Goal: Task Accomplishment & Management: Manage account settings

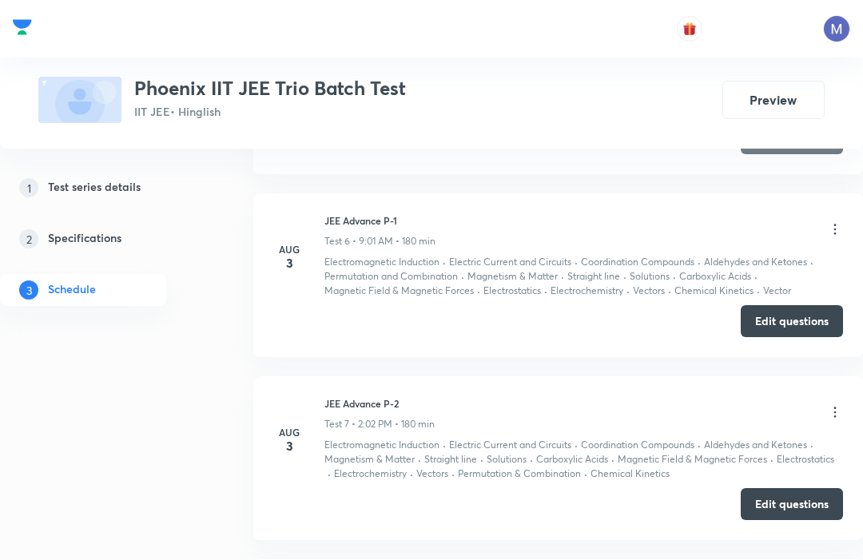
scroll to position [1544, 0]
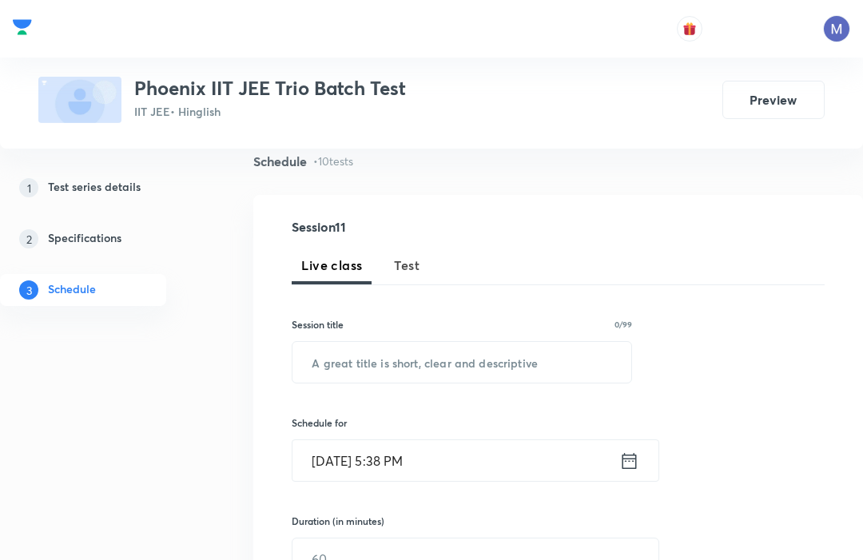
scroll to position [46, 0]
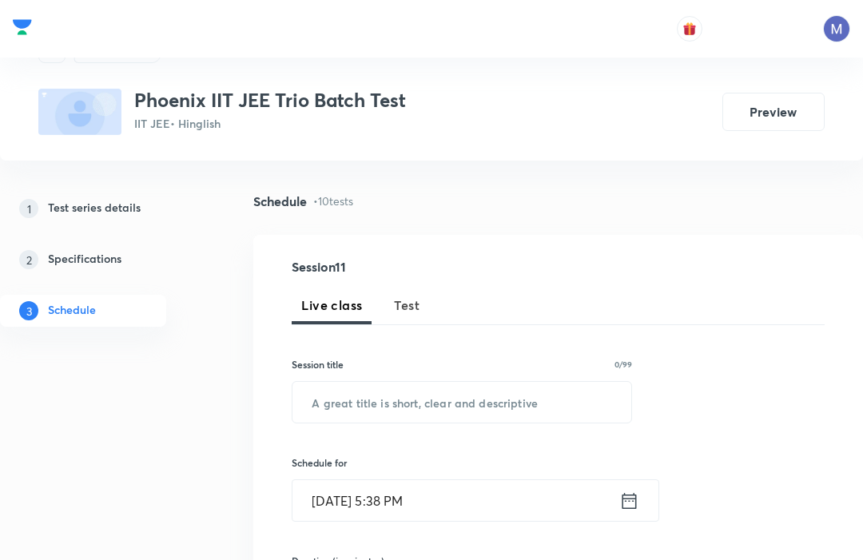
click at [414, 294] on button "Test" at bounding box center [406, 305] width 45 height 38
click at [442, 409] on input "text" at bounding box center [461, 402] width 339 height 41
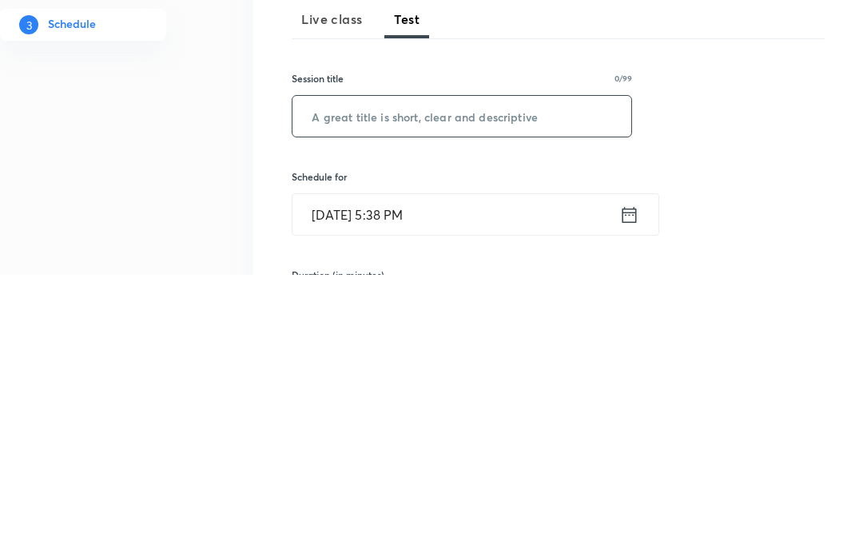
paste input "AUG 3 JEE Advance"
click at [355, 382] on input "AUG 3 JEE Advance Paper 1" at bounding box center [461, 402] width 339 height 41
type input "JEE Advance Paper 1"
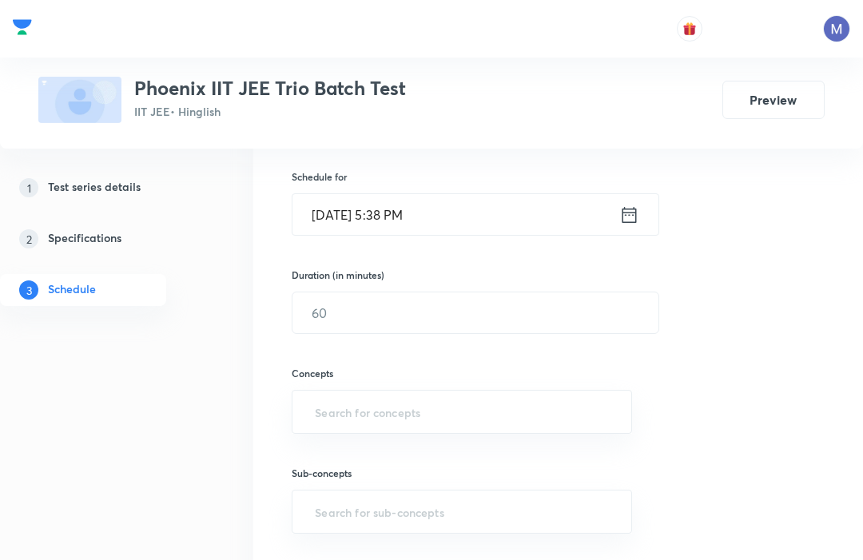
click at [376, 307] on input "text" at bounding box center [475, 312] width 366 height 41
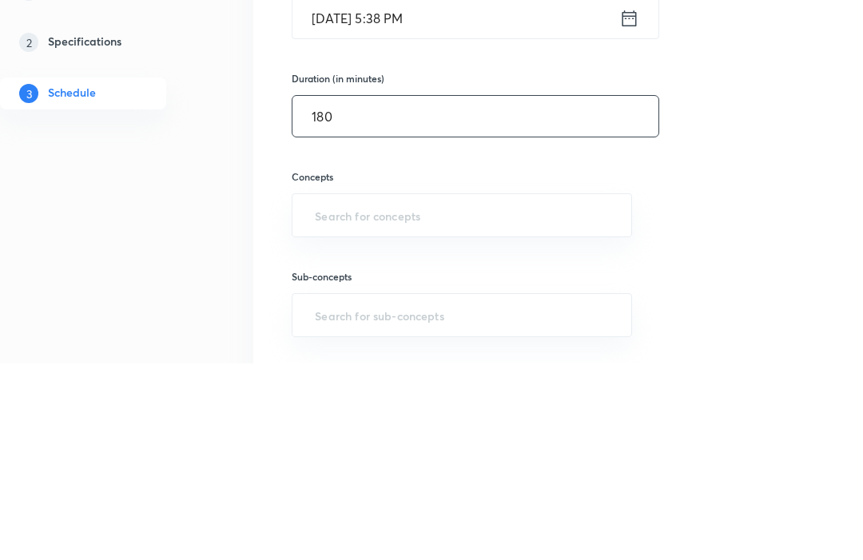
type input "180"
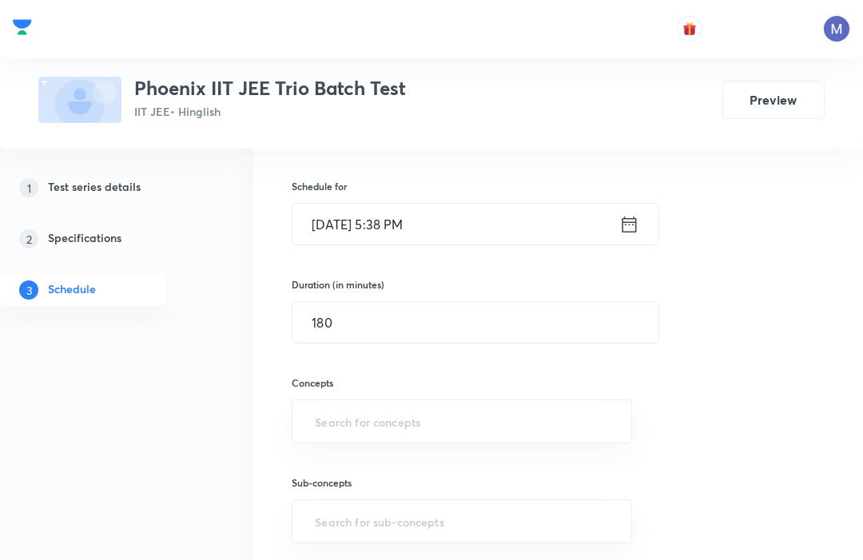
scroll to position [321, 0]
click at [319, 410] on input "text" at bounding box center [461, 422] width 300 height 30
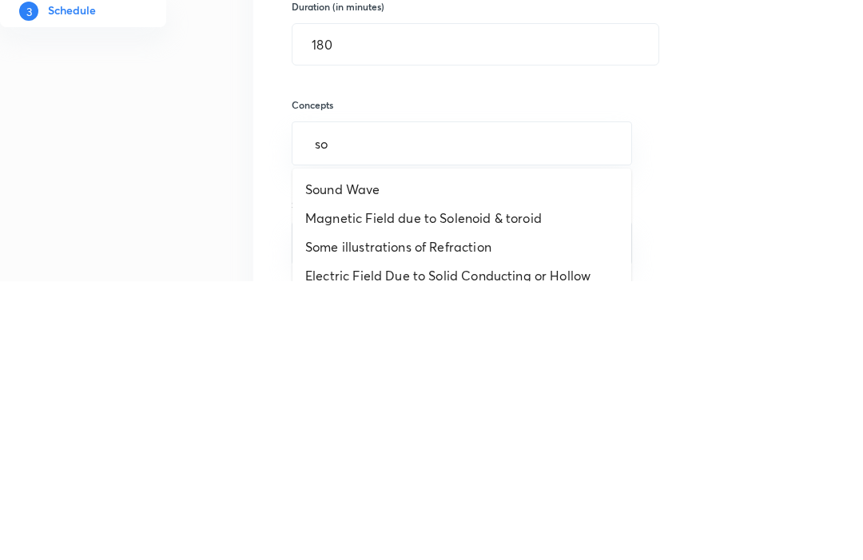
type input "s"
type input "ald"
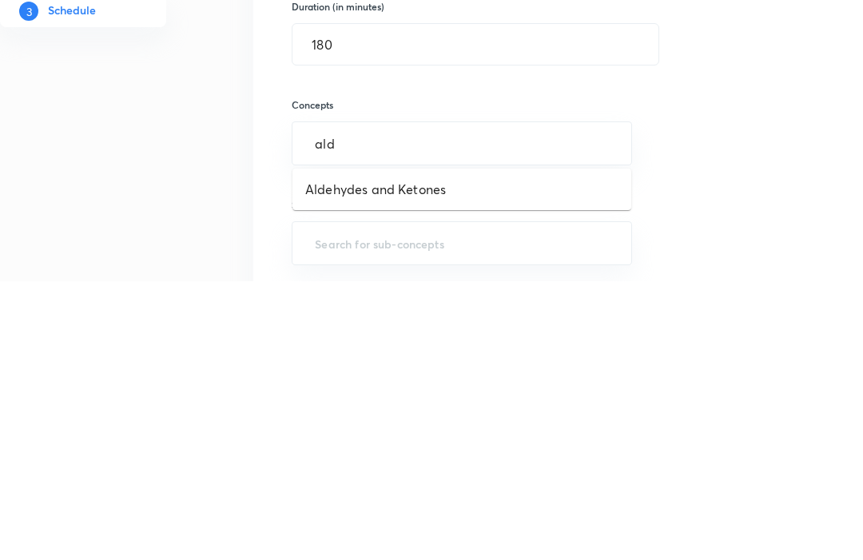
click at [356, 454] on li "Aldehydes and Ketones" at bounding box center [461, 468] width 339 height 29
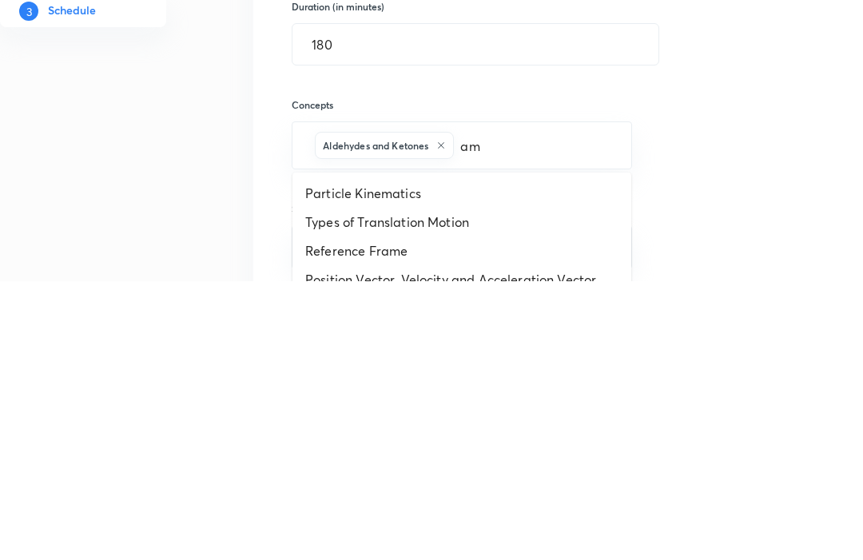
type input "ami"
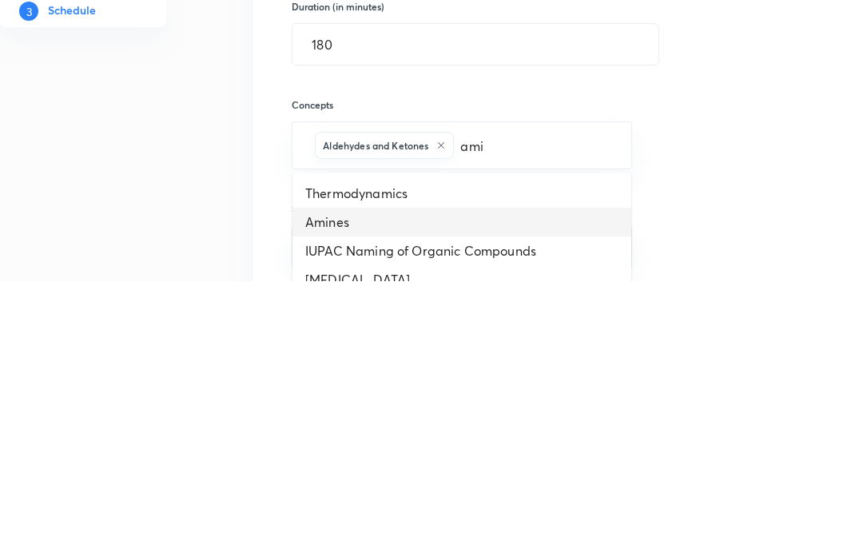
click at [323, 486] on li "Amines" at bounding box center [461, 500] width 339 height 29
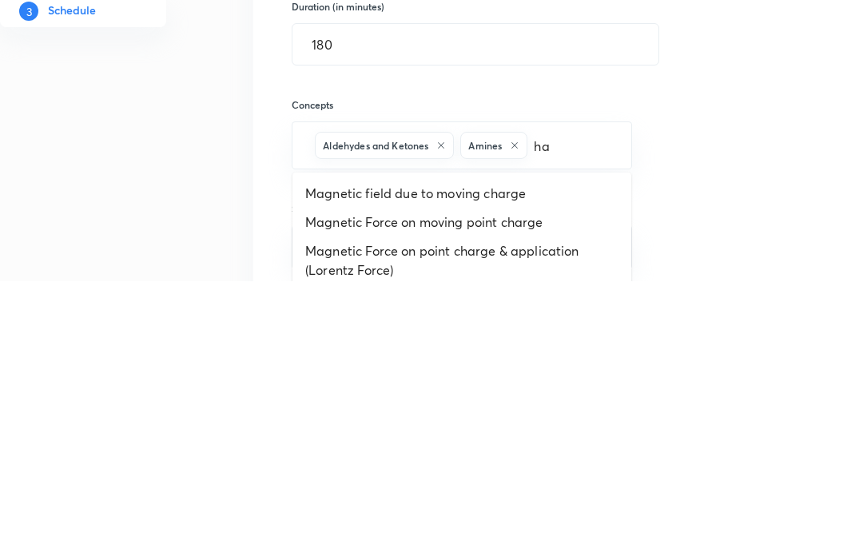
type input "hal"
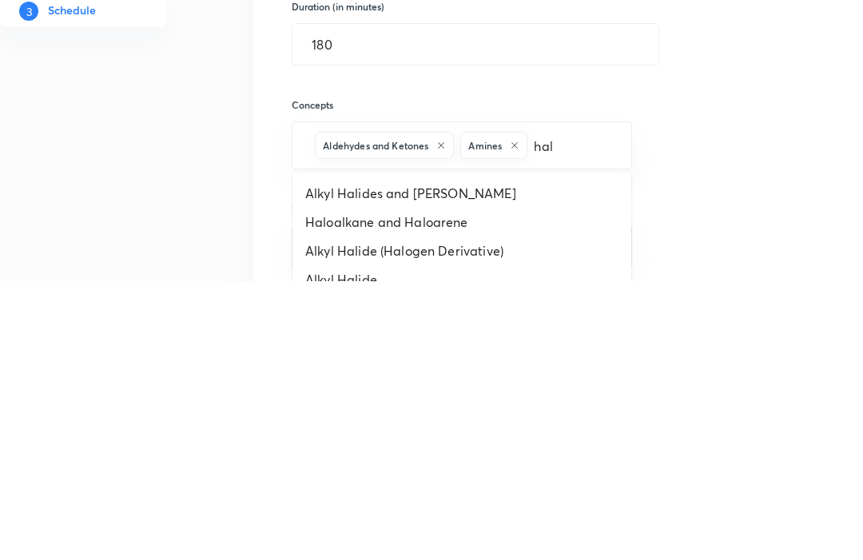
click at [345, 486] on li "Haloalkane and Haloarene" at bounding box center [461, 500] width 339 height 29
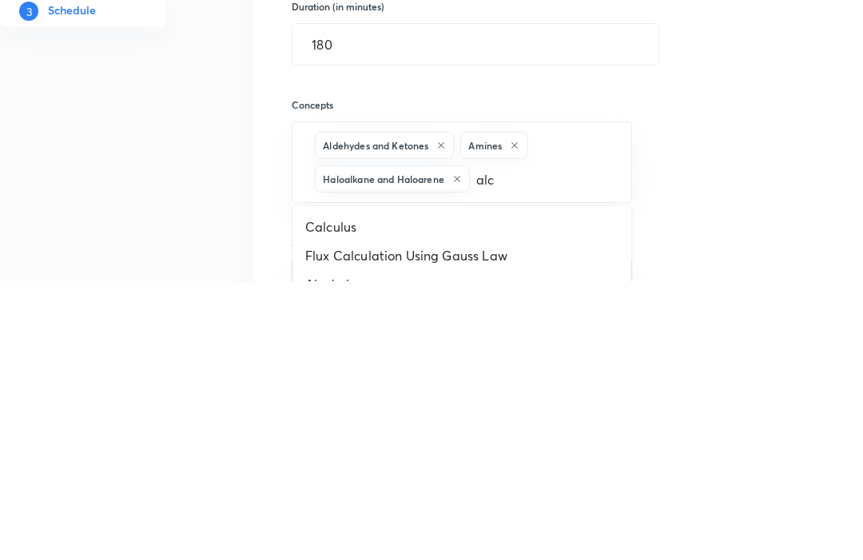
type input "alco"
click at [323, 520] on li "Alcohol and Ether" at bounding box center [461, 534] width 339 height 29
type input "phen"
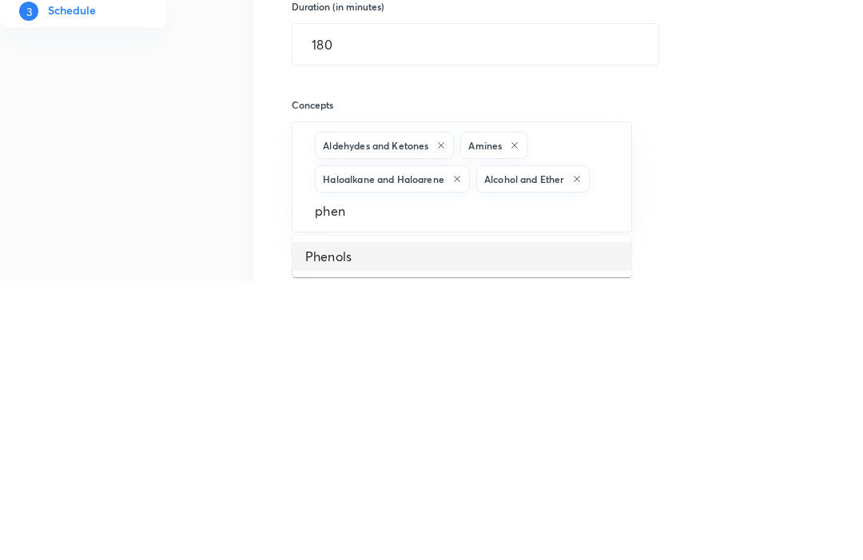
click at [327, 521] on li "Phenols" at bounding box center [461, 535] width 339 height 29
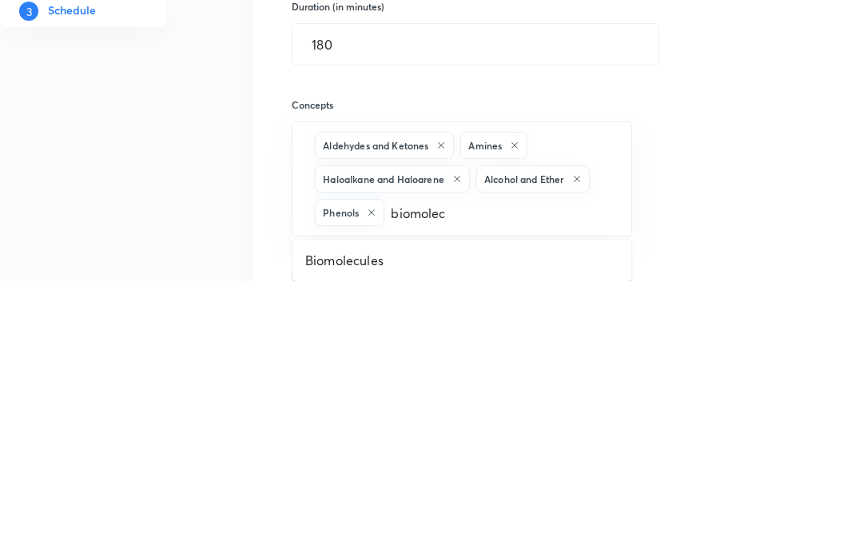
type input "biomolecu"
click at [338, 525] on li "Biomolecules" at bounding box center [461, 539] width 339 height 29
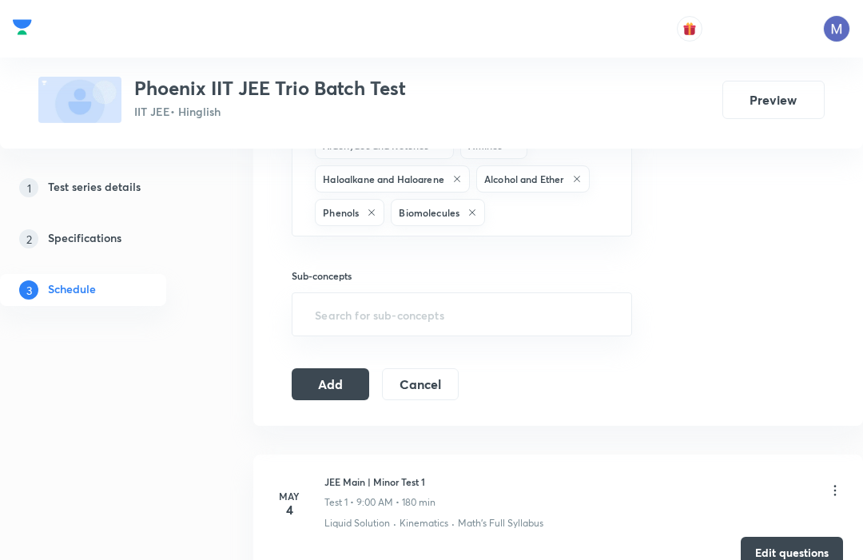
click at [324, 384] on button "Add" at bounding box center [330, 384] width 77 height 32
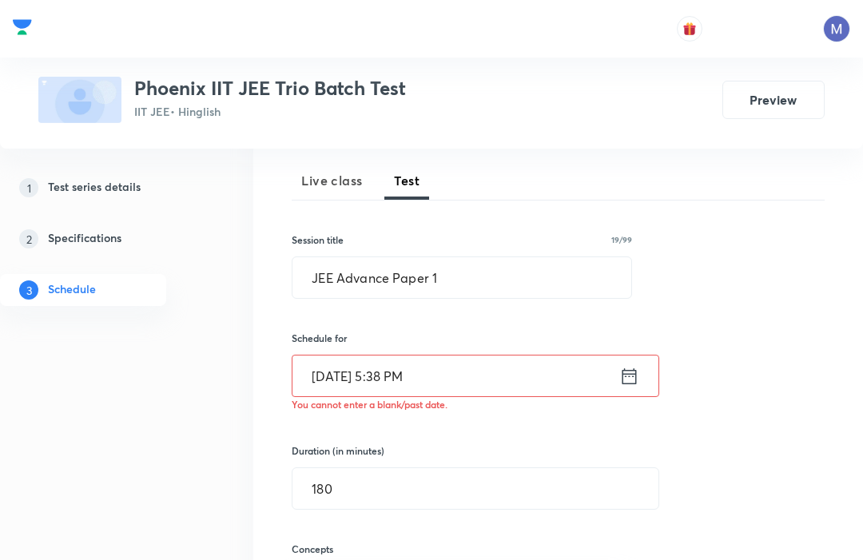
scroll to position [169, 0]
click at [633, 375] on icon at bounding box center [629, 377] width 14 height 16
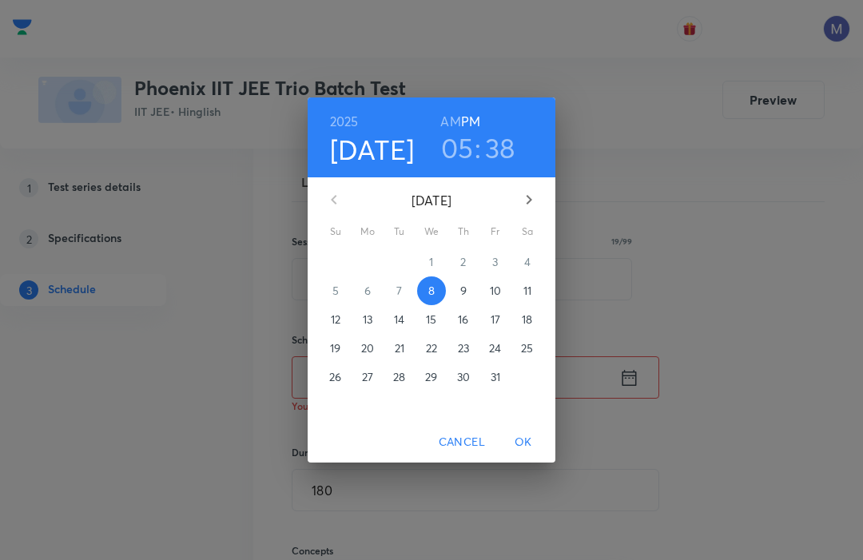
click at [337, 372] on p "26" at bounding box center [335, 377] width 12 height 16
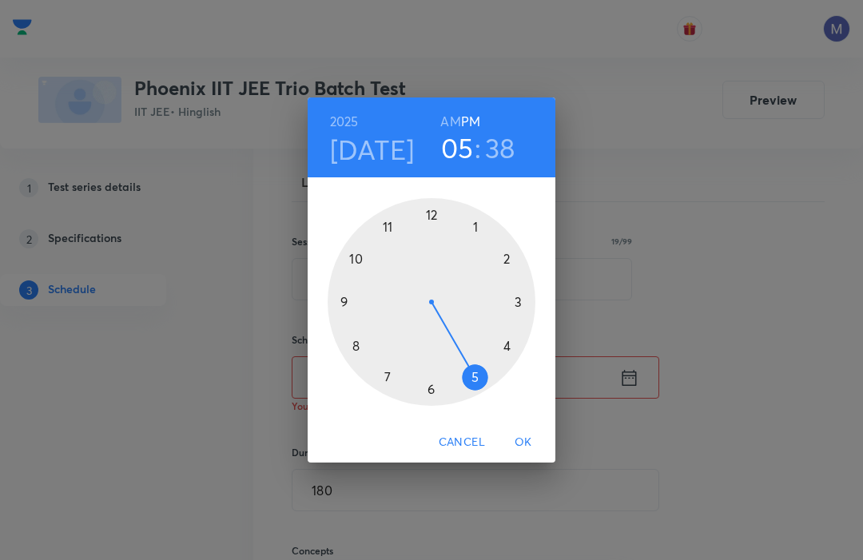
click at [343, 300] on div at bounding box center [431, 302] width 208 height 208
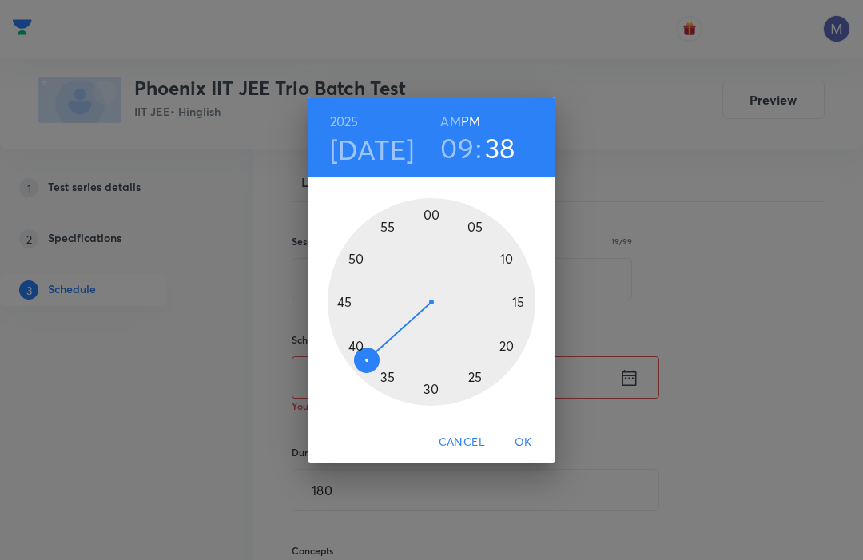
click at [432, 210] on div at bounding box center [431, 302] width 208 height 208
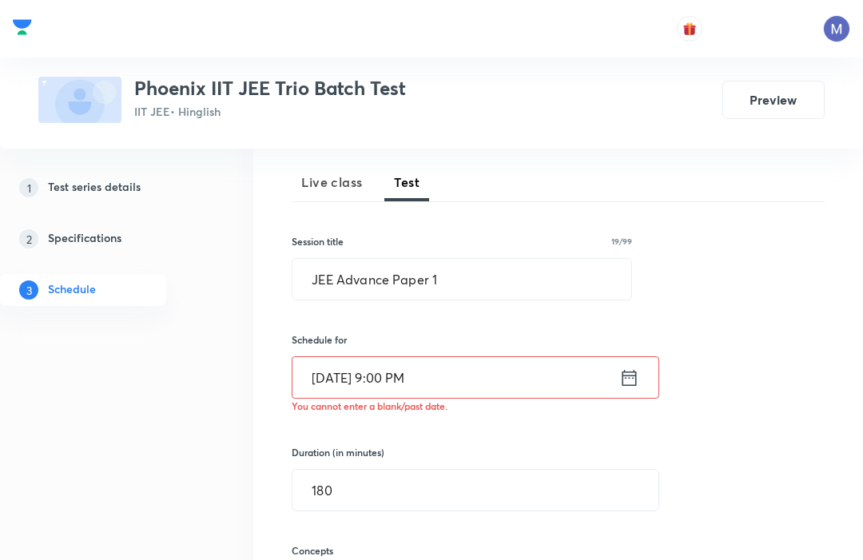
click at [466, 371] on input "[DATE] 9:00 PM" at bounding box center [455, 377] width 327 height 41
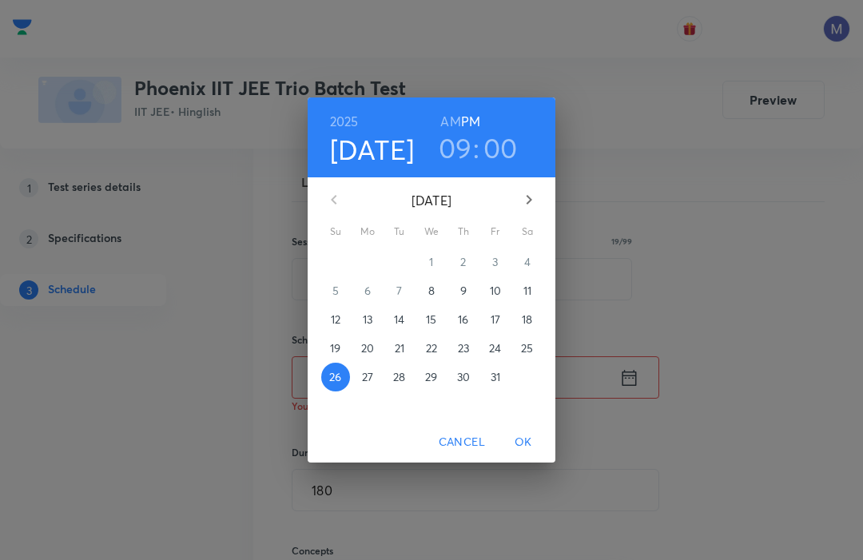
click at [459, 114] on h6 "AM" at bounding box center [450, 121] width 20 height 22
click at [521, 437] on span "OK" at bounding box center [523, 442] width 38 height 20
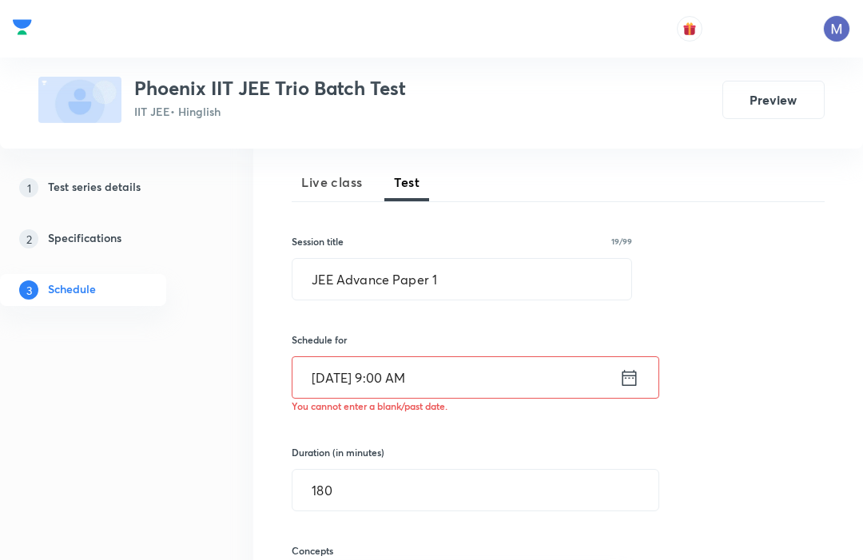
click at [752, 415] on div "Session 11 Live class Test Session title 19/99 JEE Advance Paper 1 ​ Schedule f…" at bounding box center [558, 491] width 533 height 708
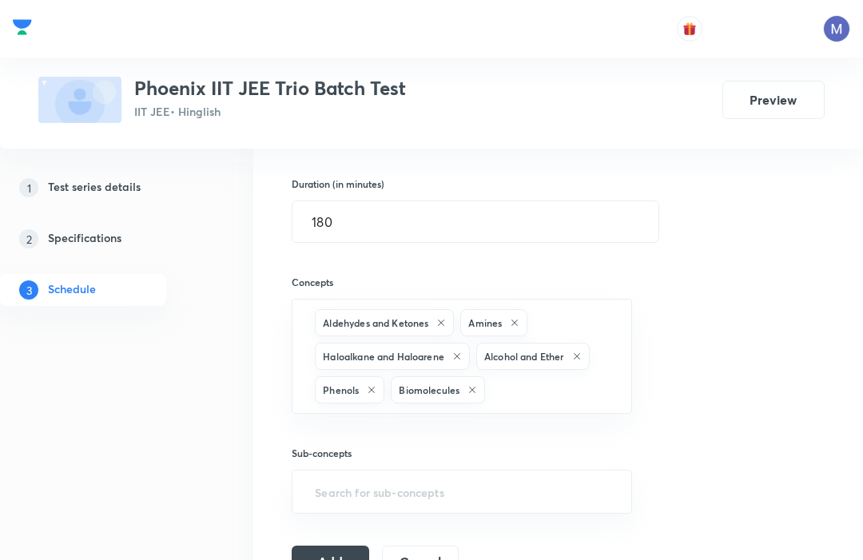
scroll to position [438, 0]
click at [330, 559] on button "Add" at bounding box center [330, 560] width 77 height 32
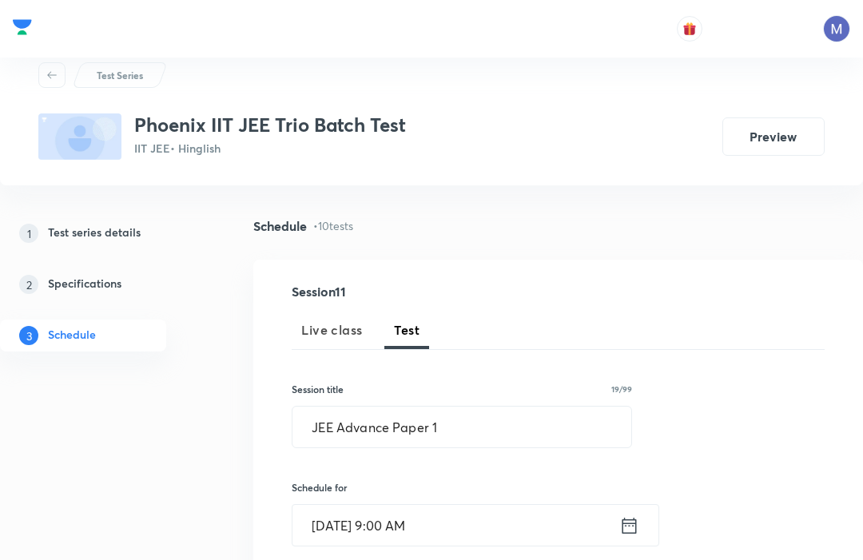
scroll to position [0, 0]
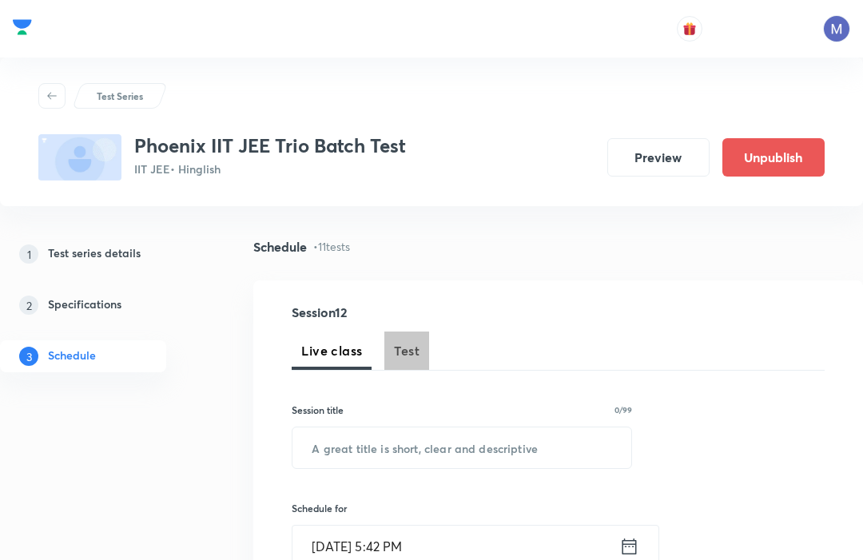
click at [407, 340] on button "Test" at bounding box center [406, 350] width 45 height 38
click at [331, 453] on input "text" at bounding box center [461, 447] width 339 height 41
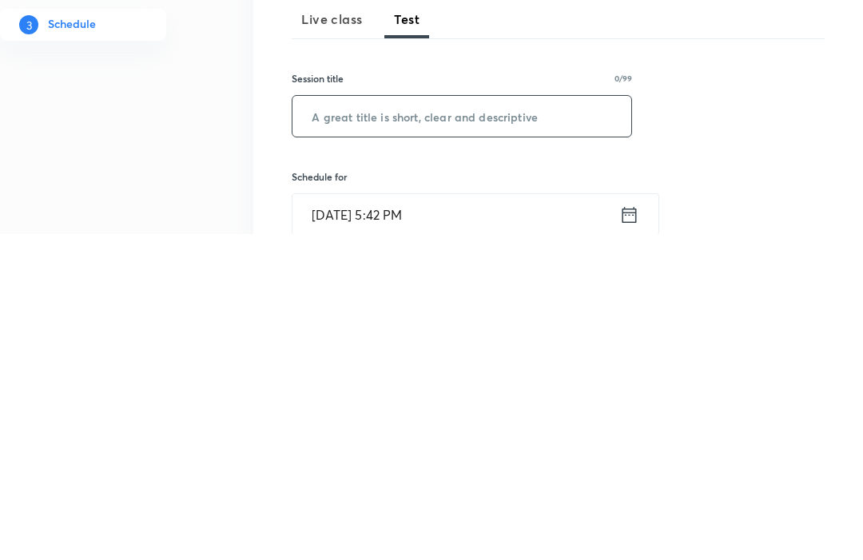
paste input "JEE Advance Paper 1"
type input "JEE Advance Paper 2"
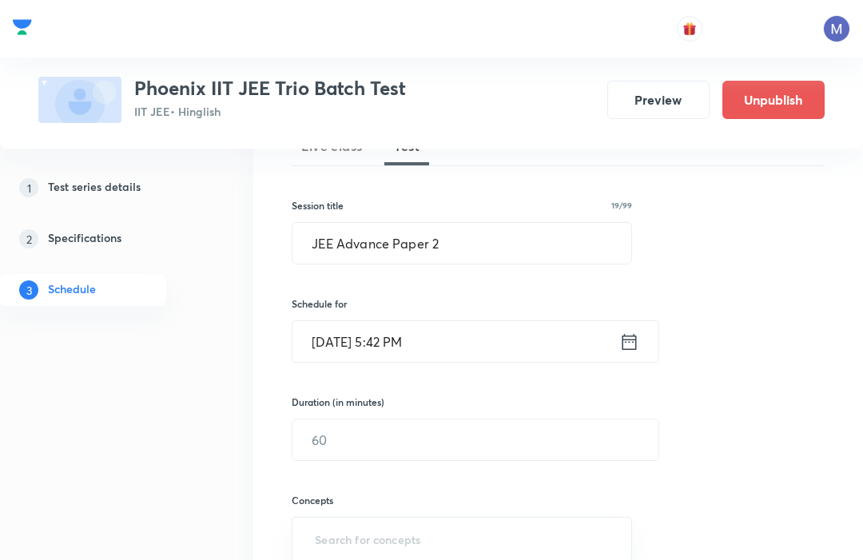
scroll to position [185, 0]
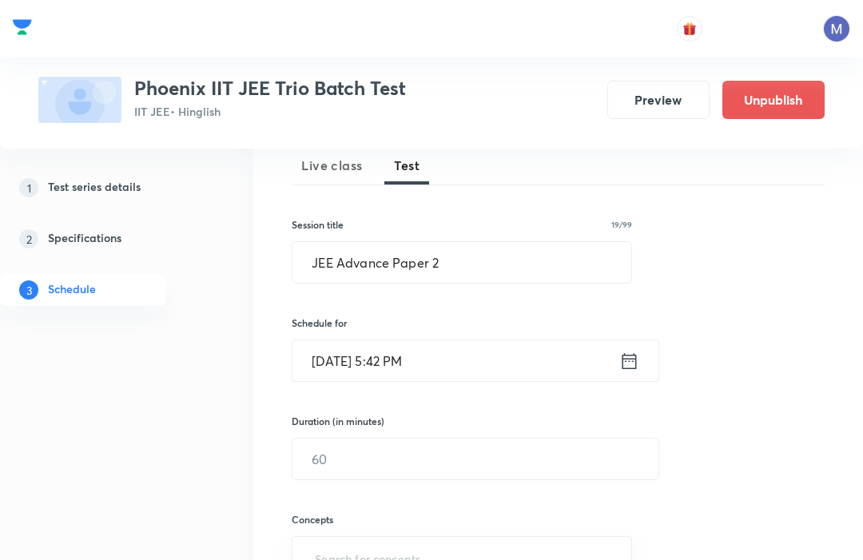
click at [617, 367] on input "Oct 8, 2025, 5:42 PM" at bounding box center [455, 360] width 327 height 41
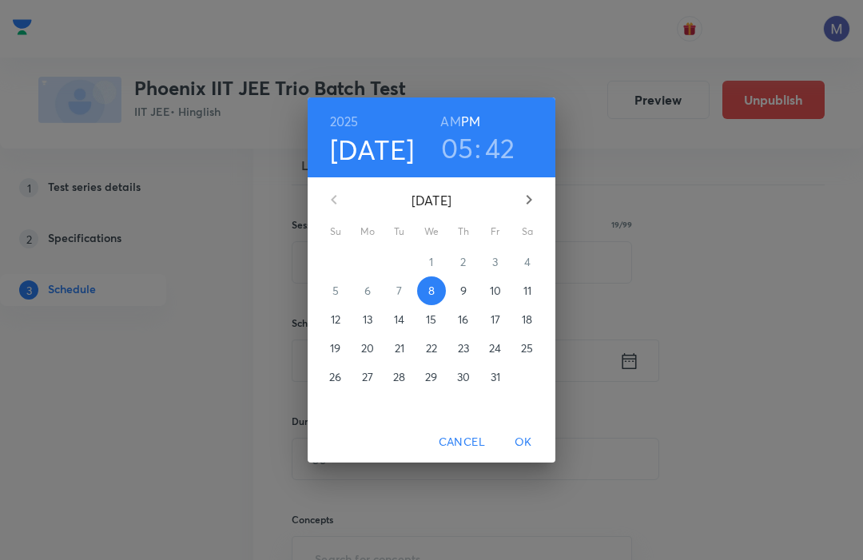
click at [335, 381] on p "26" at bounding box center [335, 377] width 12 height 16
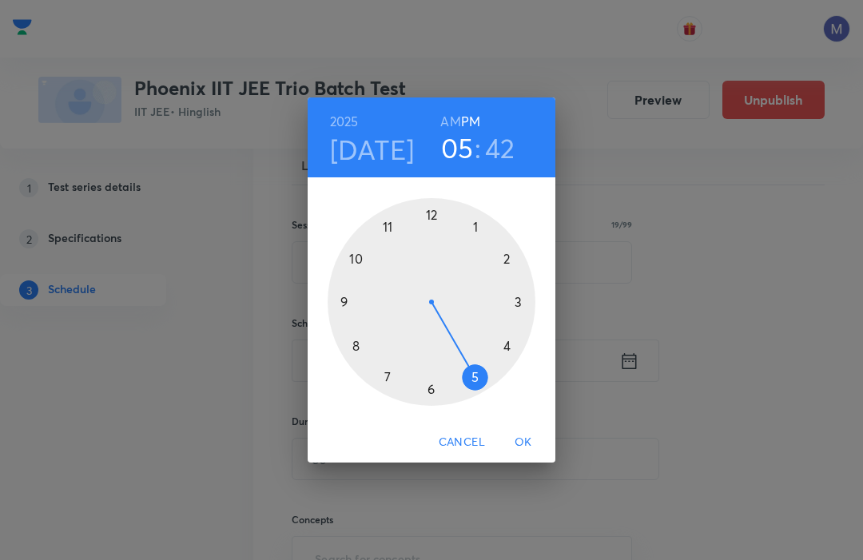
click at [497, 257] on div at bounding box center [431, 302] width 208 height 208
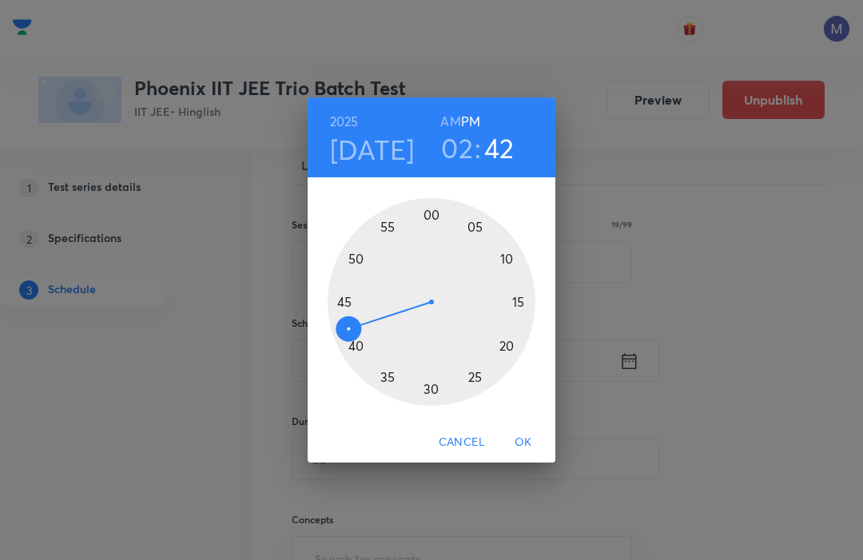
click at [424, 219] on div at bounding box center [431, 302] width 208 height 208
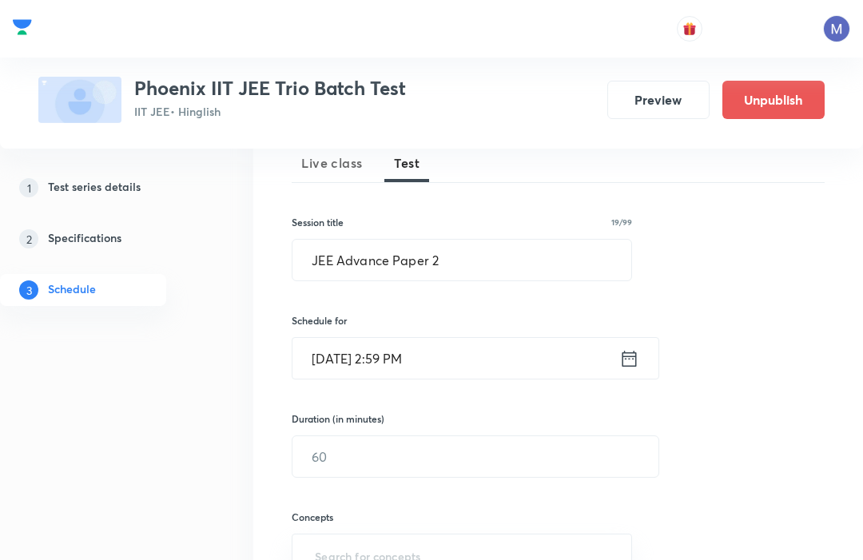
scroll to position [201, 0]
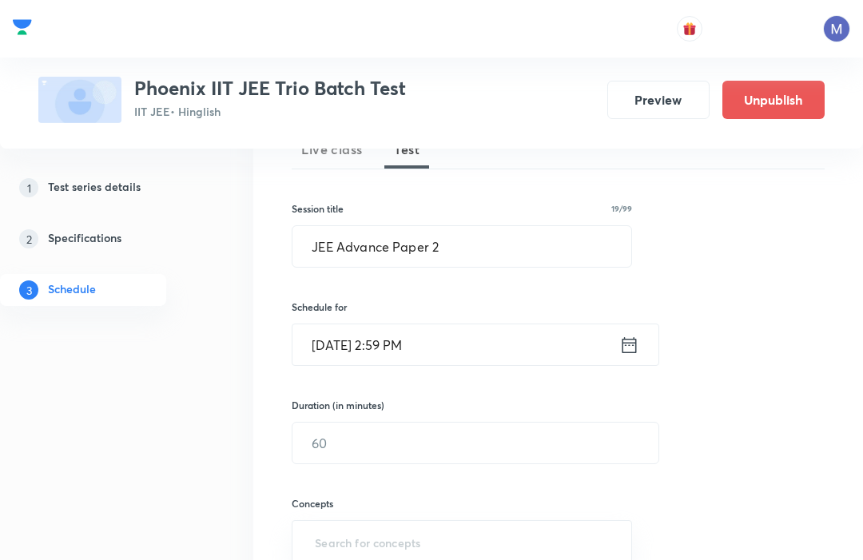
click at [449, 332] on input "Oct 26, 2025, 2:59 PM" at bounding box center [455, 344] width 327 height 41
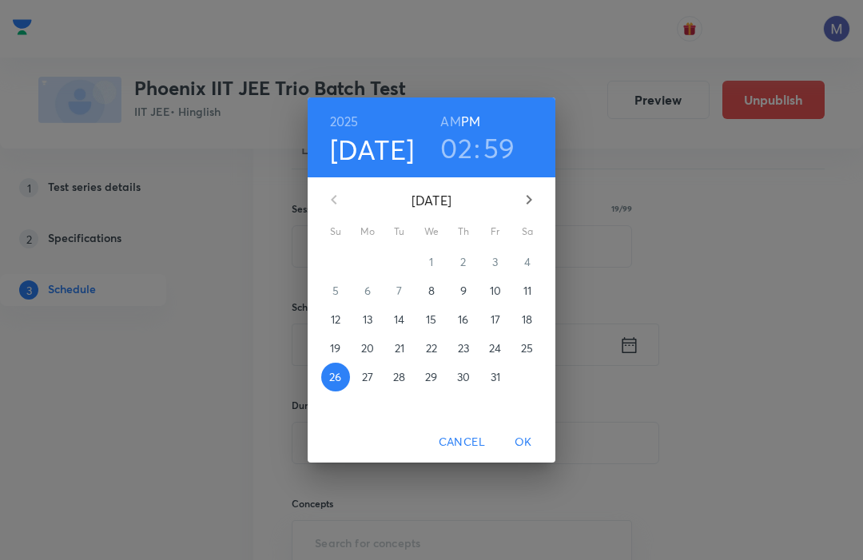
click at [489, 165] on h3 "59" at bounding box center [499, 148] width 32 height 34
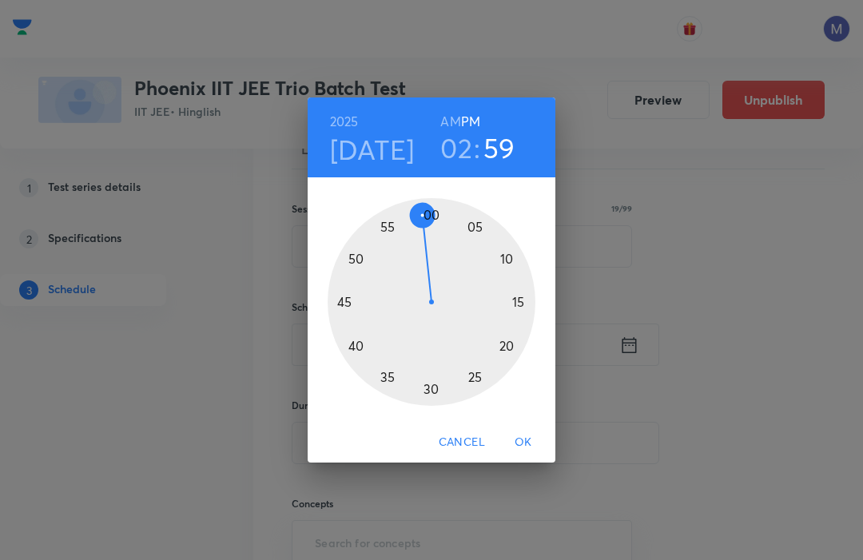
click at [426, 237] on div at bounding box center [431, 302] width 208 height 208
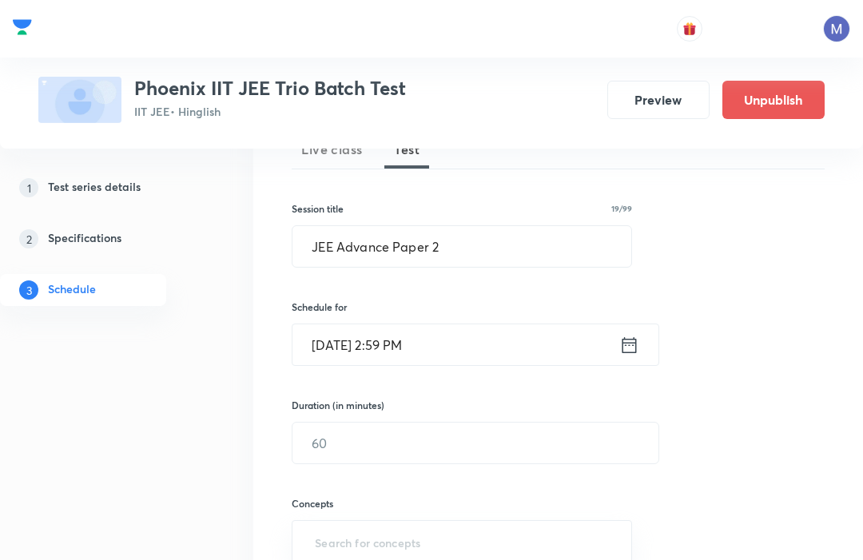
click at [426, 339] on input "Oct 26, 2025, 2:59 PM" at bounding box center [455, 344] width 327 height 41
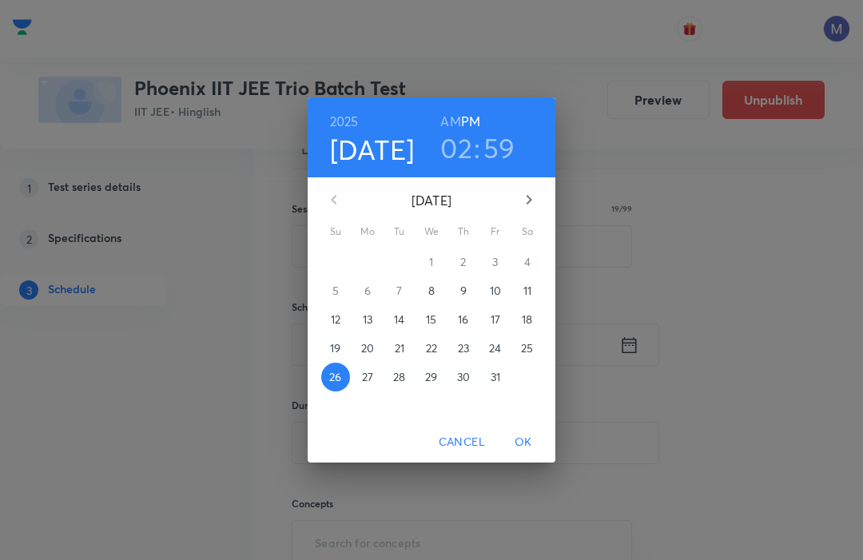
click at [489, 165] on h3 "59" at bounding box center [499, 148] width 32 height 34
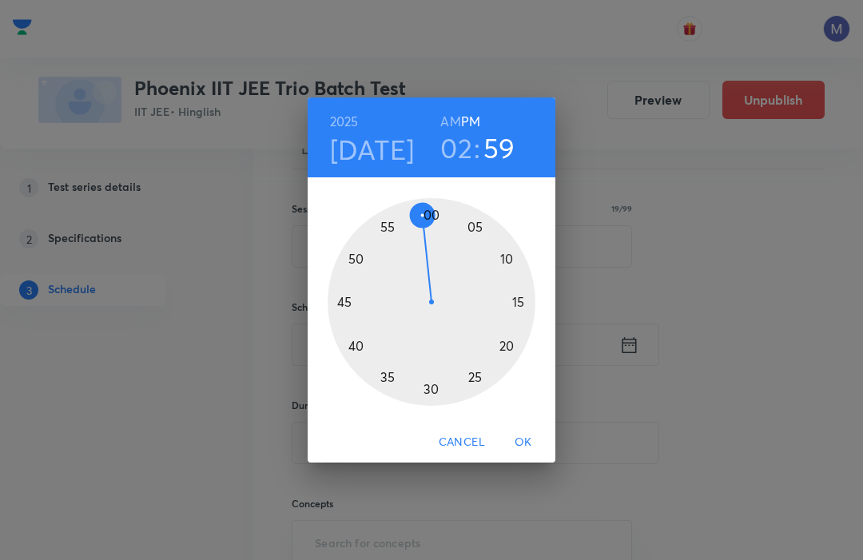
click at [432, 240] on div at bounding box center [431, 302] width 208 height 208
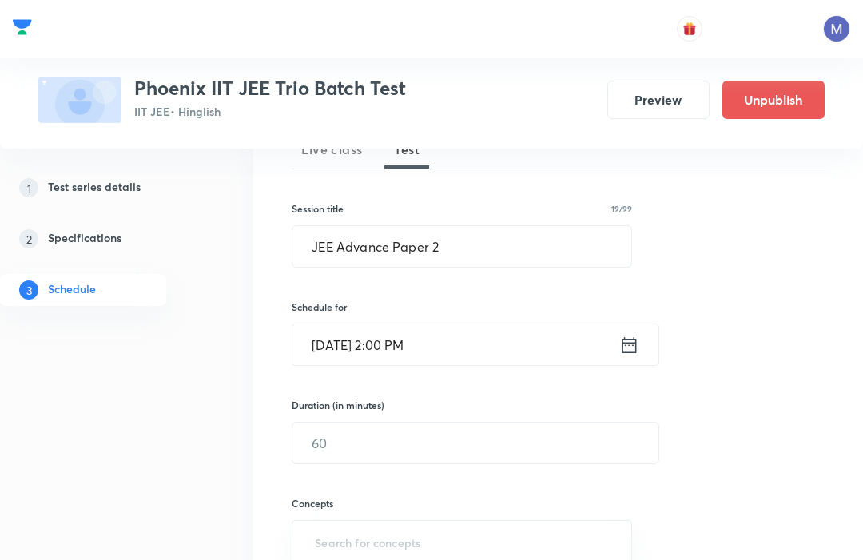
click at [382, 438] on input "text" at bounding box center [475, 442] width 366 height 41
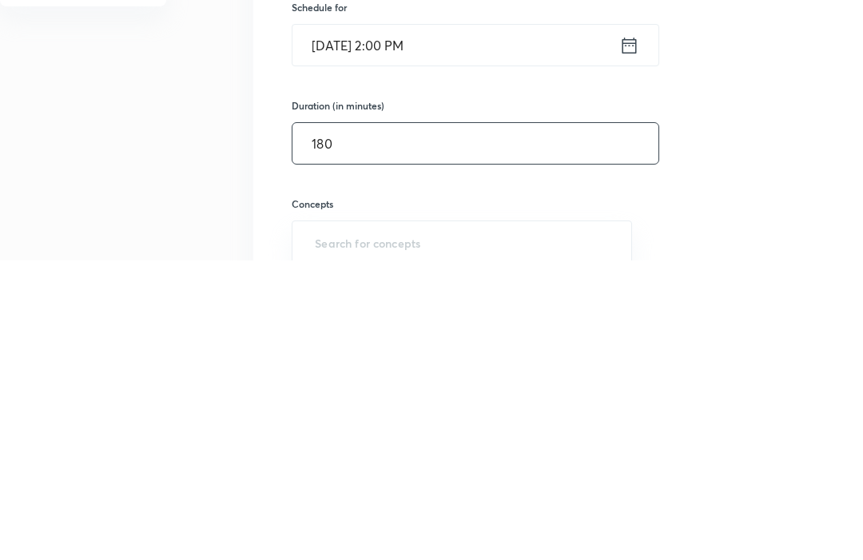
type input "180"
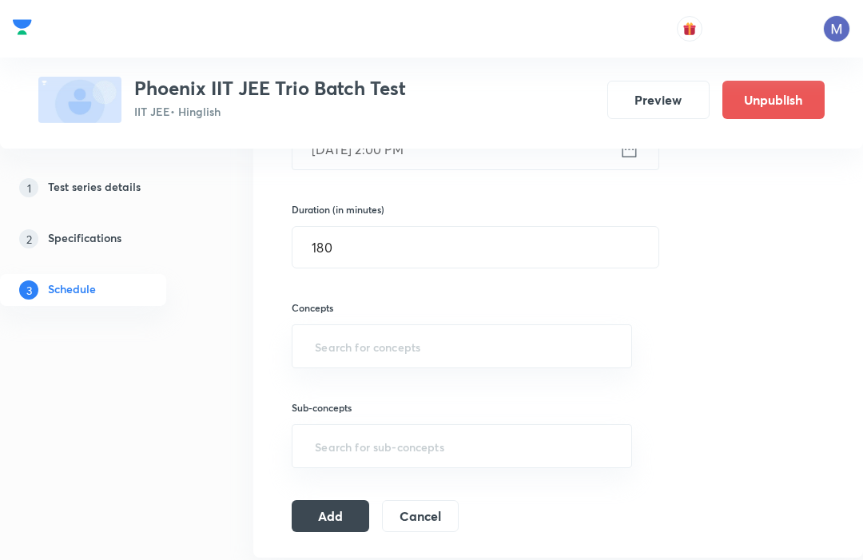
click at [332, 348] on input "text" at bounding box center [461, 346] width 300 height 30
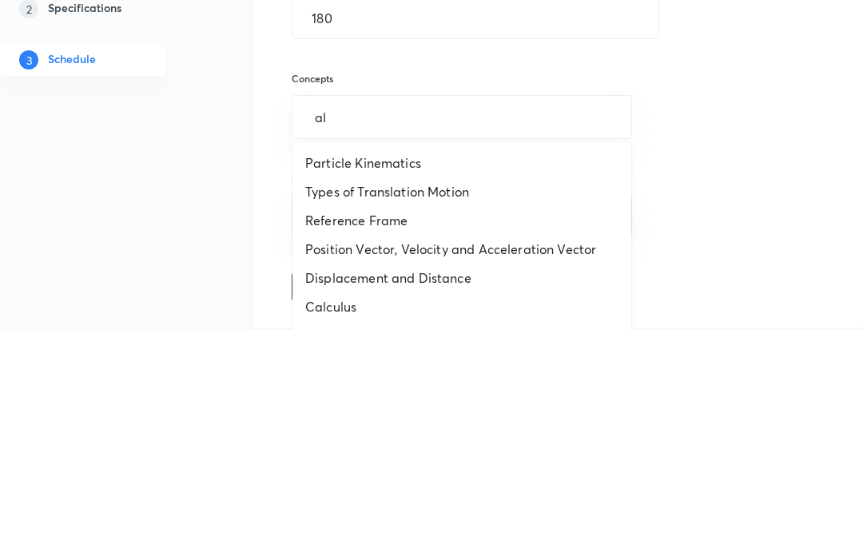
type input "ald"
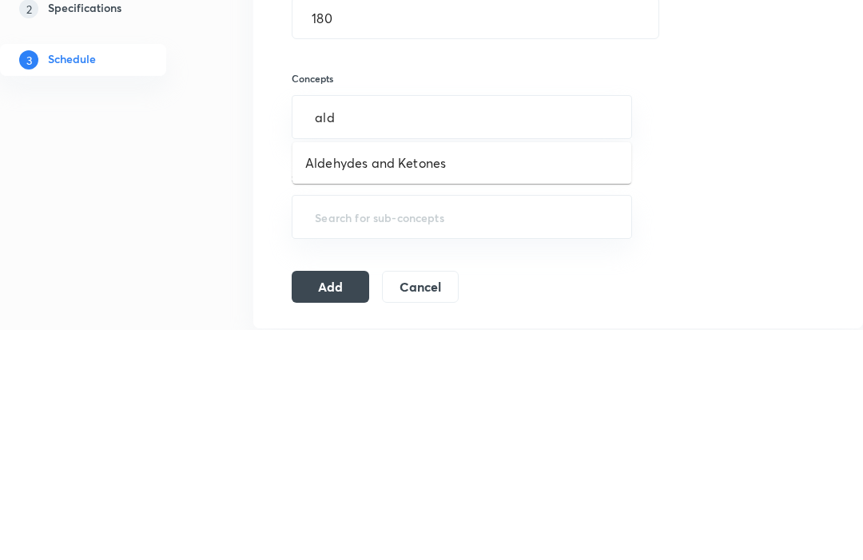
click at [335, 379] on li "Aldehydes and Ketones" at bounding box center [461, 393] width 339 height 29
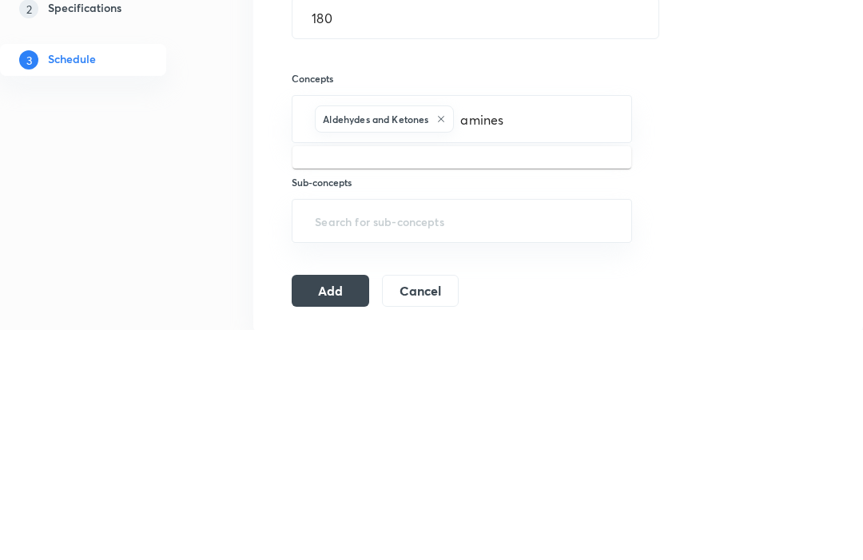
type input "amines"
click at [325, 383] on li "Amines" at bounding box center [461, 397] width 339 height 29
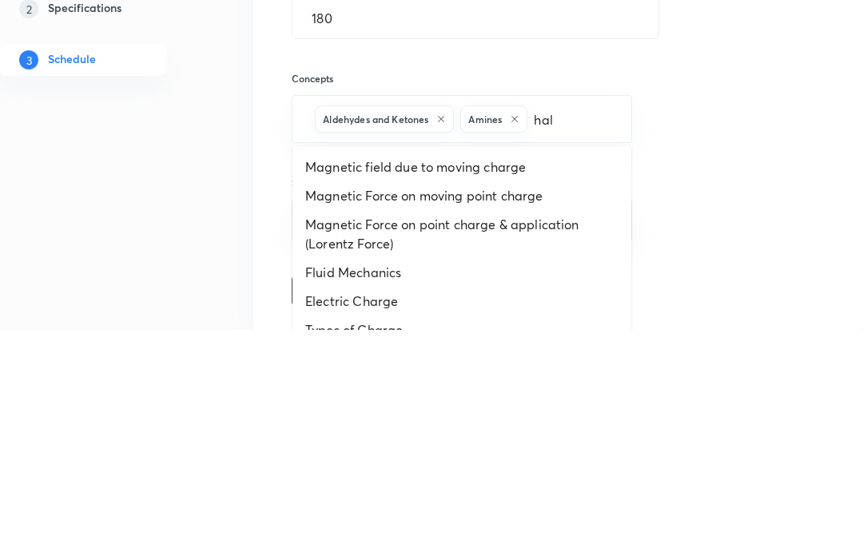
type input "halo"
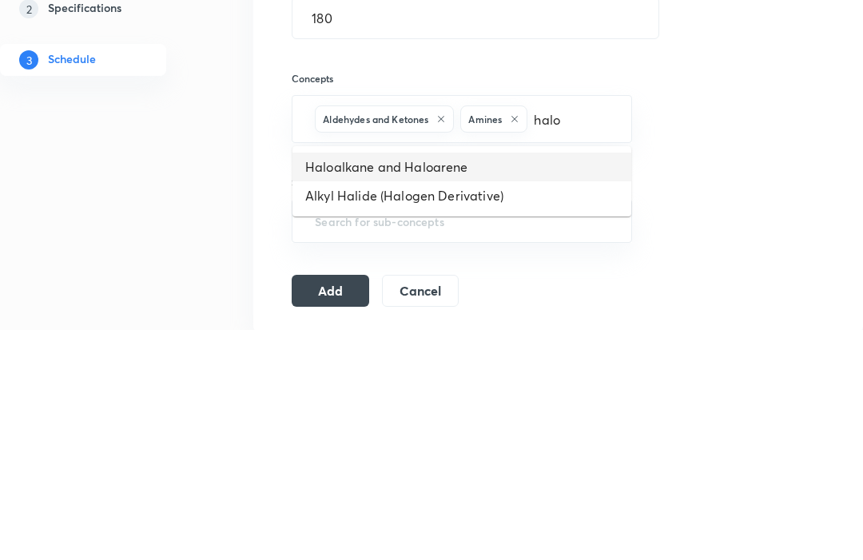
click at [346, 383] on li "Haloalkane and Haloarene" at bounding box center [461, 397] width 339 height 29
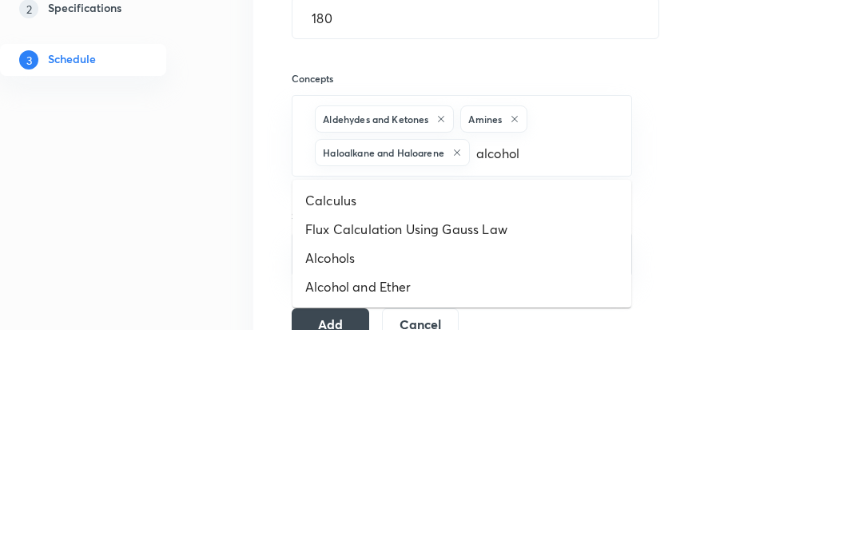
type input "alcohol"
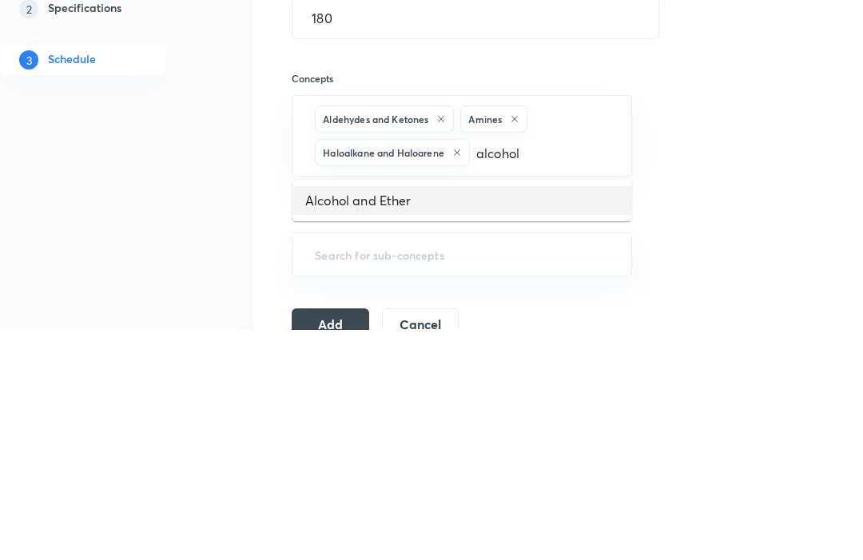
click at [342, 416] on li "Alcohol and Ether" at bounding box center [461, 430] width 339 height 29
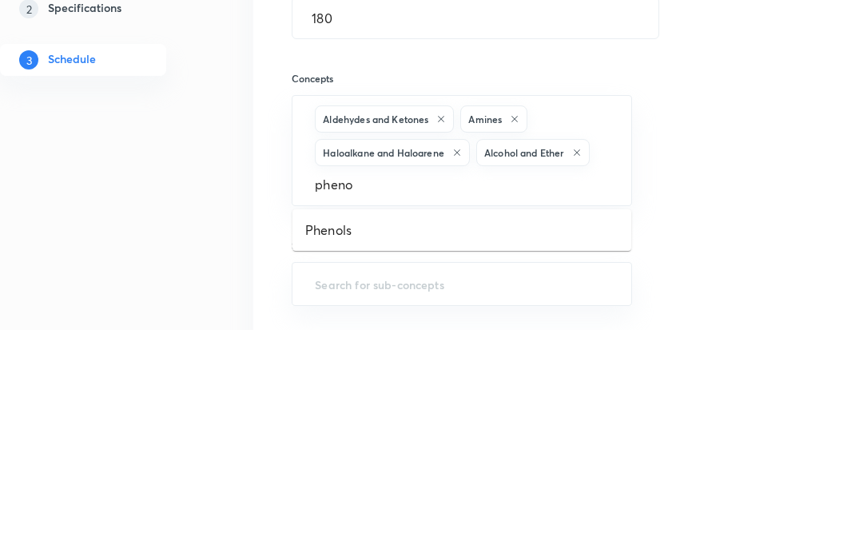
type input "phenol"
click at [327, 446] on li "Phenols" at bounding box center [461, 460] width 339 height 29
type input "biomolecul"
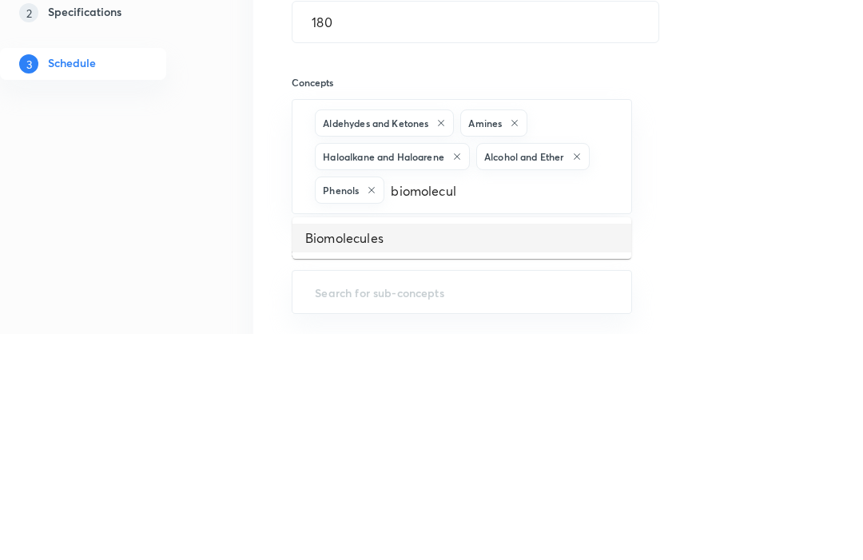
click at [327, 450] on li "Biomolecules" at bounding box center [461, 464] width 339 height 29
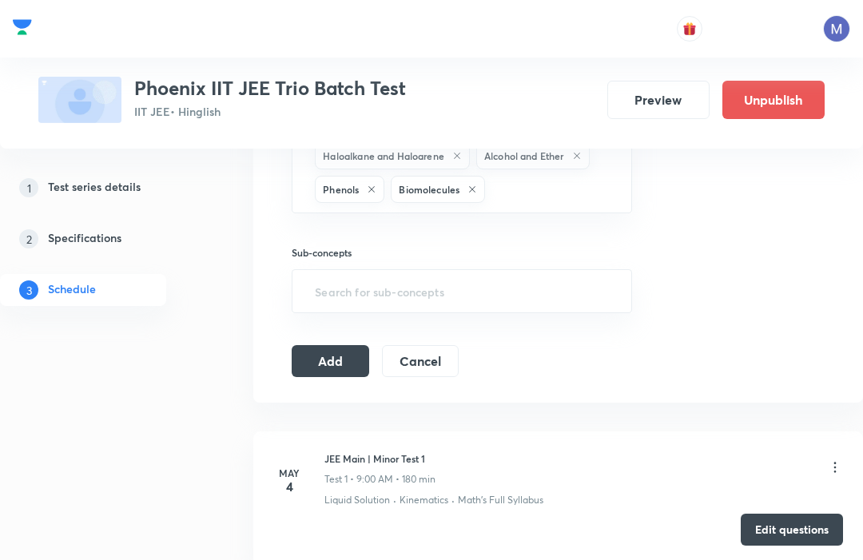
click at [319, 373] on button "Add" at bounding box center [330, 361] width 77 height 32
click at [328, 351] on button "Add" at bounding box center [330, 361] width 77 height 32
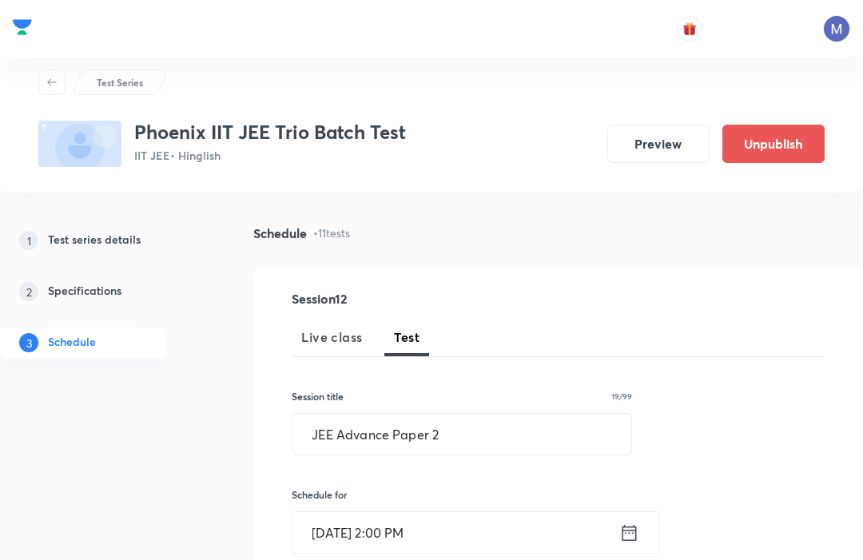
scroll to position [0, 0]
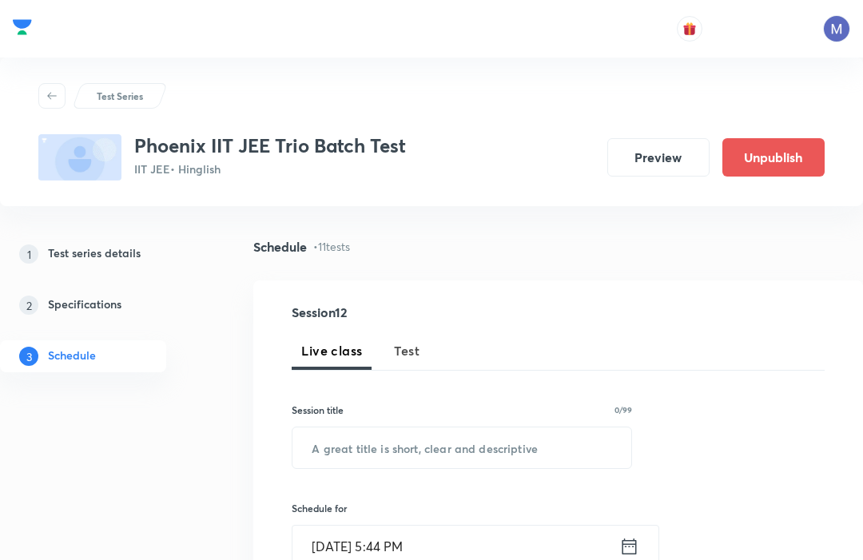
click at [397, 356] on span "Test" at bounding box center [407, 350] width 26 height 19
click at [338, 454] on input "text" at bounding box center [461, 447] width 339 height 41
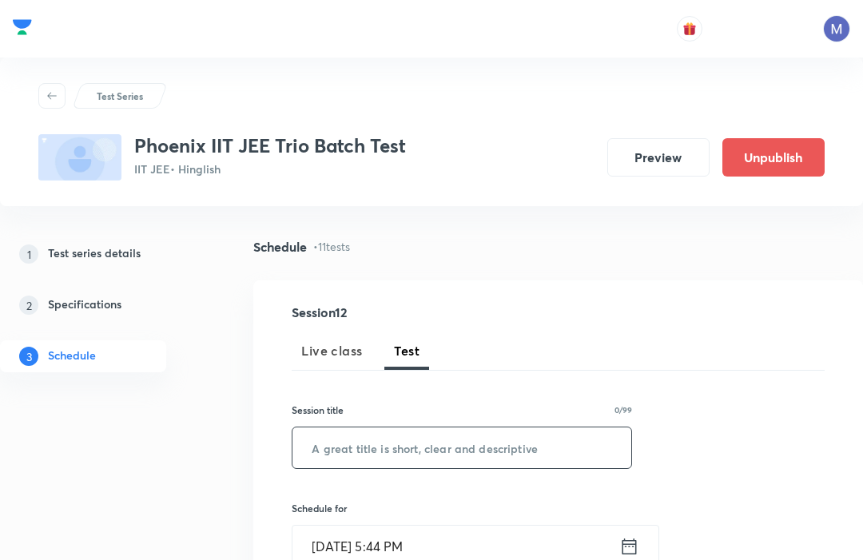
scroll to position [5, 0]
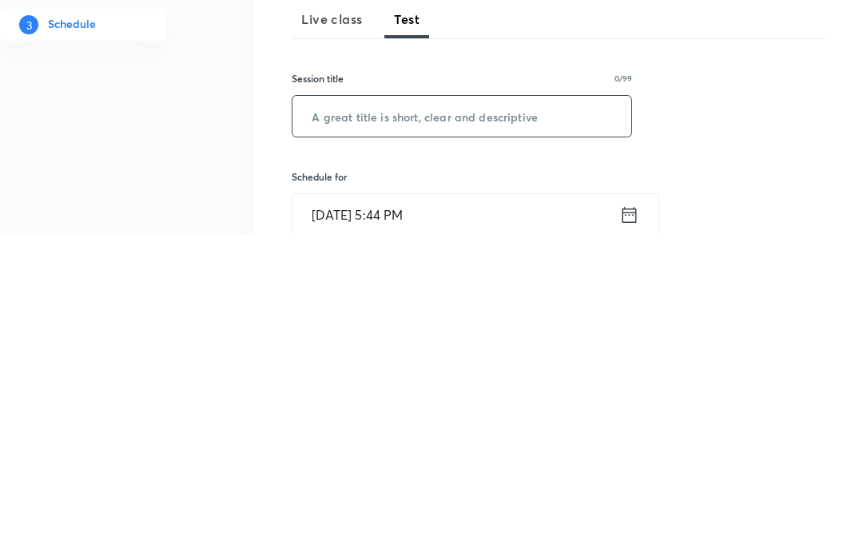
click at [350, 422] on input "text" at bounding box center [461, 442] width 339 height 41
paste input "JEE Advance Paper 1"
type input "JEE Advance Paper 2"
click at [446, 521] on input "Oct 8, 2025, 5:44 PM" at bounding box center [455, 541] width 327 height 41
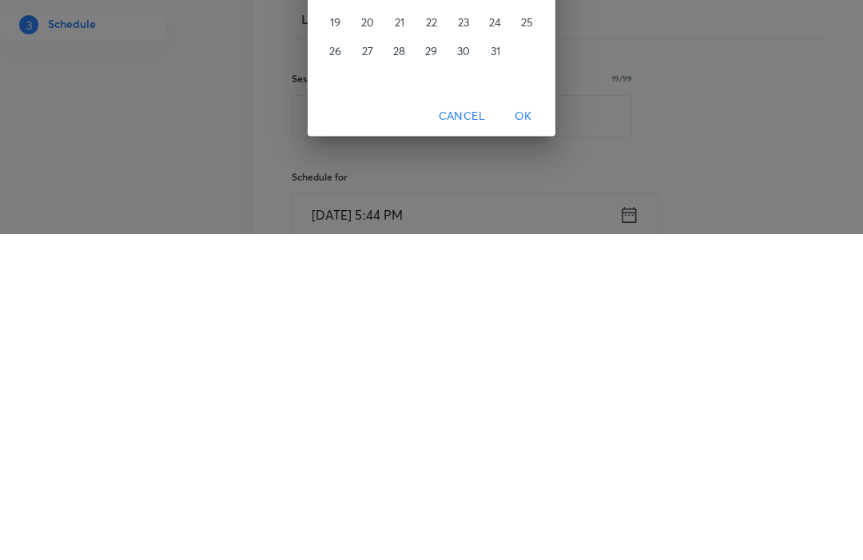
scroll to position [331, 0]
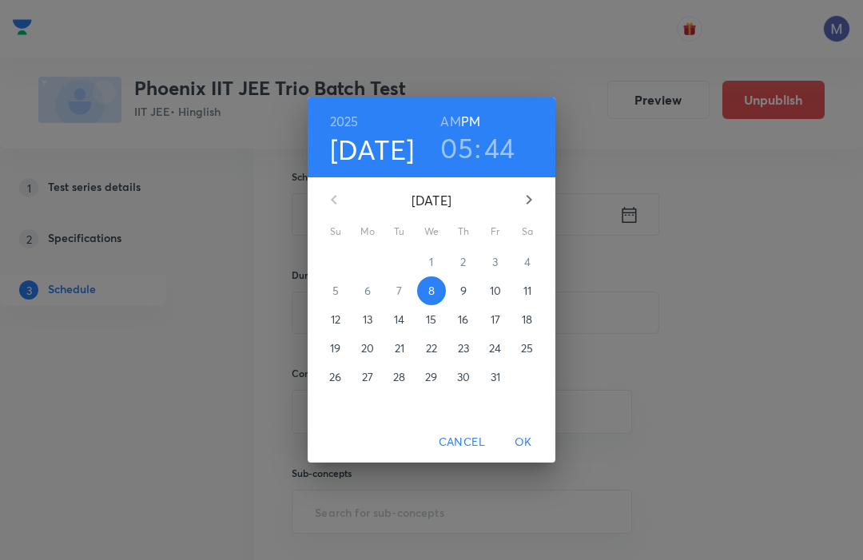
click at [331, 379] on p "26" at bounding box center [335, 377] width 12 height 16
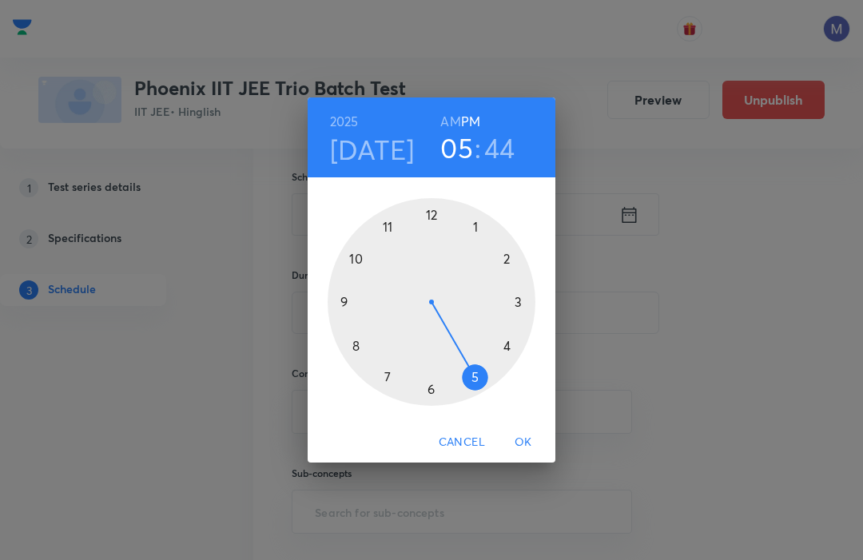
click at [509, 261] on div at bounding box center [431, 302] width 208 height 208
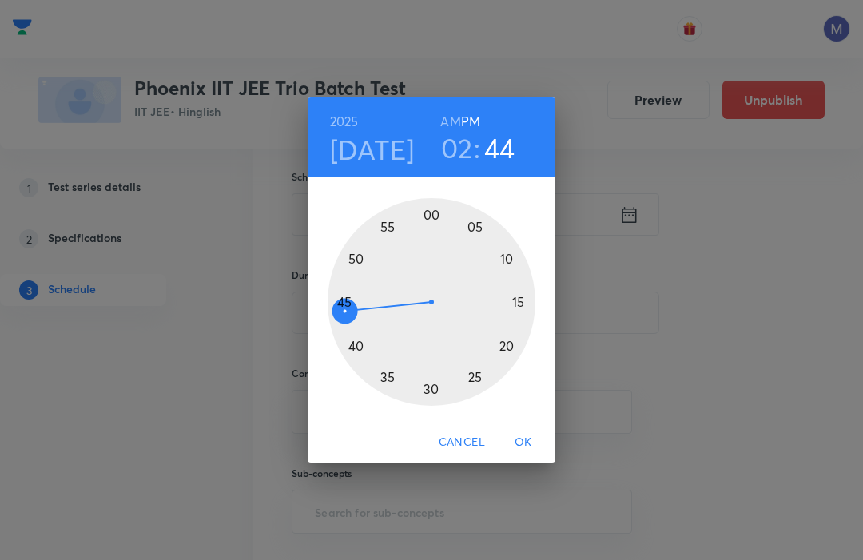
click at [423, 215] on div at bounding box center [431, 302] width 208 height 208
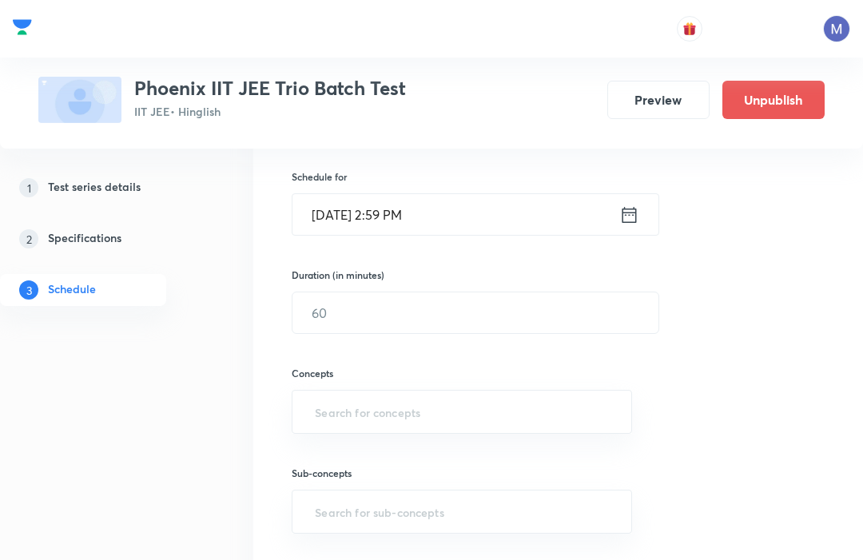
click at [454, 209] on input "Oct 26, 2025, 2:59 PM" at bounding box center [455, 214] width 327 height 41
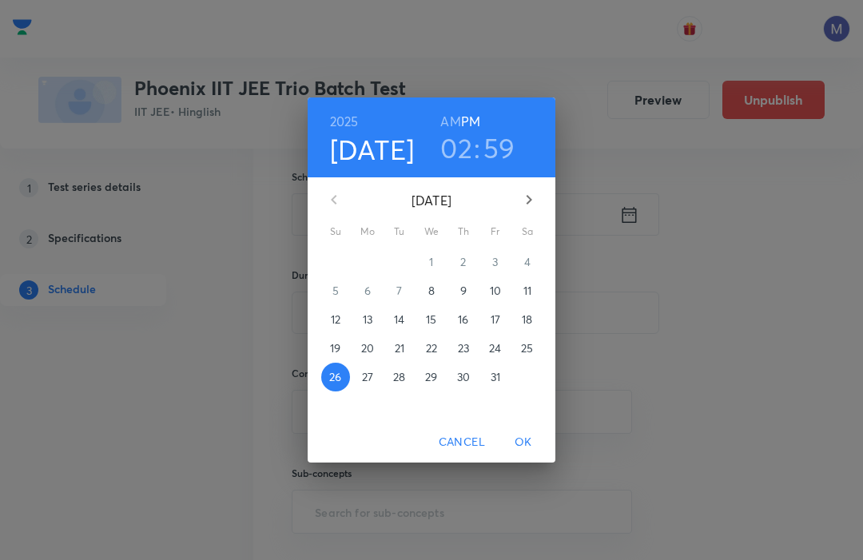
click at [509, 143] on h3 "59" at bounding box center [499, 148] width 32 height 34
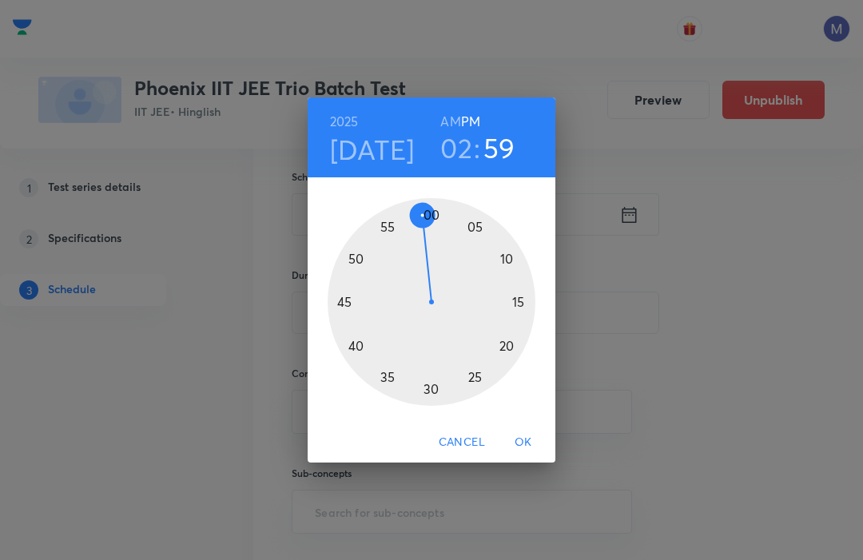
click at [438, 208] on div at bounding box center [431, 302] width 208 height 208
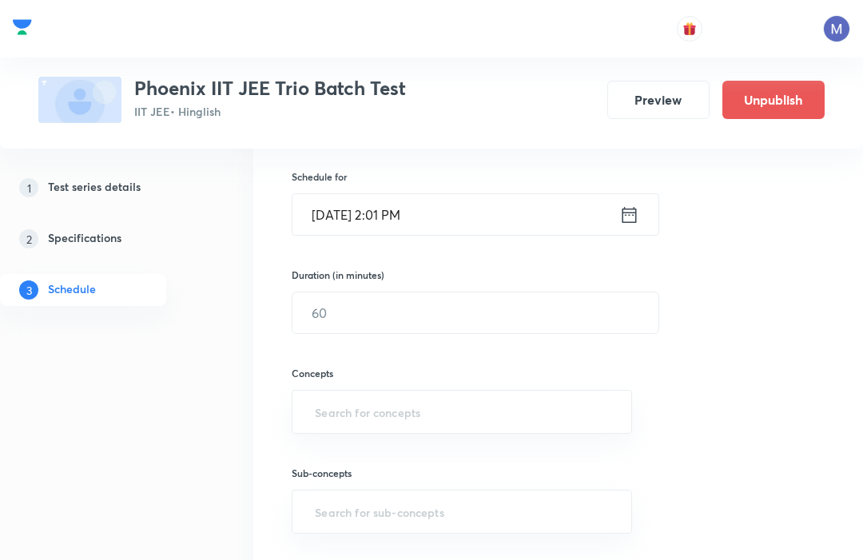
click at [426, 205] on input "Oct 26, 2025, 2:01 PM" at bounding box center [455, 214] width 327 height 41
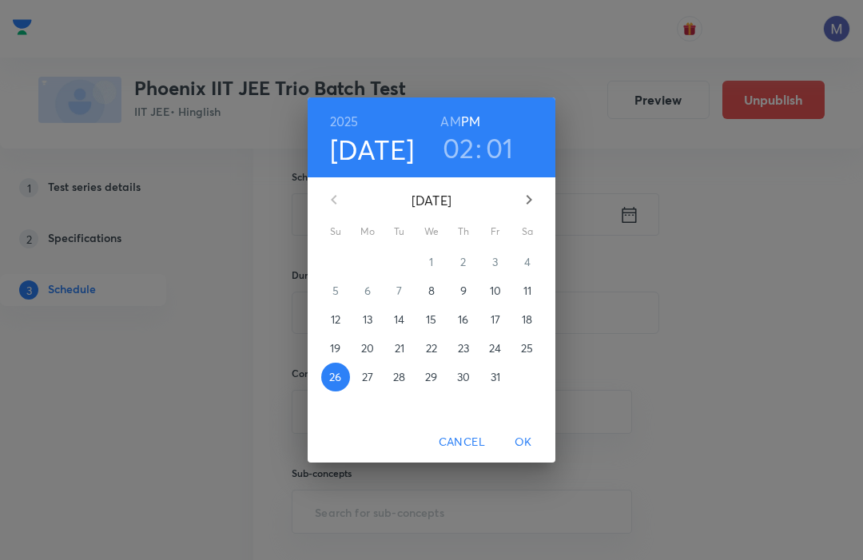
click at [505, 145] on h3 "01" at bounding box center [500, 148] width 28 height 34
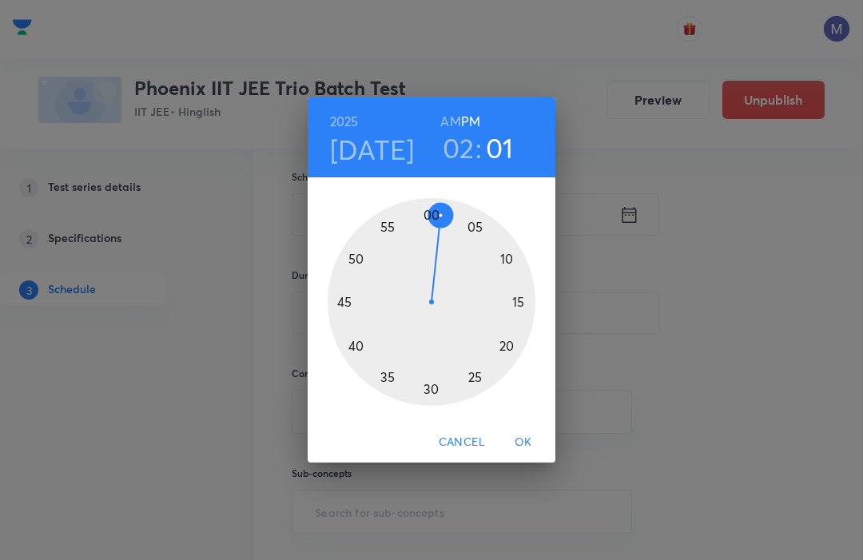
click at [439, 213] on div at bounding box center [431, 302] width 208 height 208
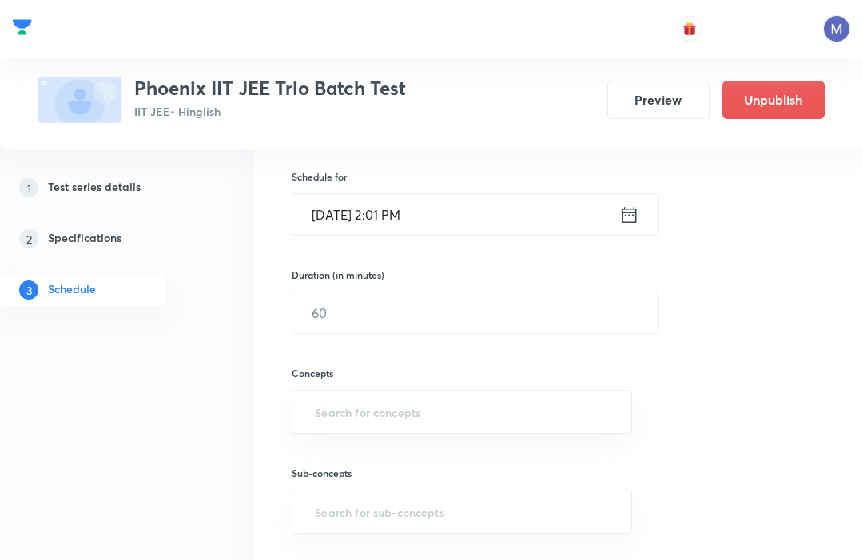
click at [432, 210] on input "Oct 26, 2025, 2:01 PM" at bounding box center [455, 214] width 327 height 41
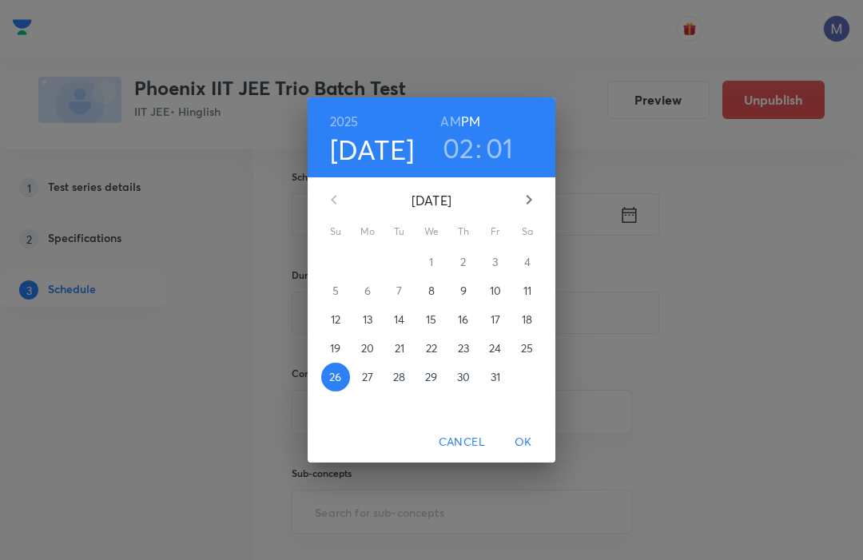
click at [499, 145] on h3 "01" at bounding box center [500, 148] width 28 height 34
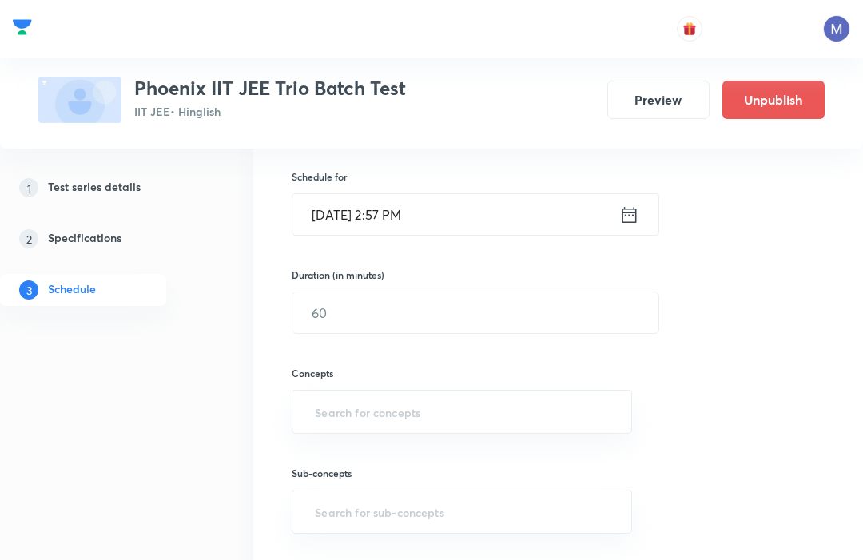
click at [445, 212] on input "Oct 26, 2025, 2:57 PM" at bounding box center [455, 214] width 327 height 41
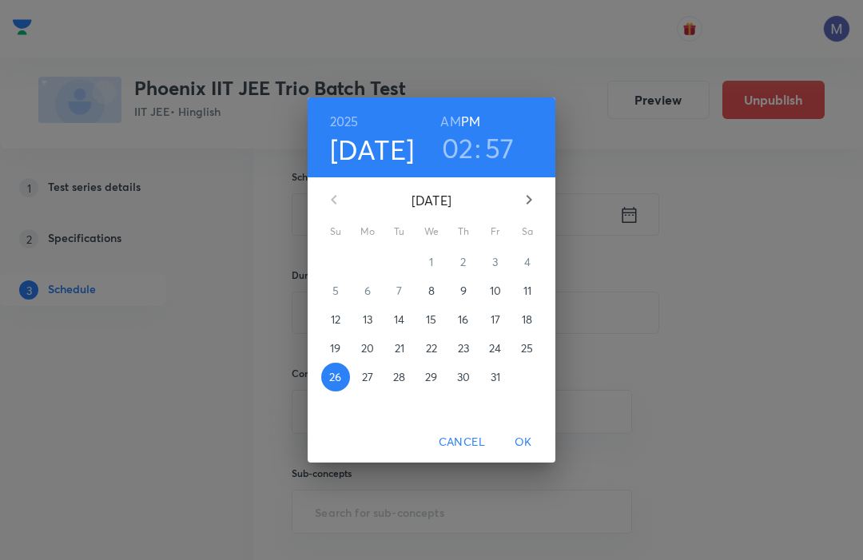
click at [490, 145] on h3 "57" at bounding box center [500, 148] width 30 height 34
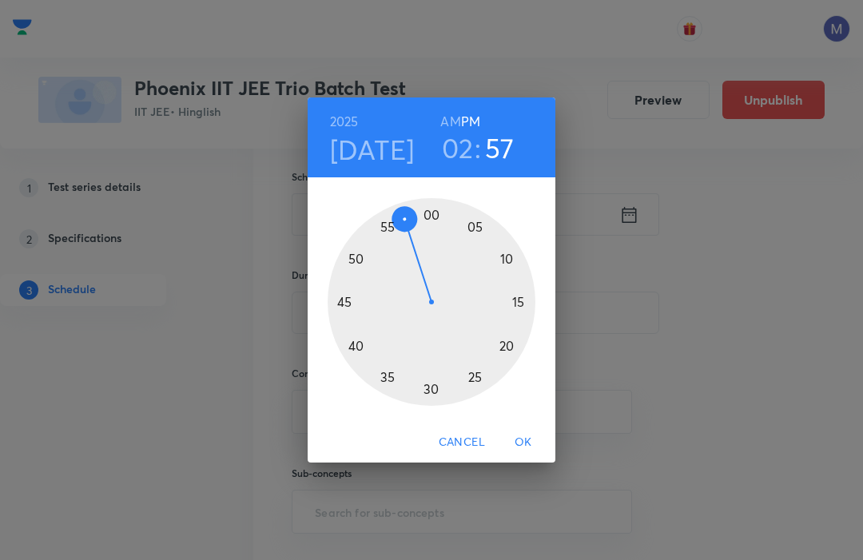
click at [426, 213] on div at bounding box center [431, 302] width 208 height 208
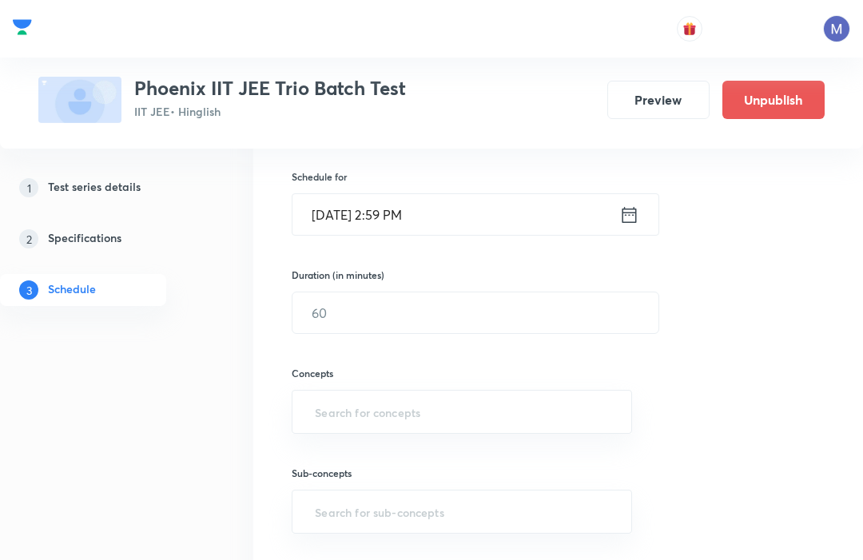
click at [419, 215] on input "Oct 26, 2025, 2:59 PM" at bounding box center [455, 214] width 327 height 41
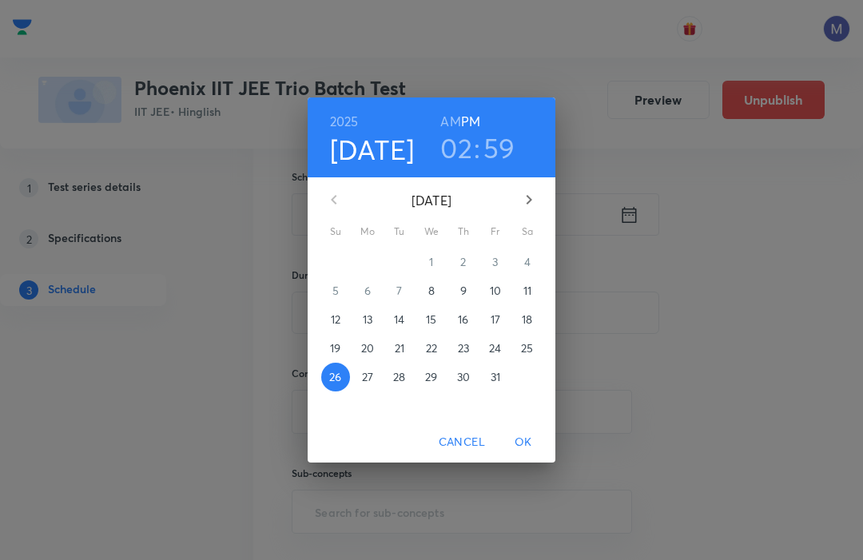
click at [505, 146] on h3 "59" at bounding box center [499, 148] width 32 height 34
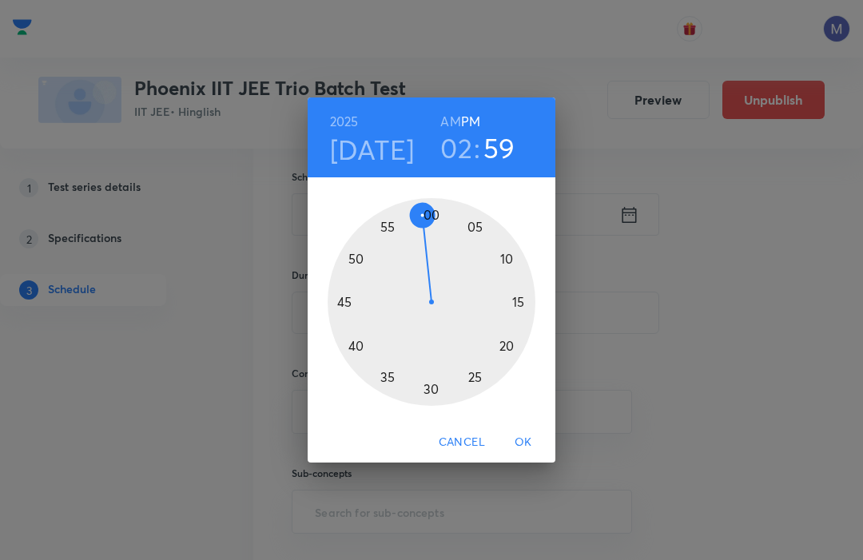
click at [429, 207] on div at bounding box center [431, 302] width 208 height 208
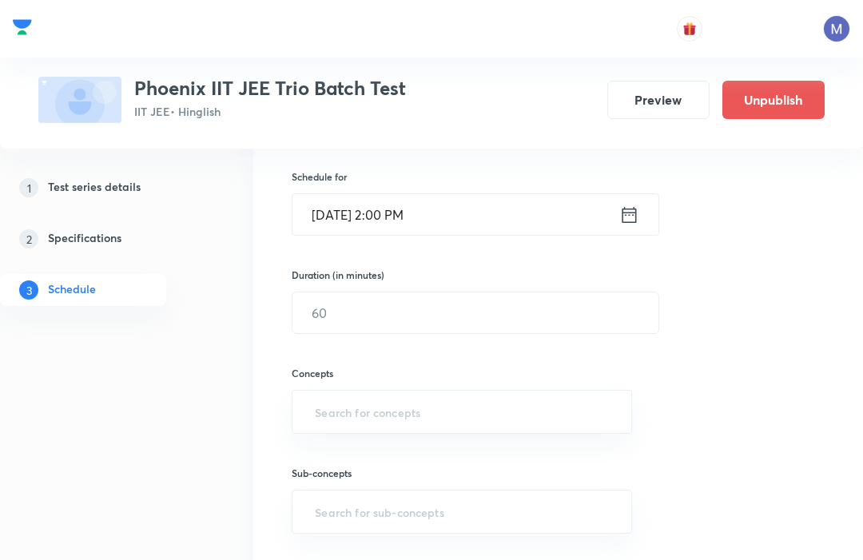
click at [366, 305] on input "text" at bounding box center [475, 312] width 366 height 41
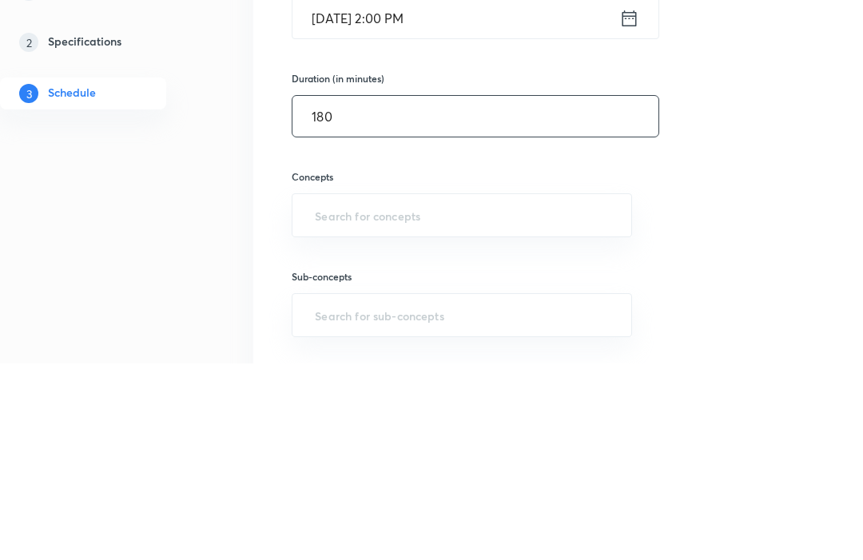
type input "180"
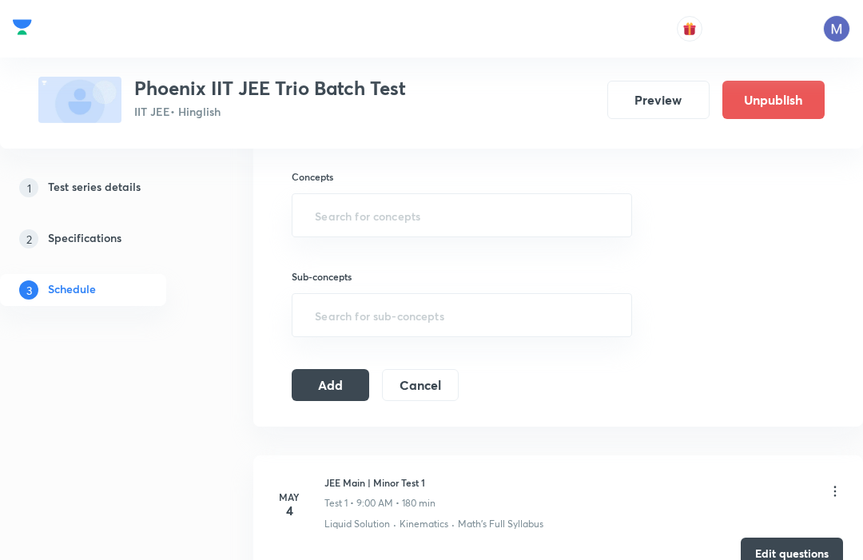
click at [328, 208] on input "text" at bounding box center [461, 215] width 300 height 30
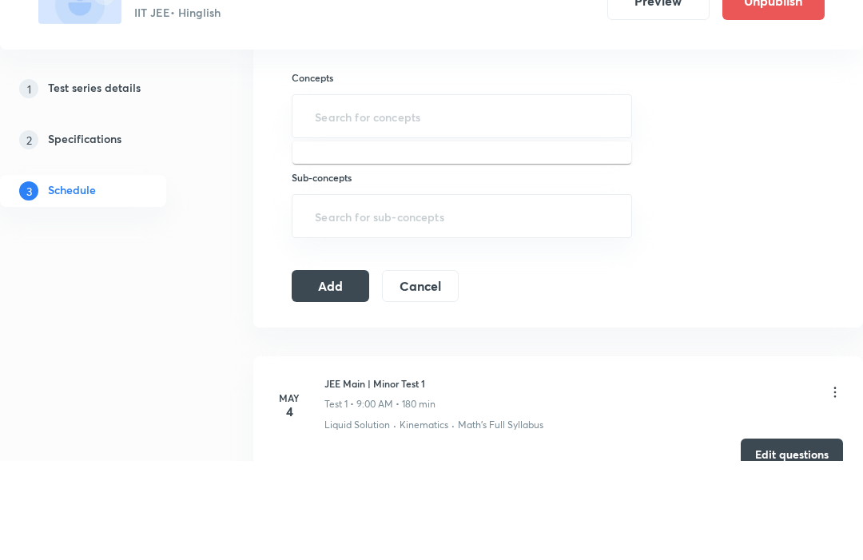
type input "c"
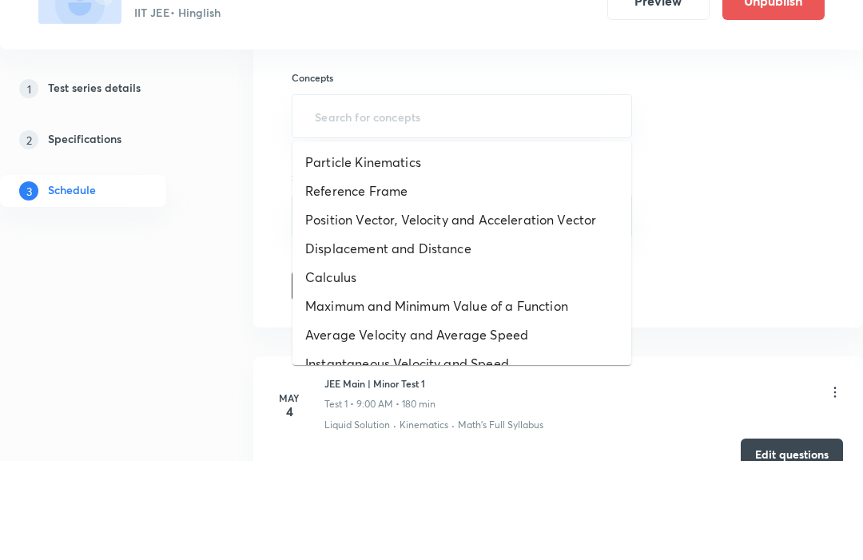
type input "c"
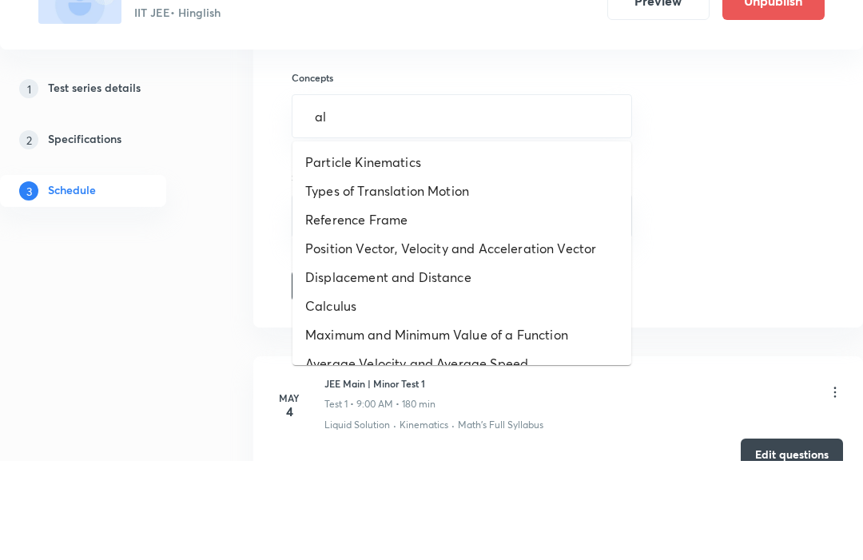
type input "ald"
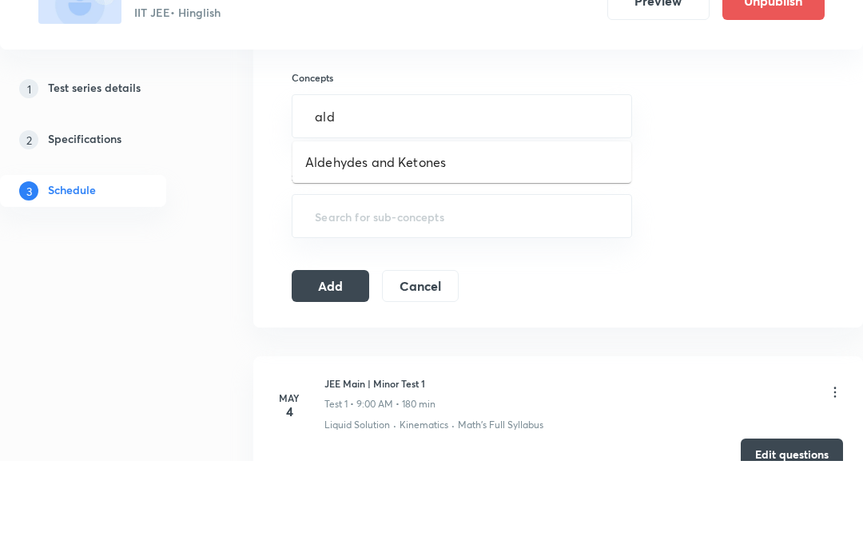
click at [338, 248] on li "Aldehydes and Ketones" at bounding box center [461, 262] width 339 height 29
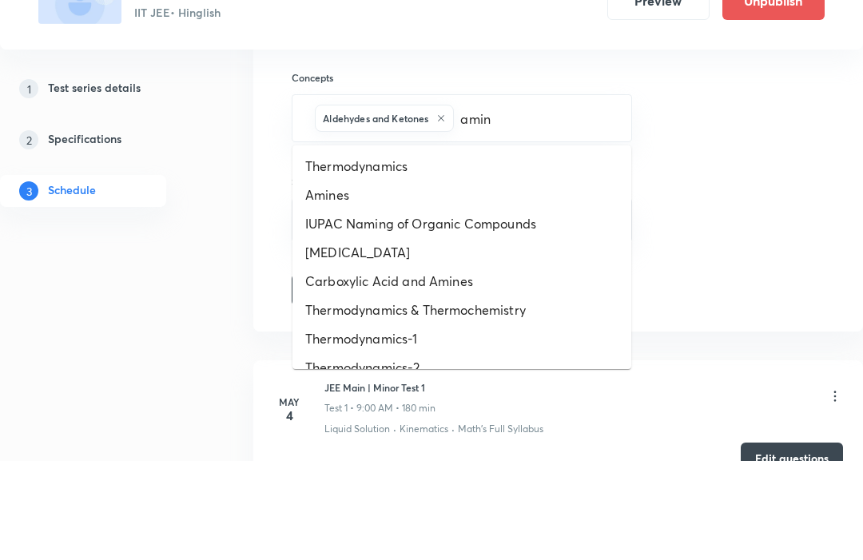
type input "amine"
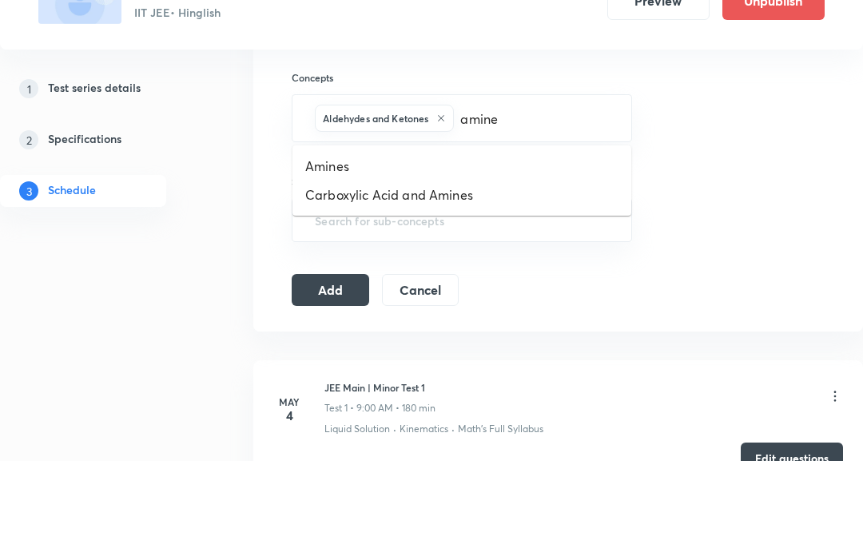
click at [331, 252] on li "Amines" at bounding box center [461, 266] width 339 height 29
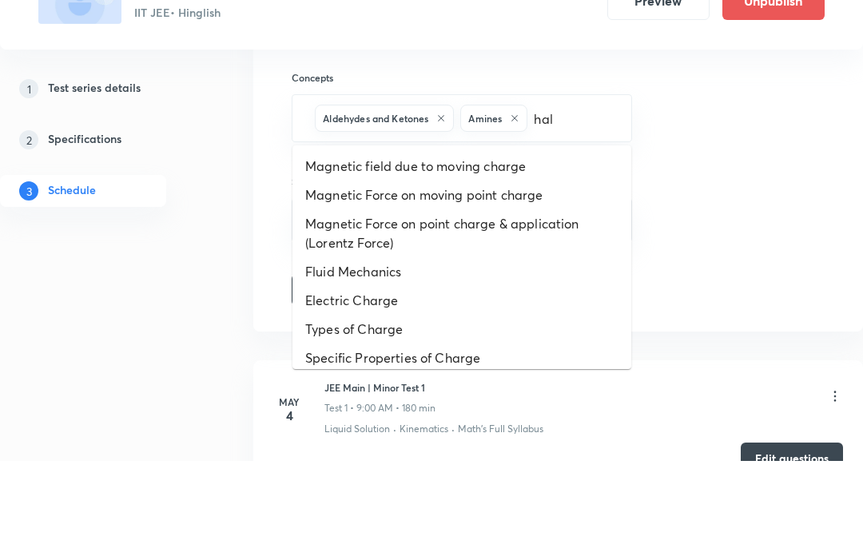
type input "halo"
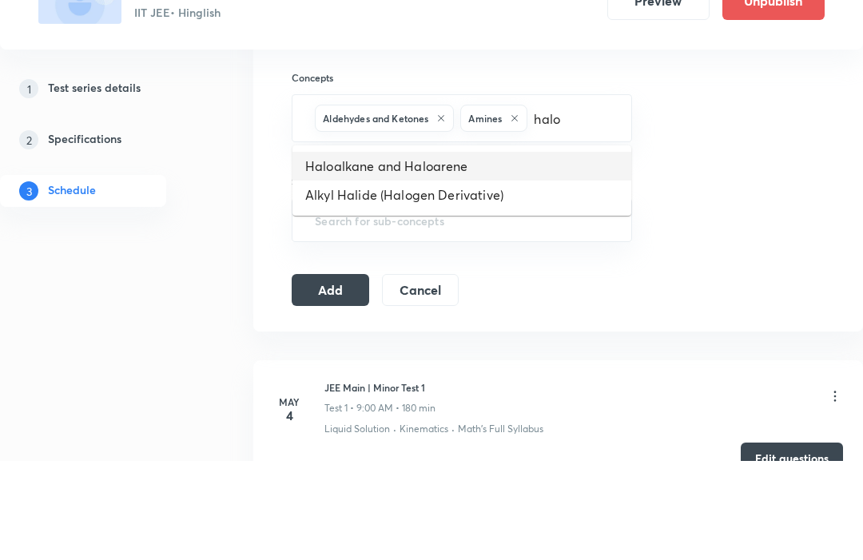
click at [340, 252] on li "Haloalkane and Haloarene" at bounding box center [461, 266] width 339 height 29
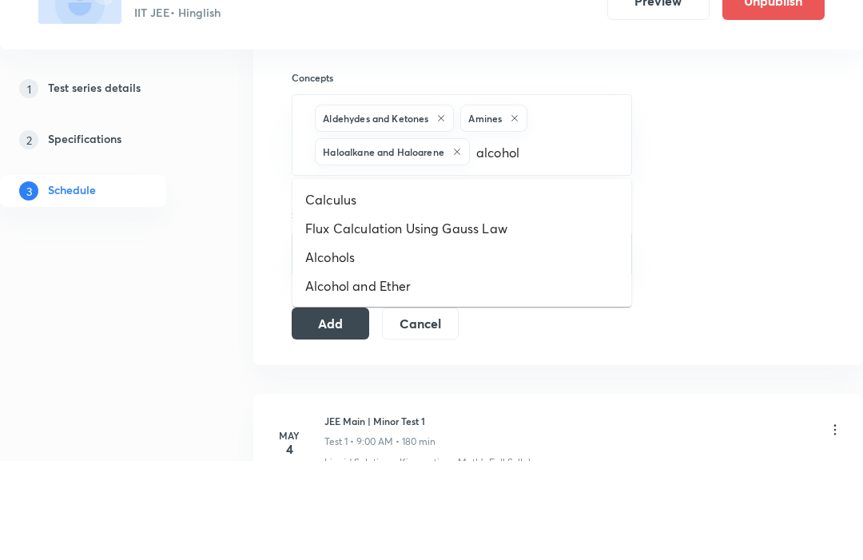
type input "alcohol"
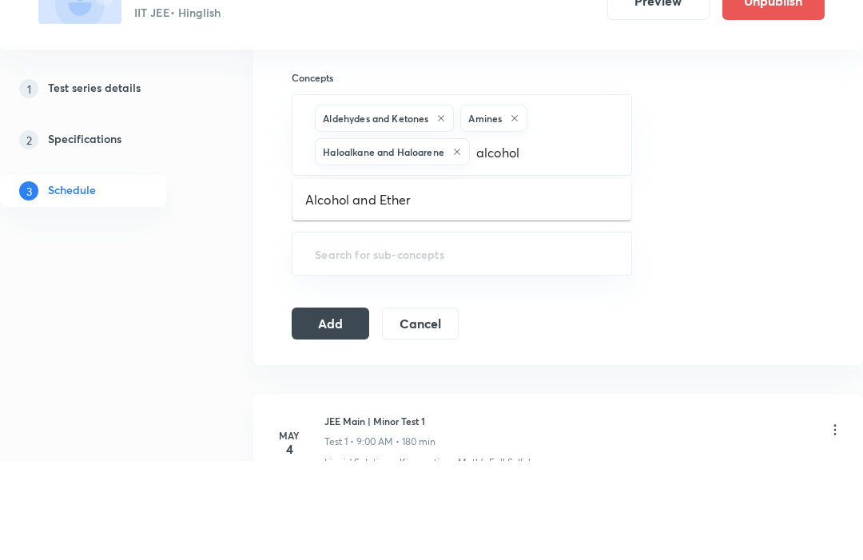
click at [340, 285] on li "Alcohol and Ether" at bounding box center [461, 299] width 339 height 29
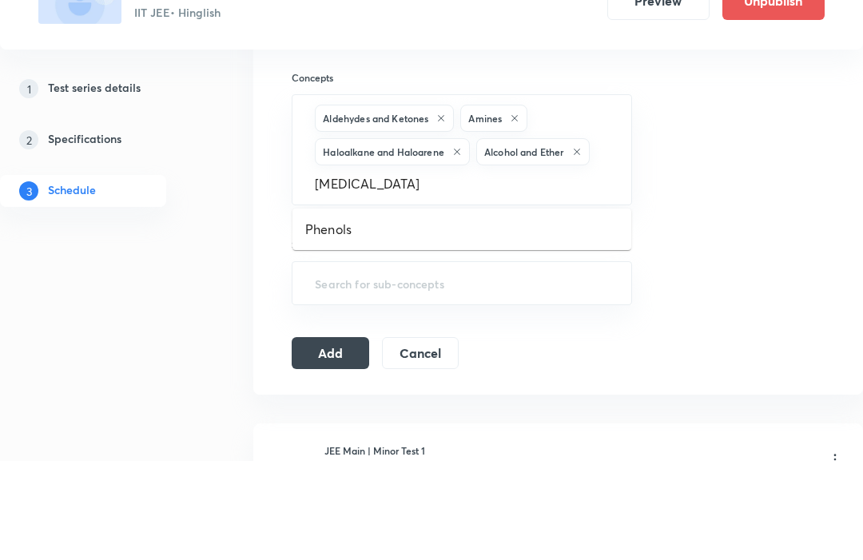
type input "phenol"
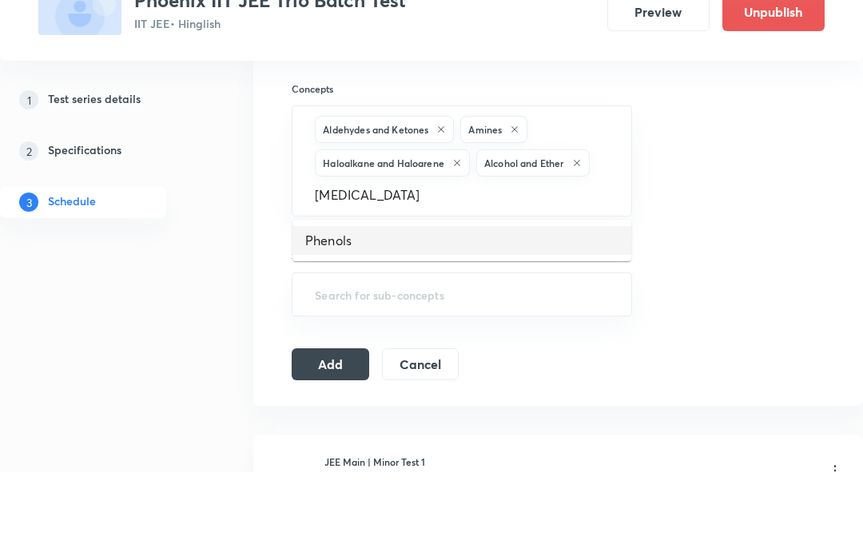
click at [339, 315] on li "Phenols" at bounding box center [461, 329] width 339 height 29
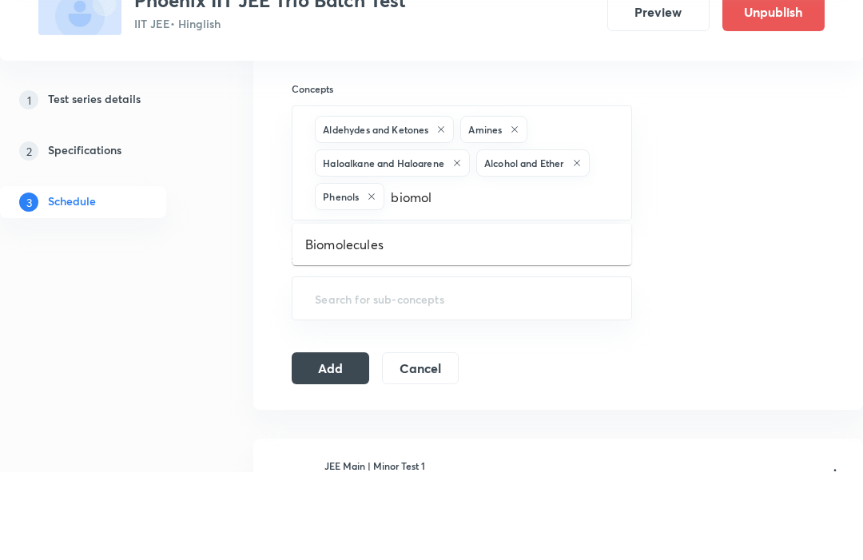
type input "biomole"
click at [335, 319] on li "Biomolecules" at bounding box center [461, 333] width 339 height 29
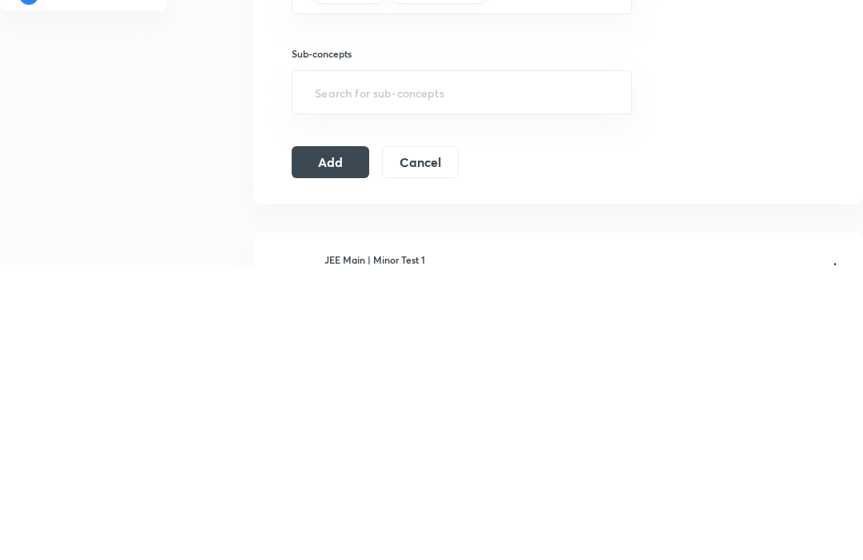
click at [323, 441] on button "Add" at bounding box center [330, 457] width 77 height 32
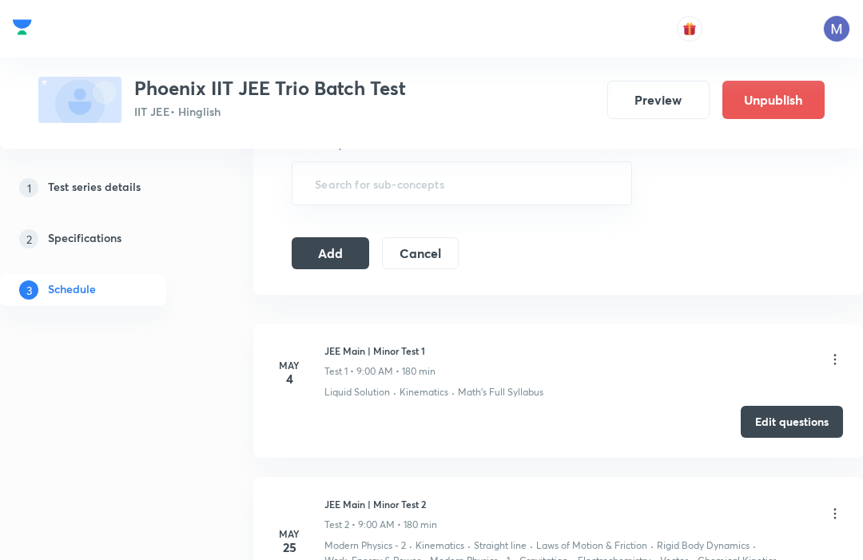
scroll to position [704, 0]
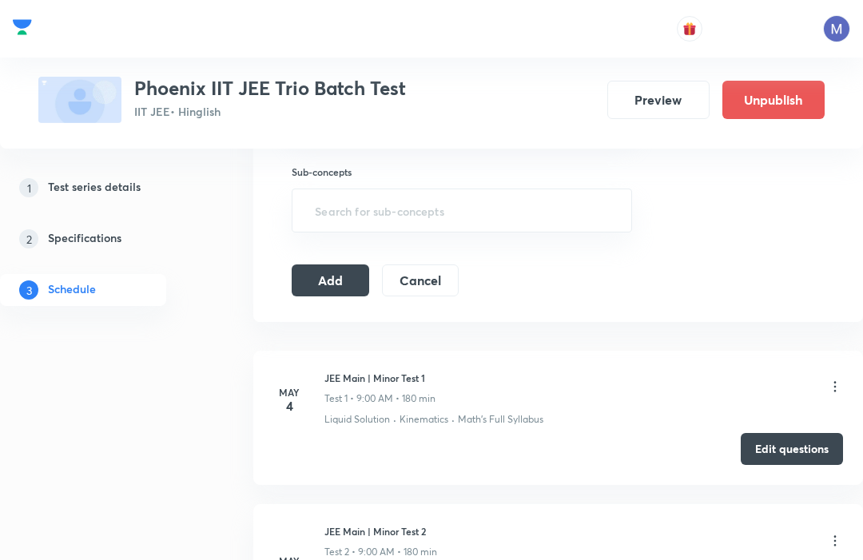
click at [323, 271] on button "Add" at bounding box center [330, 280] width 77 height 32
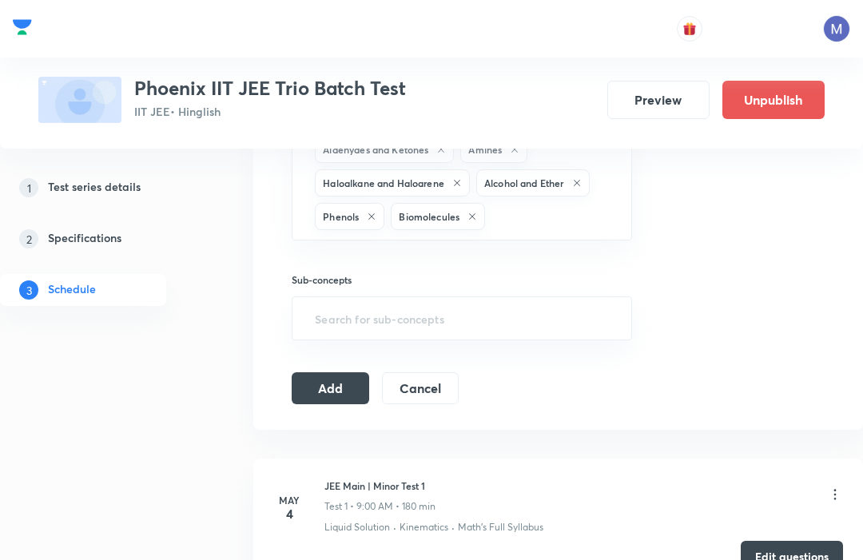
scroll to position [597, 0]
click at [322, 379] on button "Add" at bounding box center [330, 387] width 77 height 32
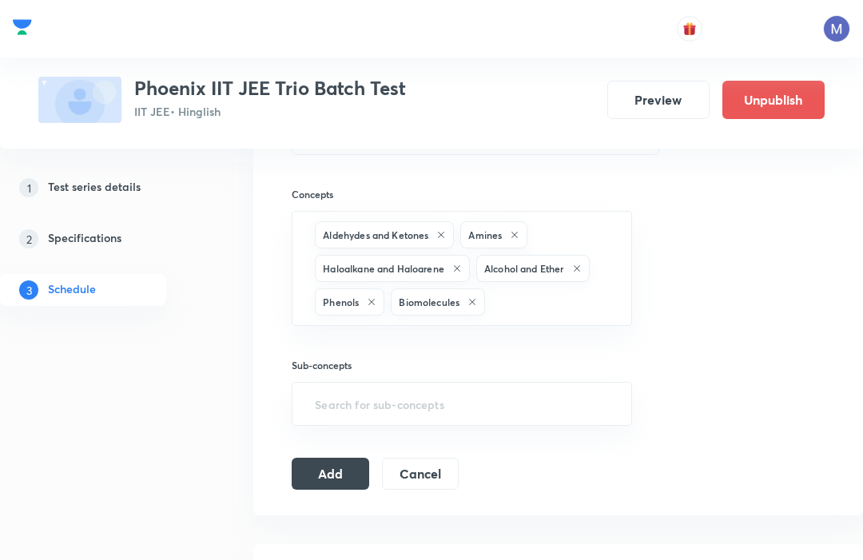
scroll to position [530, 0]
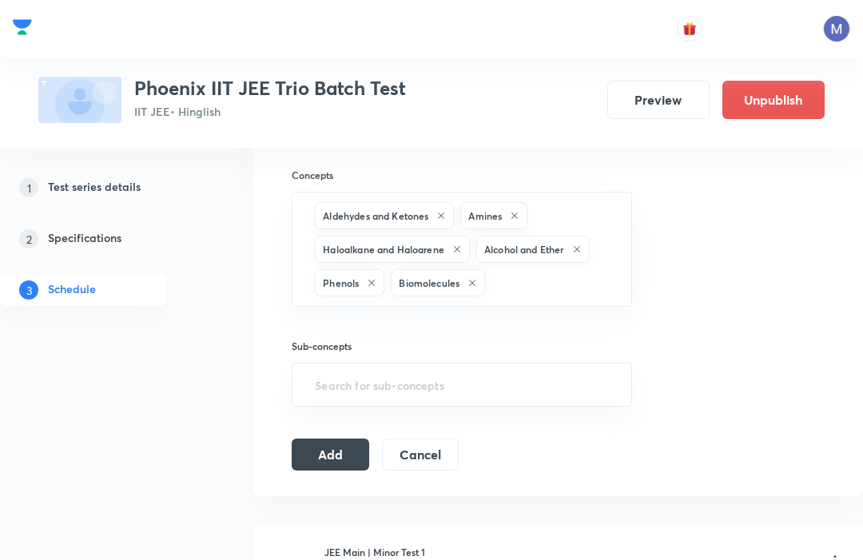
click at [327, 453] on button "Add" at bounding box center [330, 454] width 77 height 32
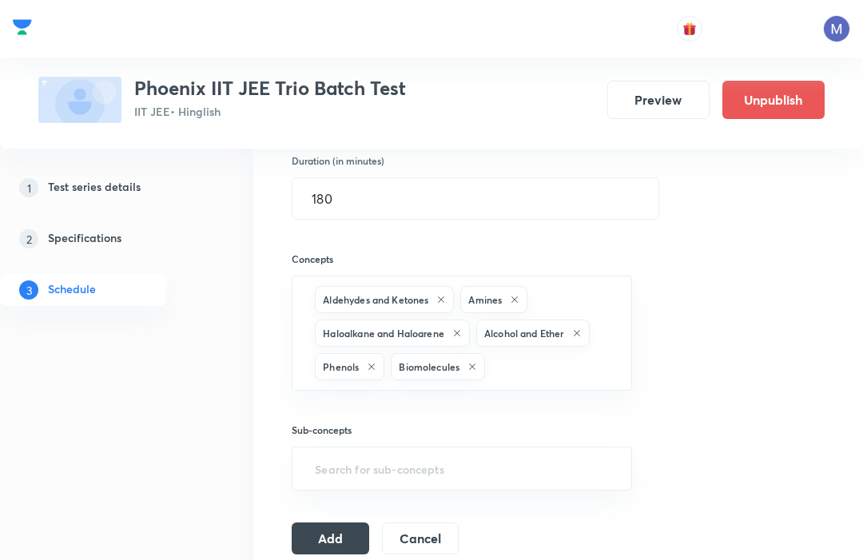
scroll to position [448, 0]
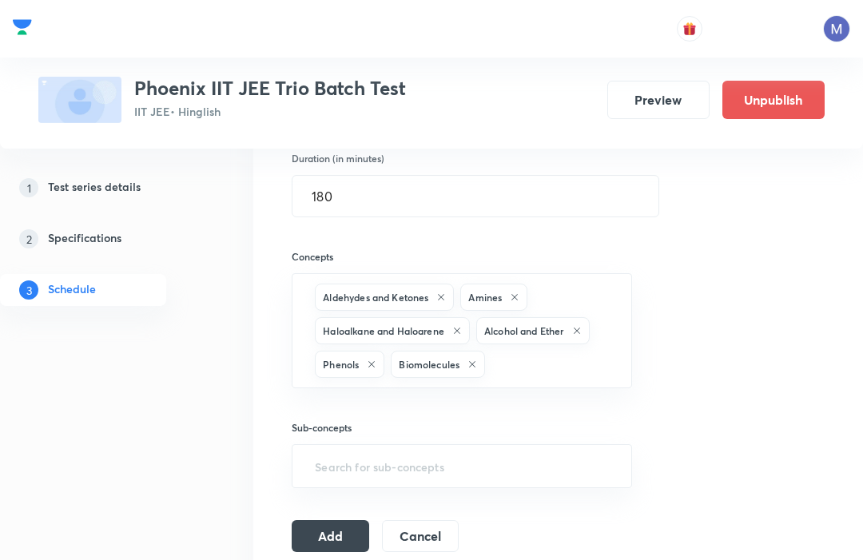
click at [338, 545] on button "Add" at bounding box center [330, 536] width 77 height 32
click at [328, 541] on button "Add" at bounding box center [330, 536] width 77 height 32
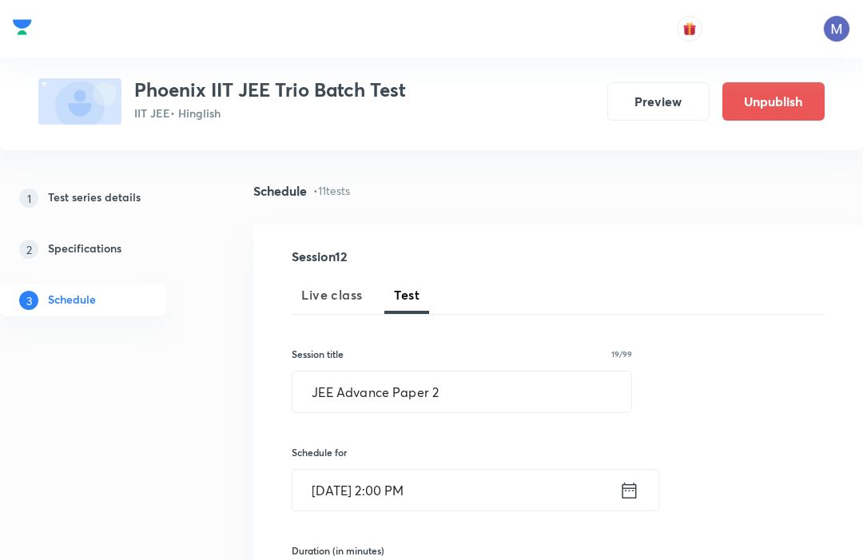
scroll to position [0, 0]
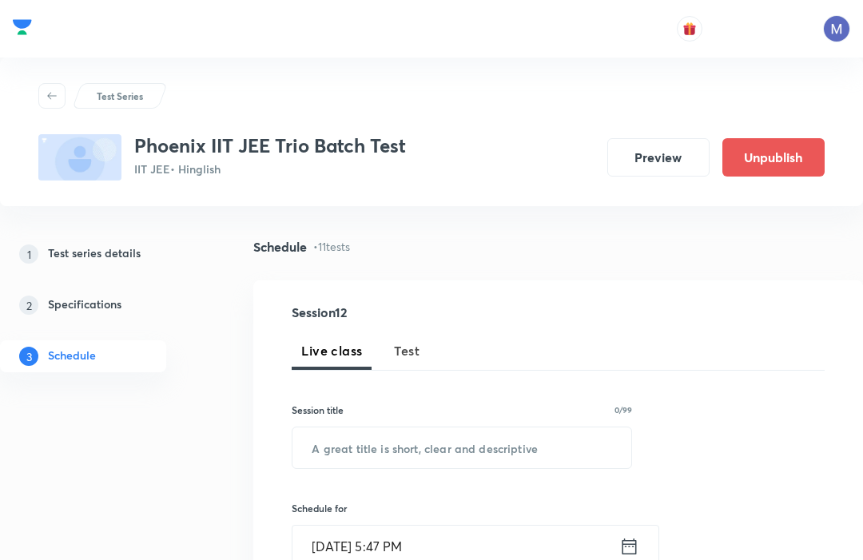
click at [406, 364] on button "Test" at bounding box center [406, 350] width 45 height 38
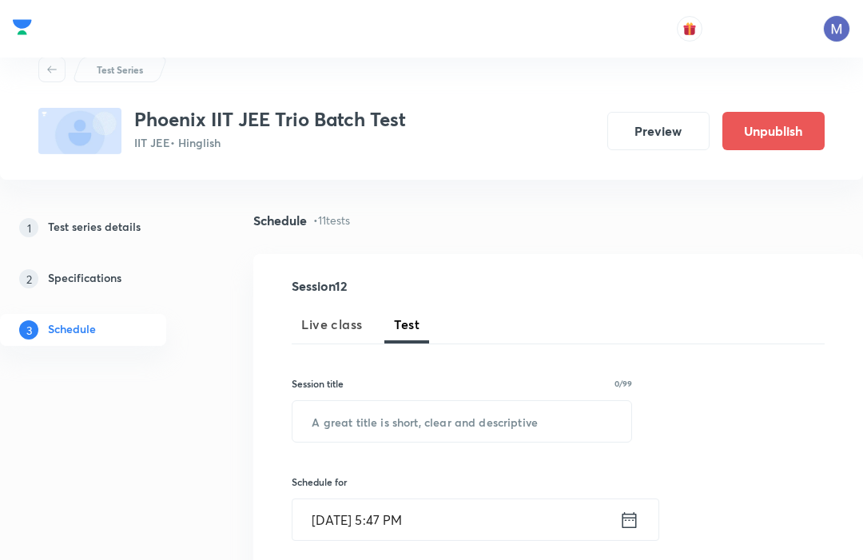
click at [347, 415] on input "text" at bounding box center [461, 421] width 339 height 41
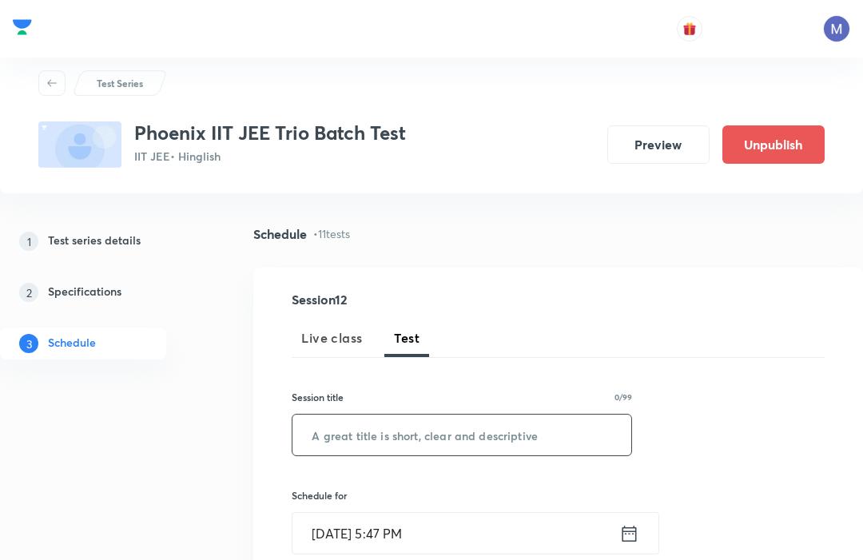
scroll to position [14, 0]
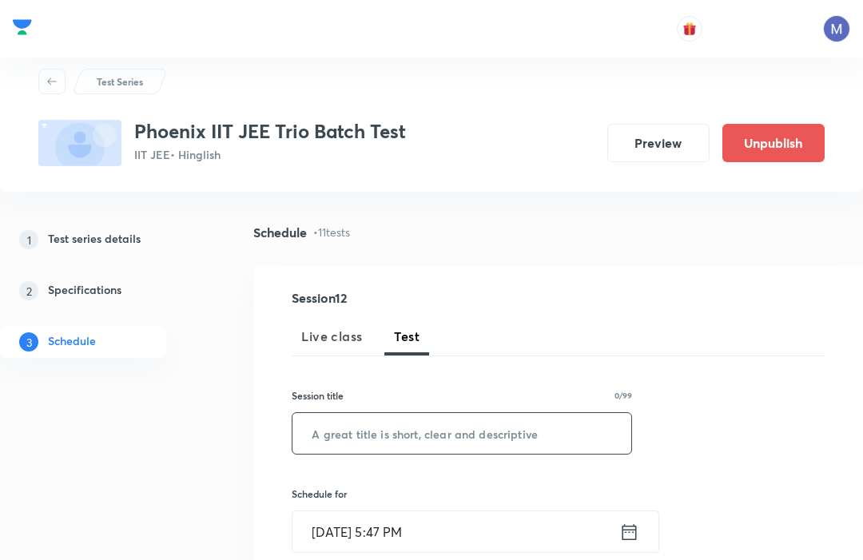
click at [331, 428] on input "text" at bounding box center [461, 433] width 339 height 41
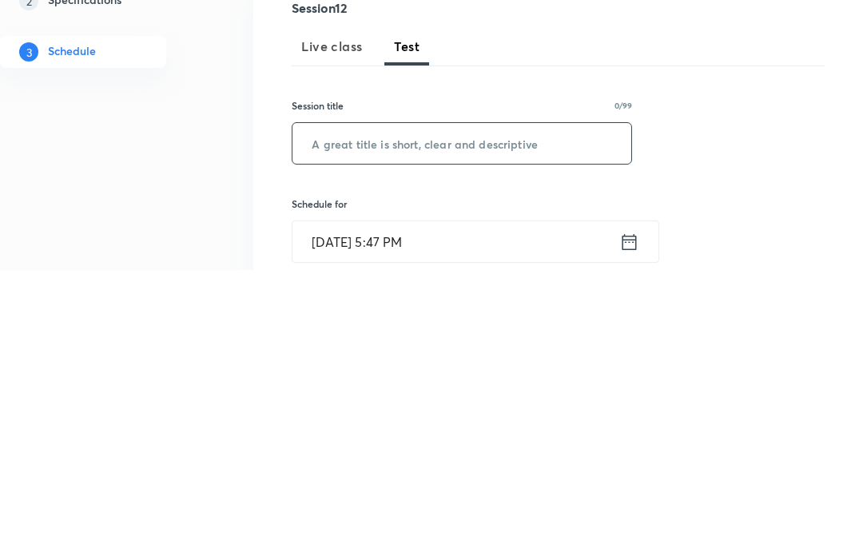
paste input "JEE Advance Paper 1"
type input "JEE Advance Paper 2"
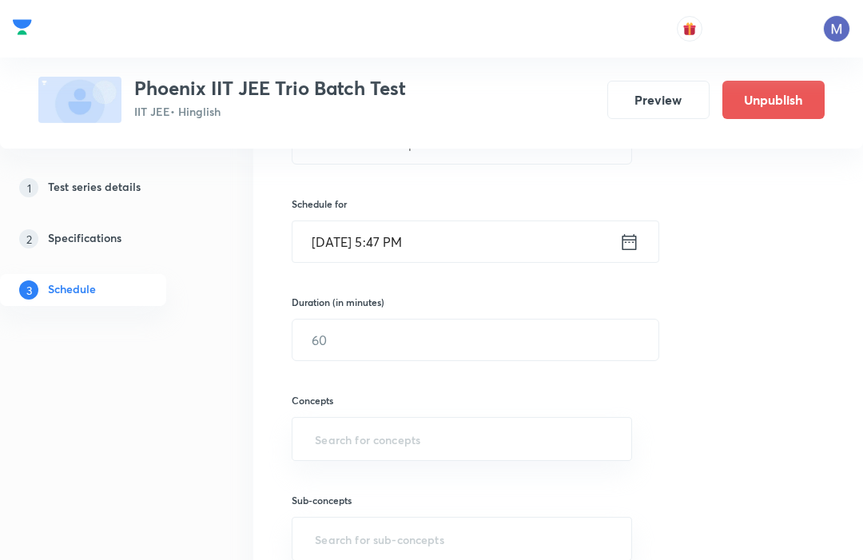
click at [621, 237] on icon at bounding box center [629, 242] width 20 height 22
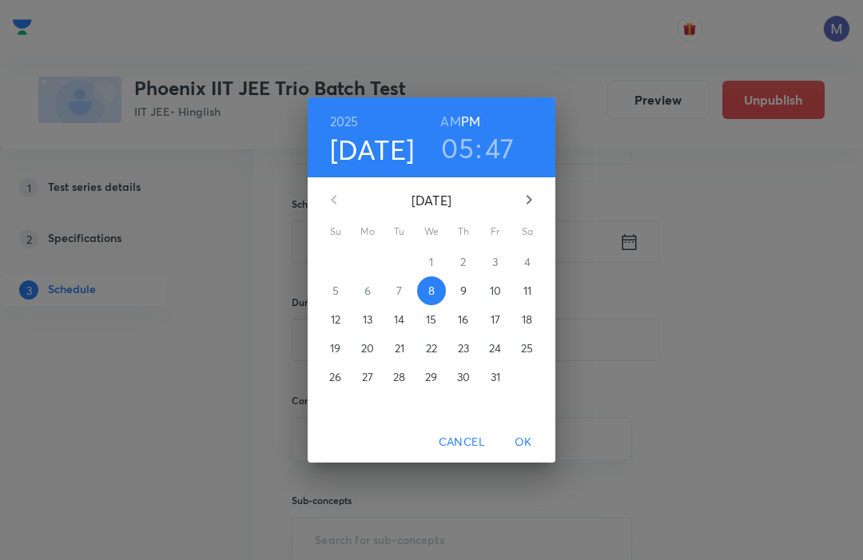
click at [541, 356] on span "25" at bounding box center [527, 348] width 29 height 16
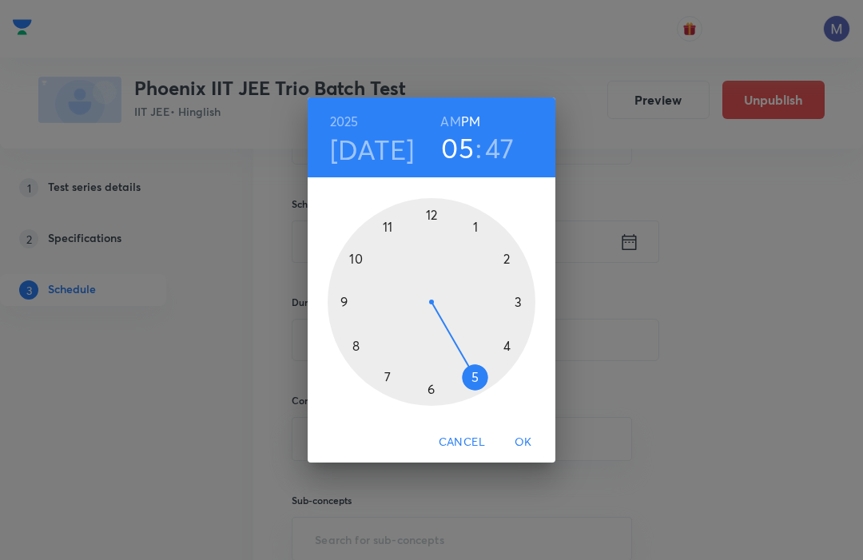
click at [509, 284] on div at bounding box center [431, 302] width 208 height 208
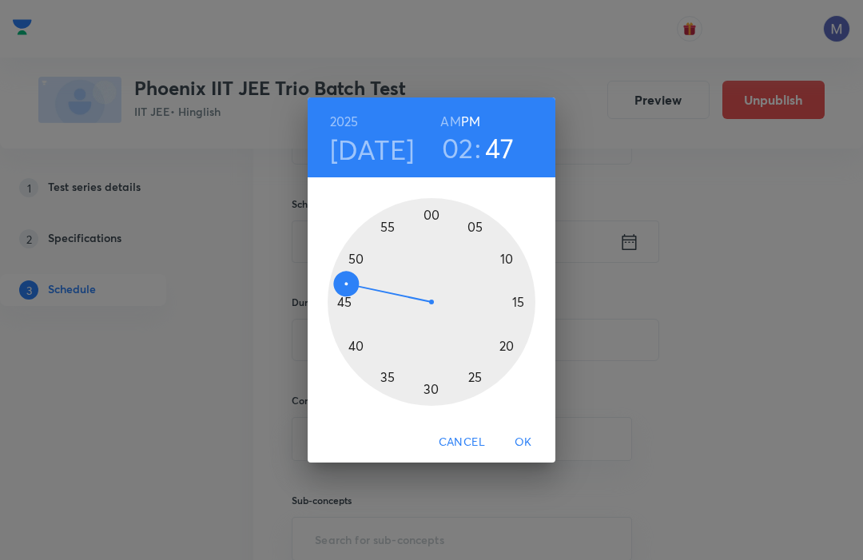
click at [432, 229] on div at bounding box center [431, 302] width 208 height 208
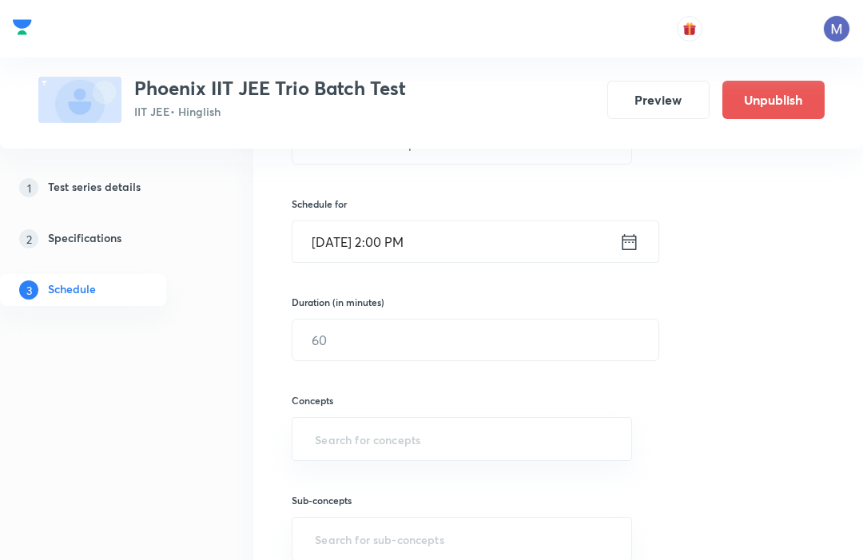
click at [352, 339] on input "text" at bounding box center [475, 339] width 366 height 41
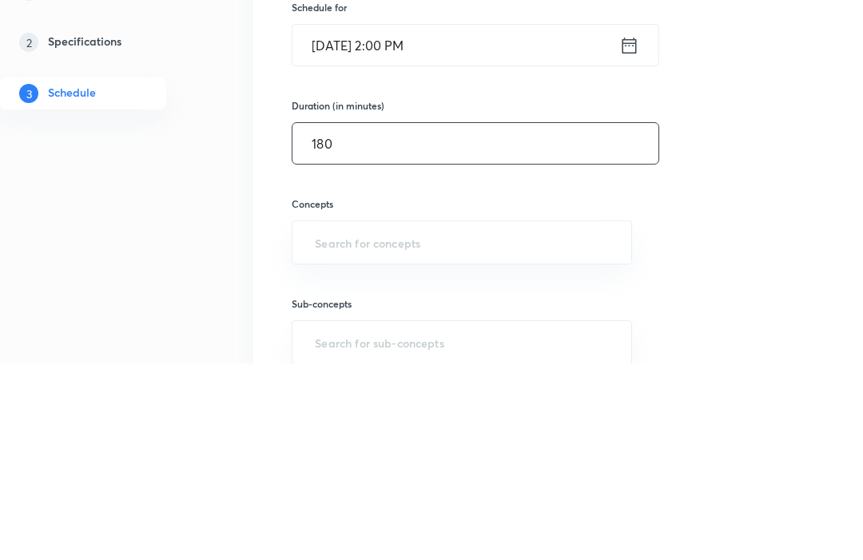
type input "180"
click at [341, 424] on input "text" at bounding box center [461, 439] width 300 height 30
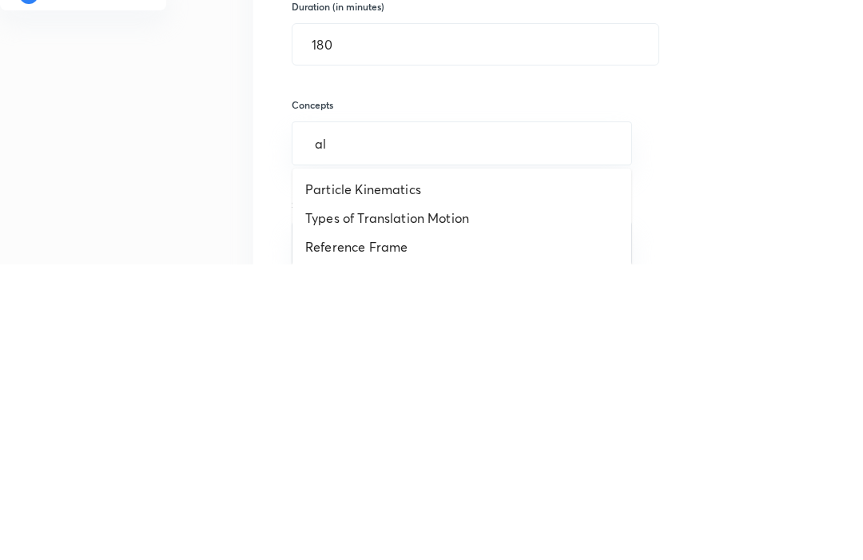
type input "ald"
click at [343, 470] on li "Aldehydes and Ketones" at bounding box center [461, 484] width 339 height 29
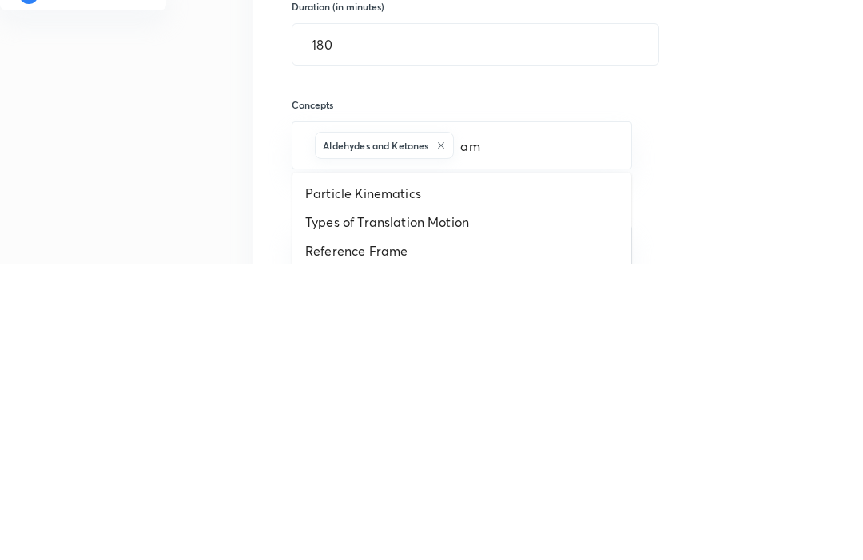
type input "ami"
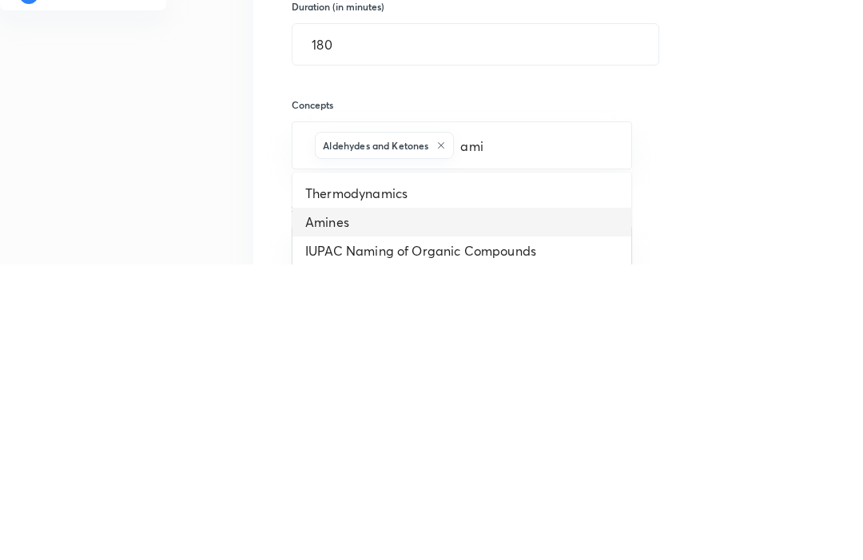
click at [332, 503] on li "Amines" at bounding box center [461, 517] width 339 height 29
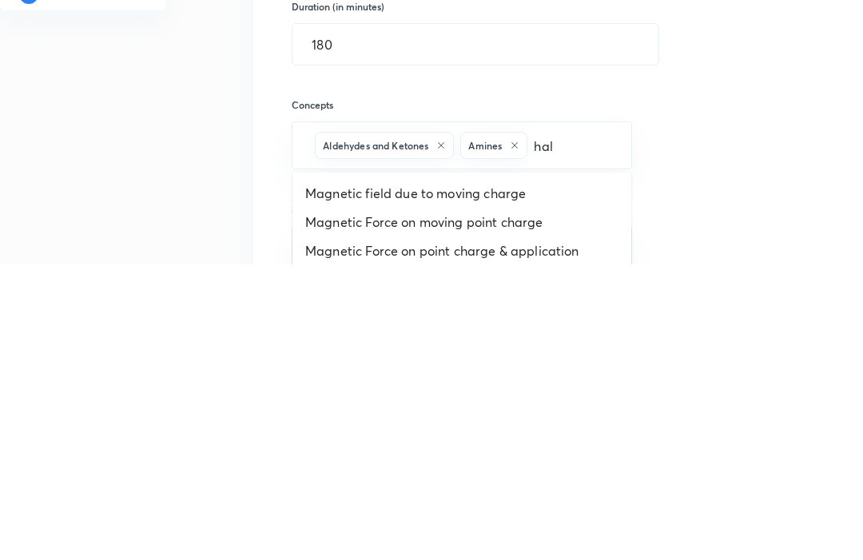
type input "halo"
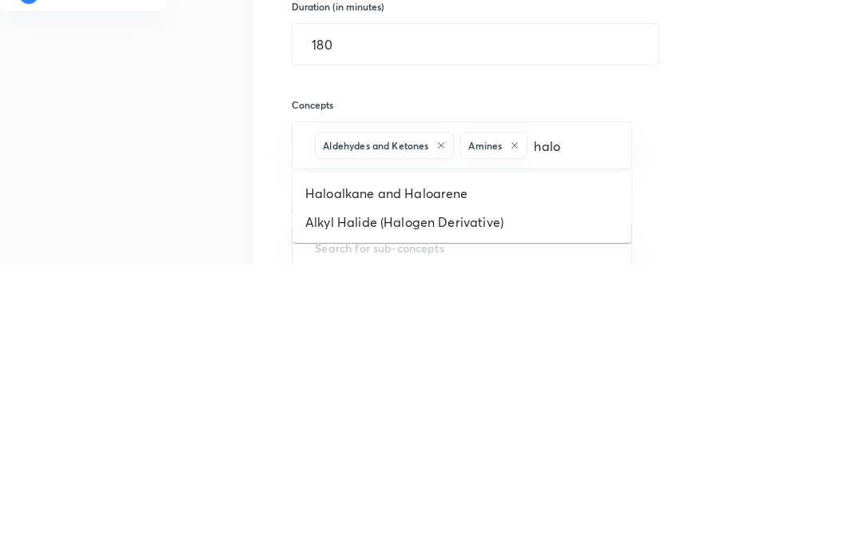
click at [331, 474] on li "Haloalkane and Haloarene" at bounding box center [461, 488] width 339 height 29
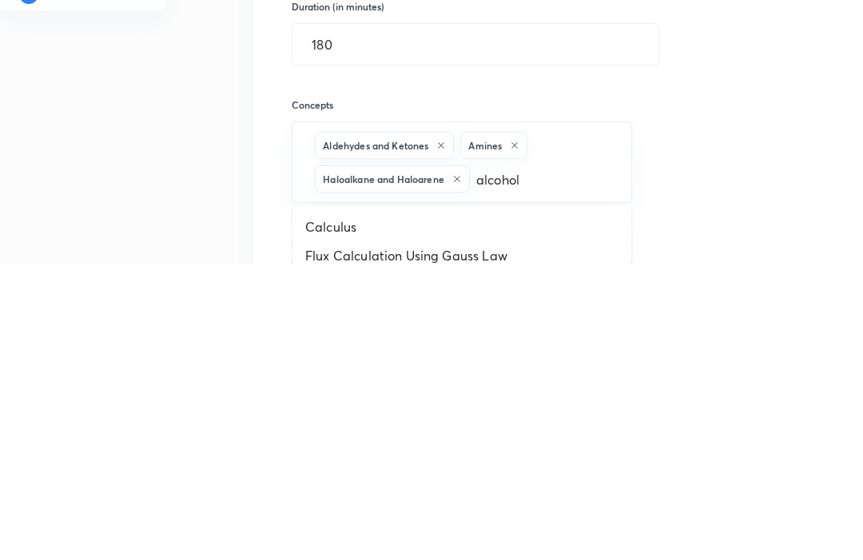
type input "alcohol"
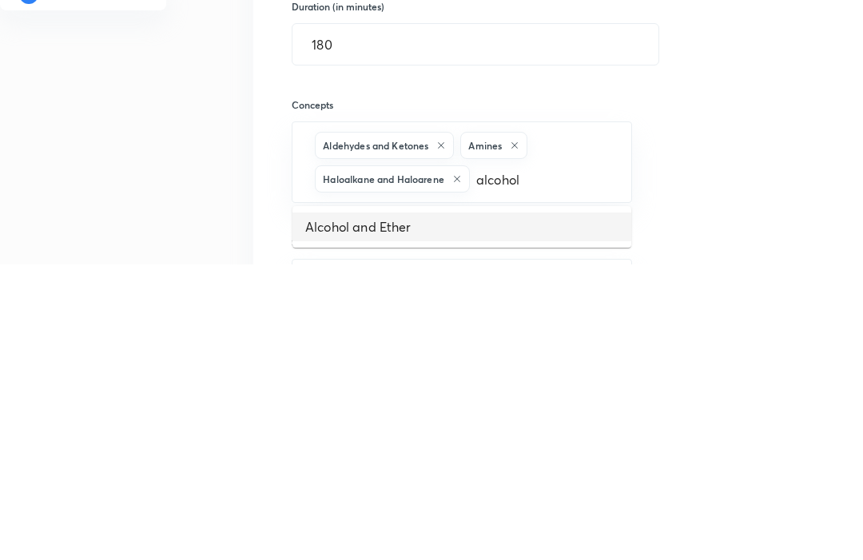
click at [314, 508] on li "Alcohol and Ether" at bounding box center [461, 522] width 339 height 29
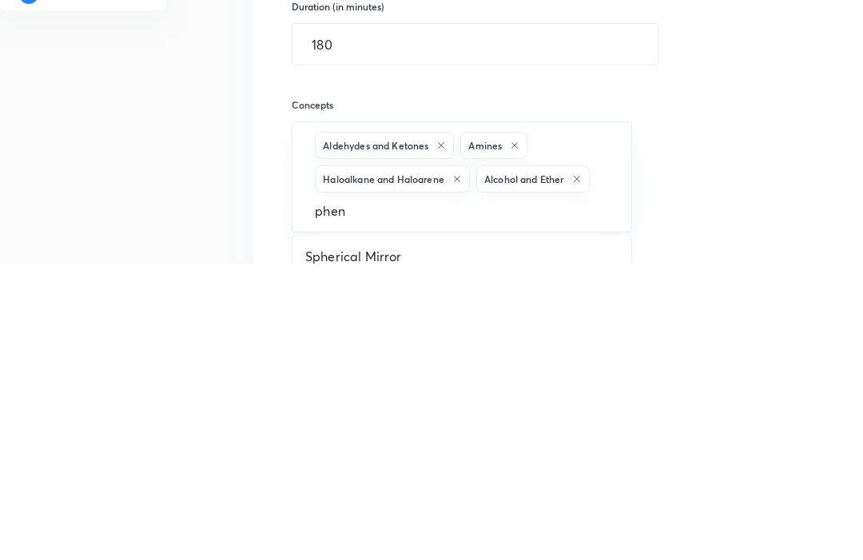
type input "pheno"
click at [329, 538] on li "Phenols" at bounding box center [461, 552] width 339 height 29
type input "e"
type input "biomol"
click at [317, 541] on li "Biomolecules" at bounding box center [461, 555] width 339 height 29
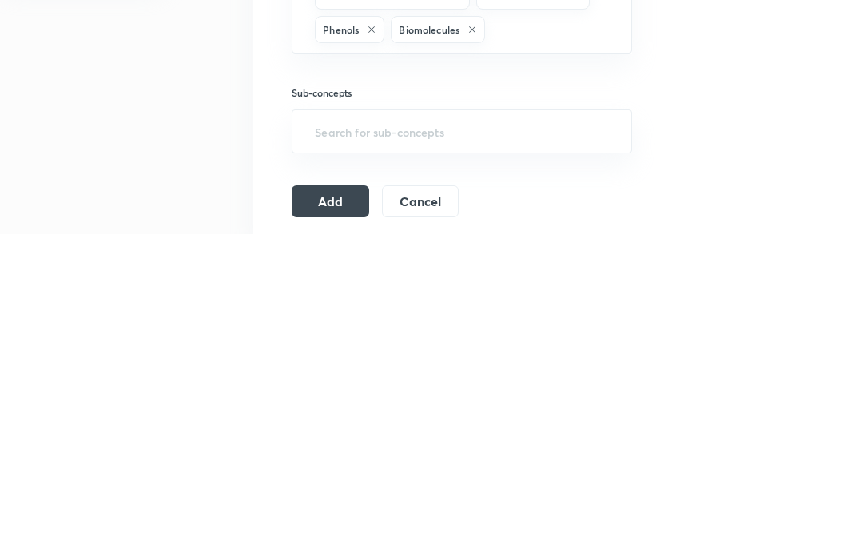
click at [307, 511] on button "Add" at bounding box center [330, 527] width 77 height 32
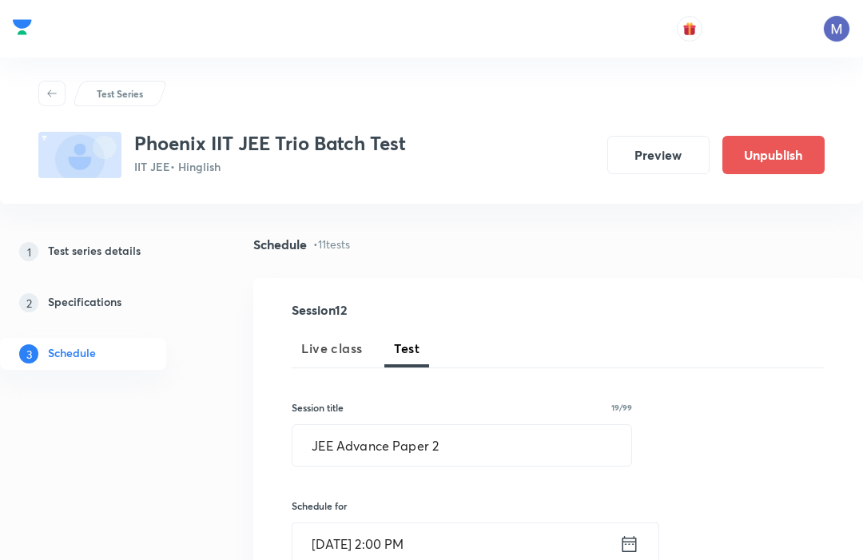
scroll to position [1, 0]
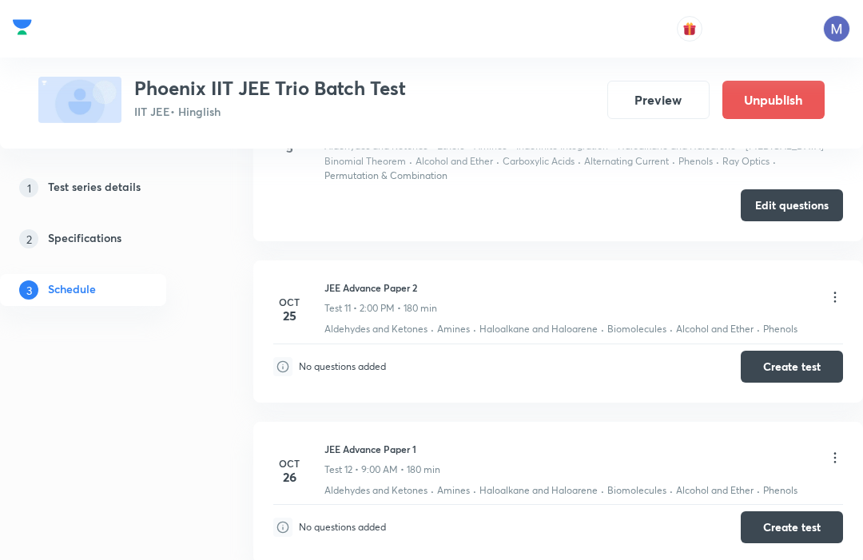
scroll to position [2378, 0]
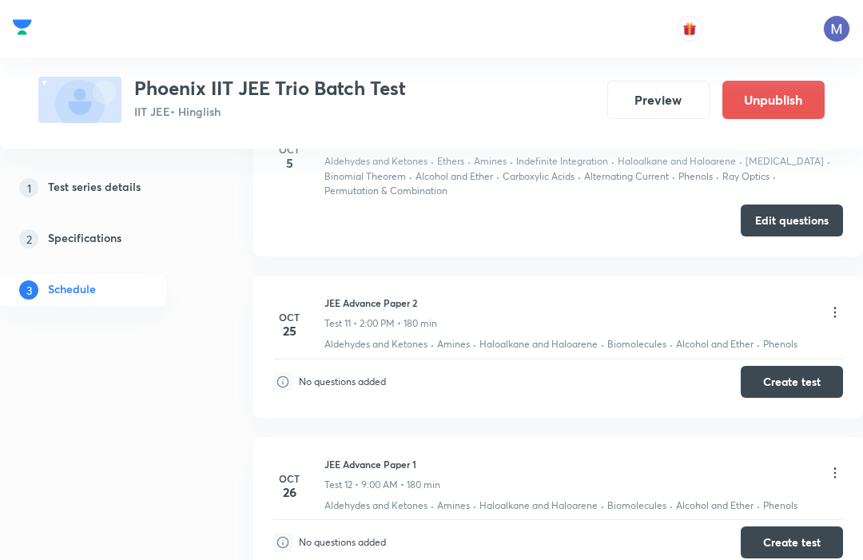
click at [833, 296] on div "JEE Advance Paper 2 Test 11 • 2:00 PM • 180 min" at bounding box center [583, 313] width 518 height 35
click at [836, 307] on icon at bounding box center [835, 312] width 16 height 16
click at [700, 348] on li "Edit" at bounding box center [754, 346] width 175 height 30
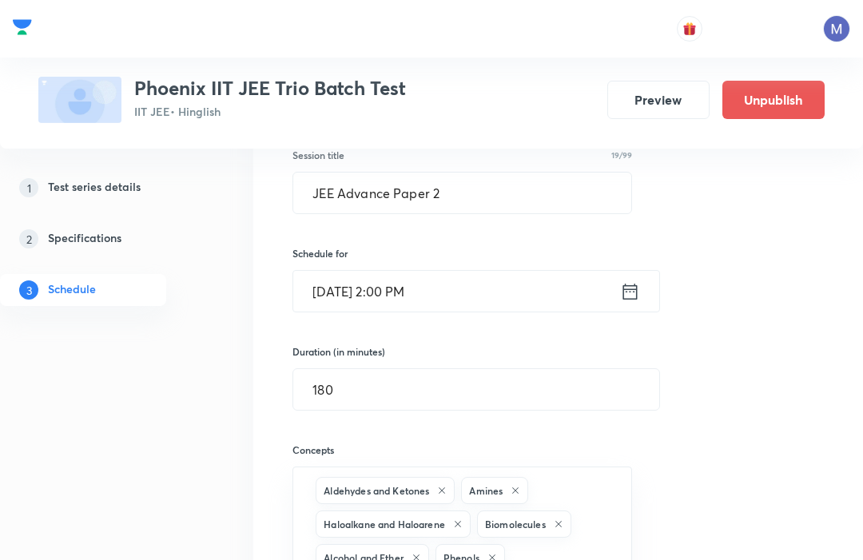
scroll to position [1987, 0]
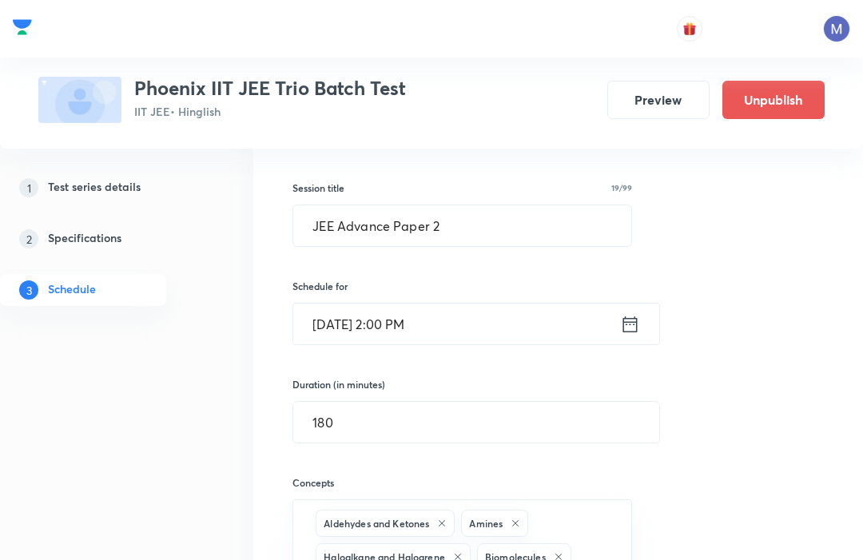
click at [342, 313] on input "[DATE] 2:00 PM" at bounding box center [456, 323] width 327 height 41
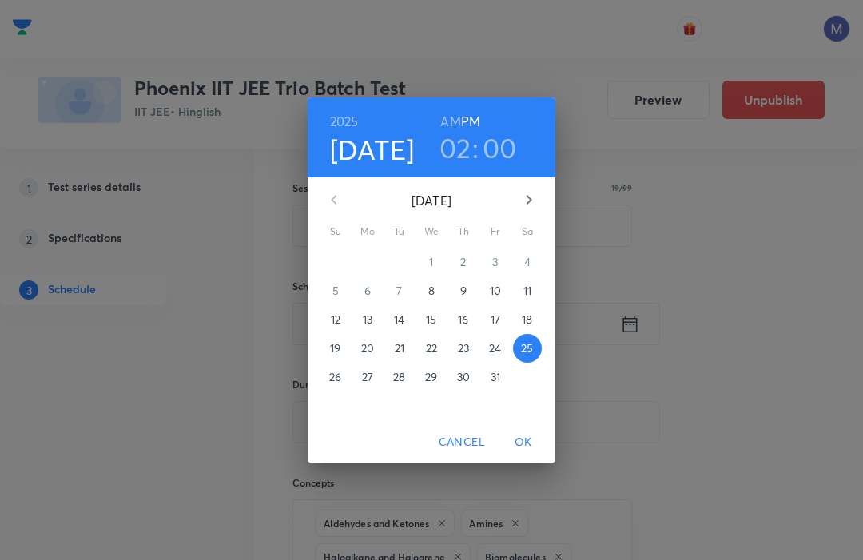
click at [331, 391] on button "26" at bounding box center [335, 377] width 29 height 29
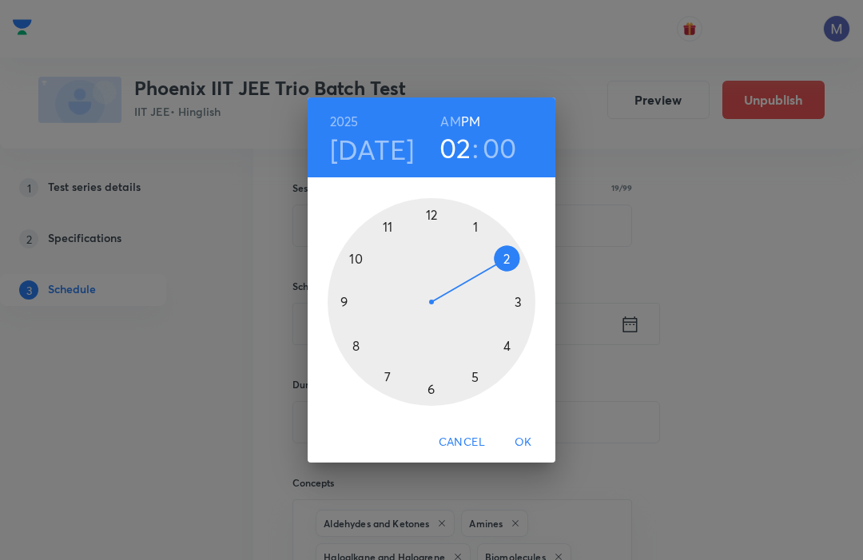
click at [523, 442] on span "OK" at bounding box center [523, 442] width 38 height 20
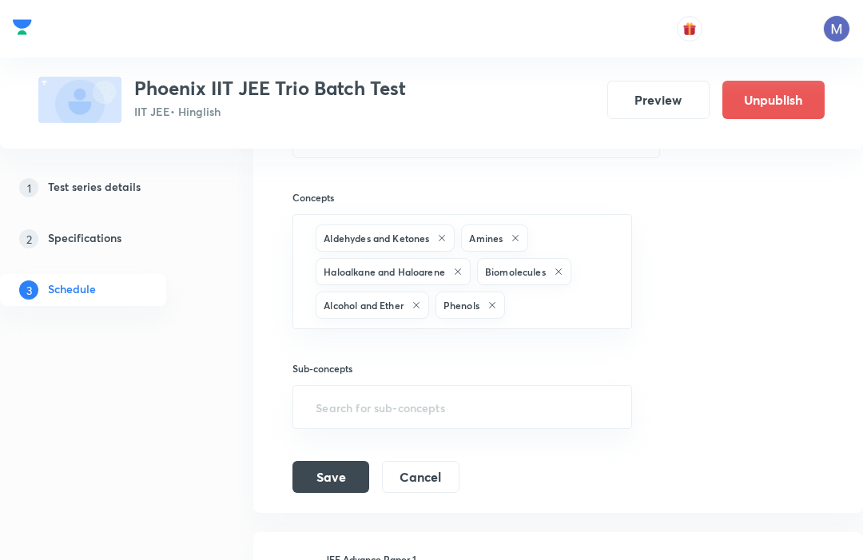
scroll to position [2273, 0]
click at [326, 465] on button "Save" at bounding box center [330, 476] width 77 height 32
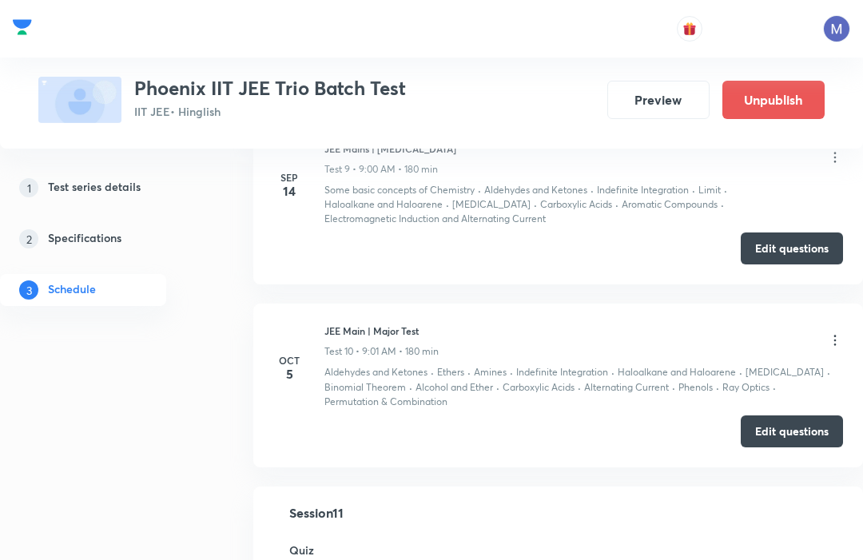
scroll to position [1569, 0]
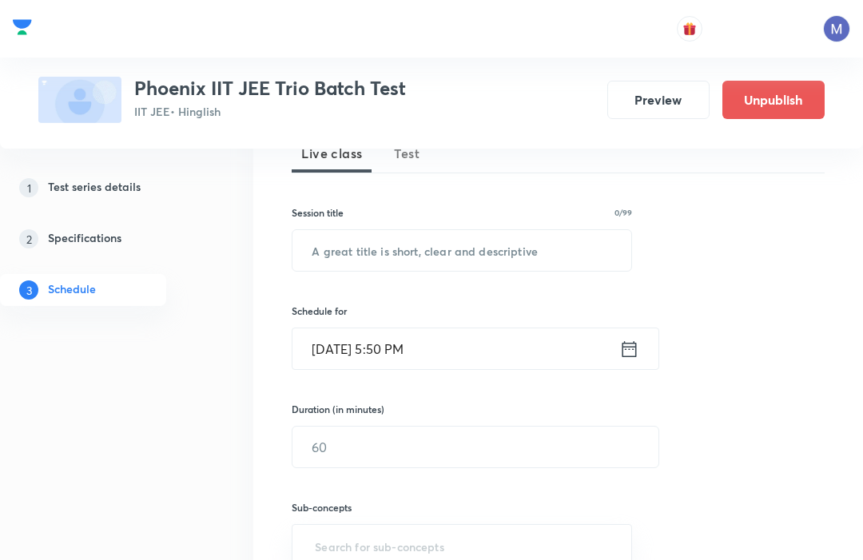
scroll to position [196, 0]
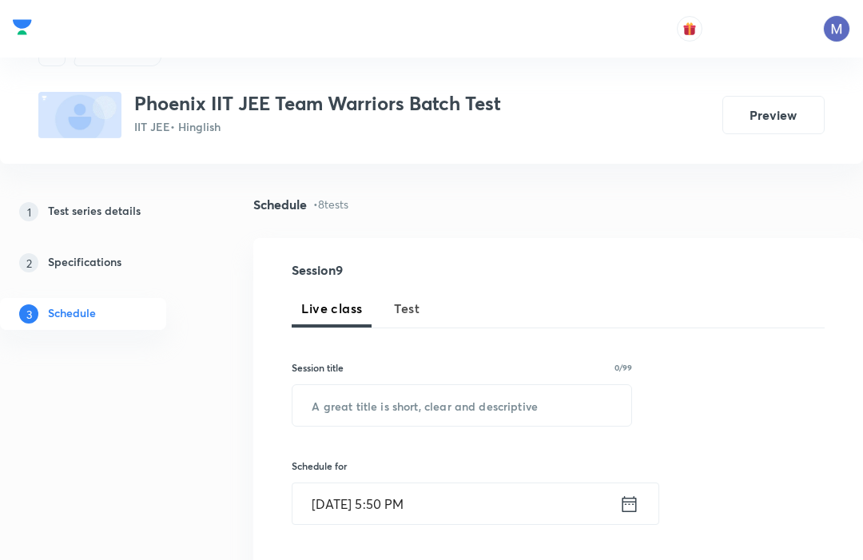
scroll to position [43, 0]
click at [412, 298] on span "Test" at bounding box center [407, 307] width 26 height 19
click at [328, 406] on input "text" at bounding box center [461, 404] width 339 height 41
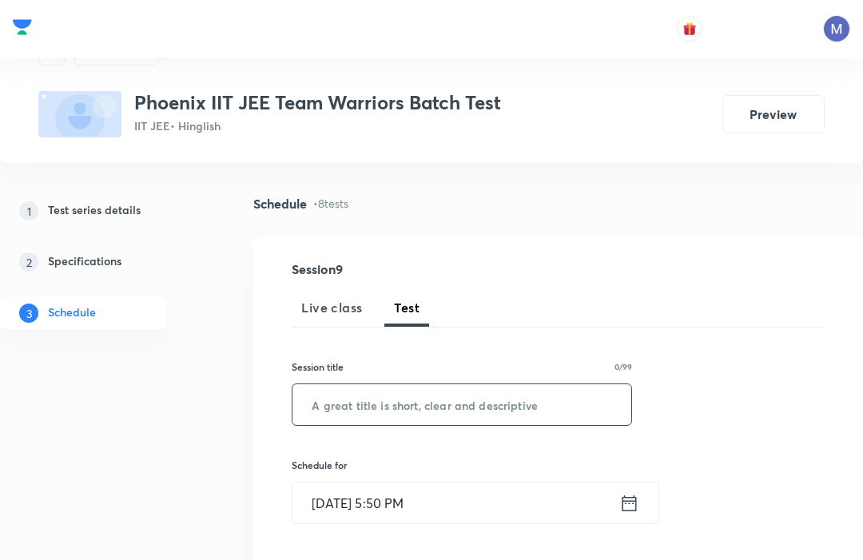
scroll to position [42, 0]
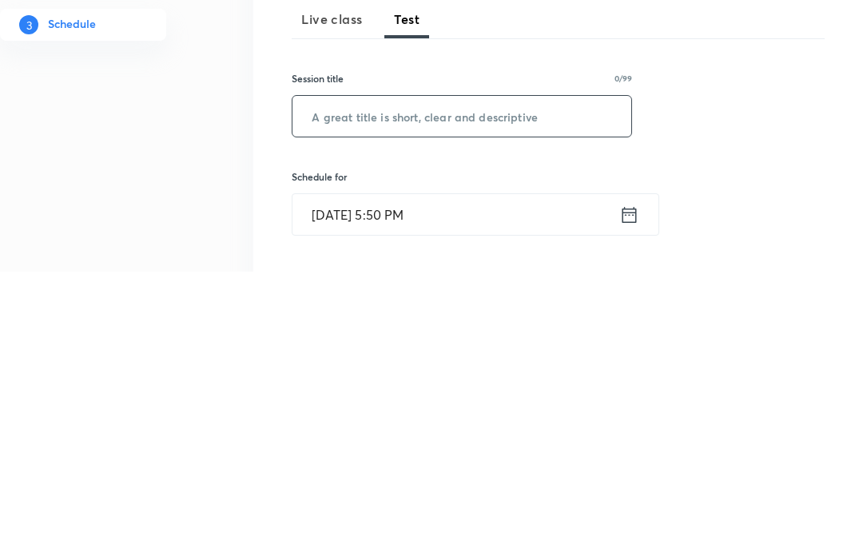
paste input "JEE Advance Paper 1"
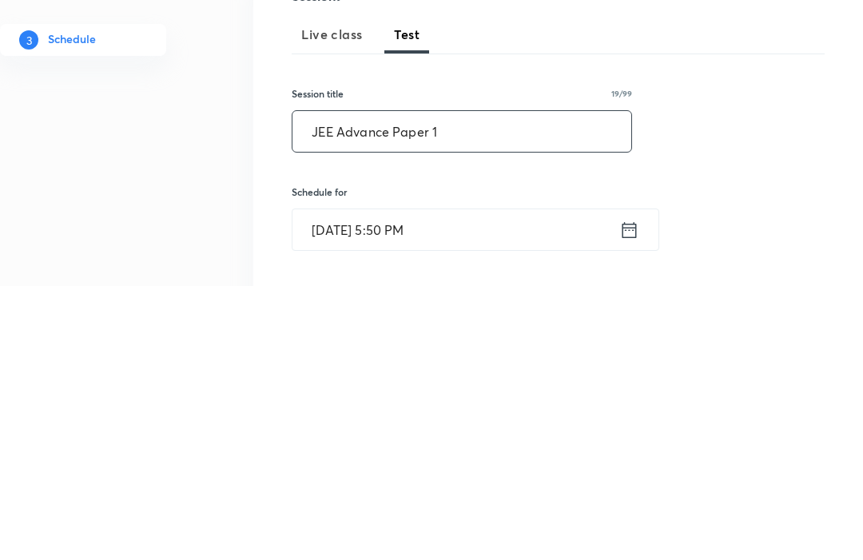
type input "JEE Advance Paper 1"
click at [637, 493] on icon at bounding box center [629, 504] width 20 height 22
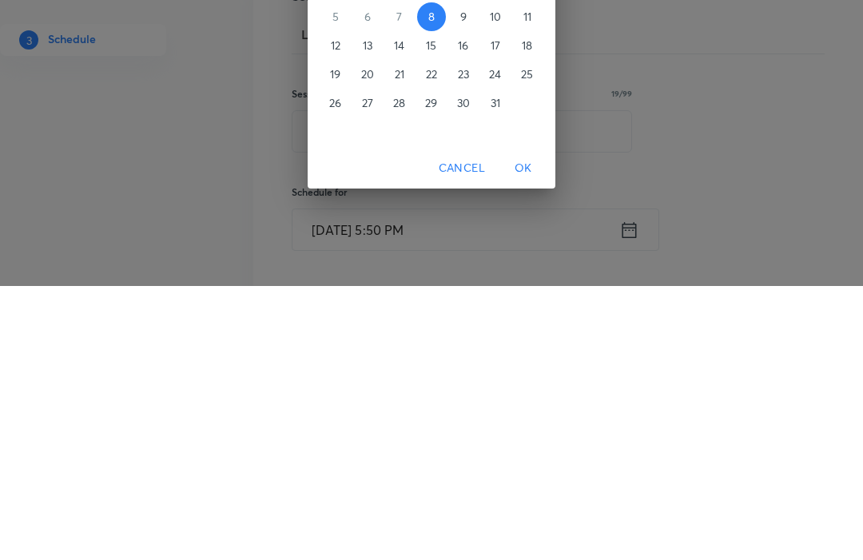
scroll to position [316, 0]
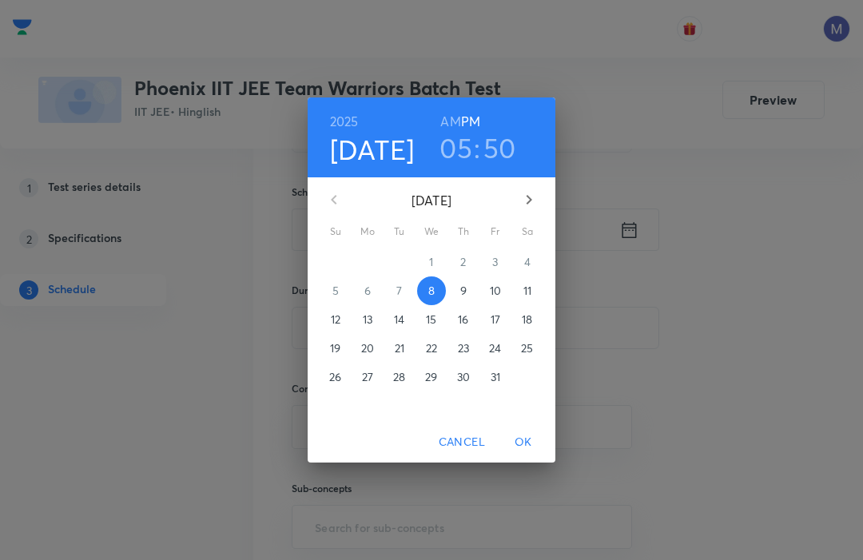
click at [333, 385] on p "26" at bounding box center [335, 377] width 12 height 16
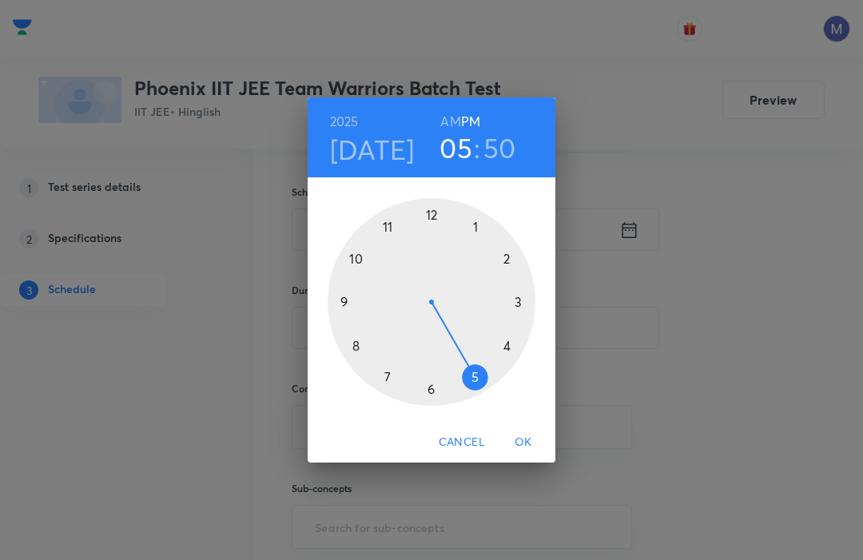
click at [341, 327] on div at bounding box center [431, 302] width 208 height 208
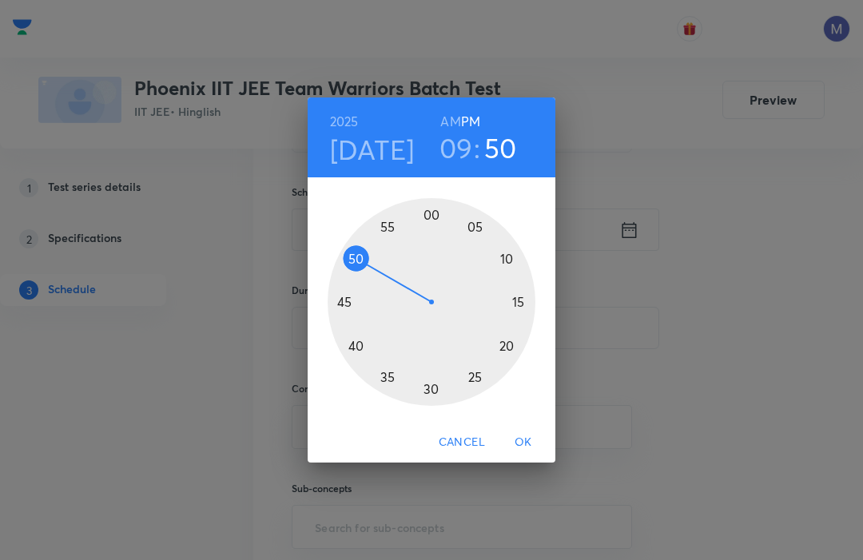
click at [426, 234] on div at bounding box center [431, 302] width 208 height 208
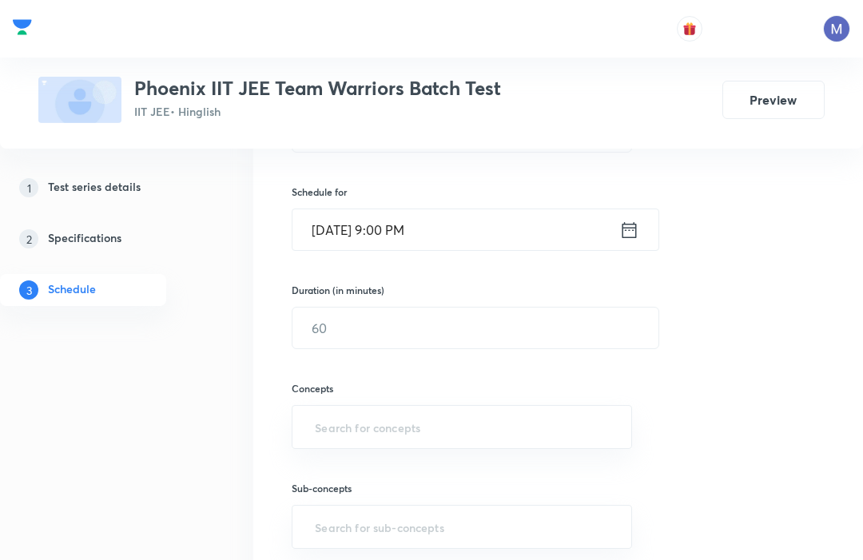
click at [467, 232] on input "[DATE] 9:00 PM" at bounding box center [455, 229] width 327 height 41
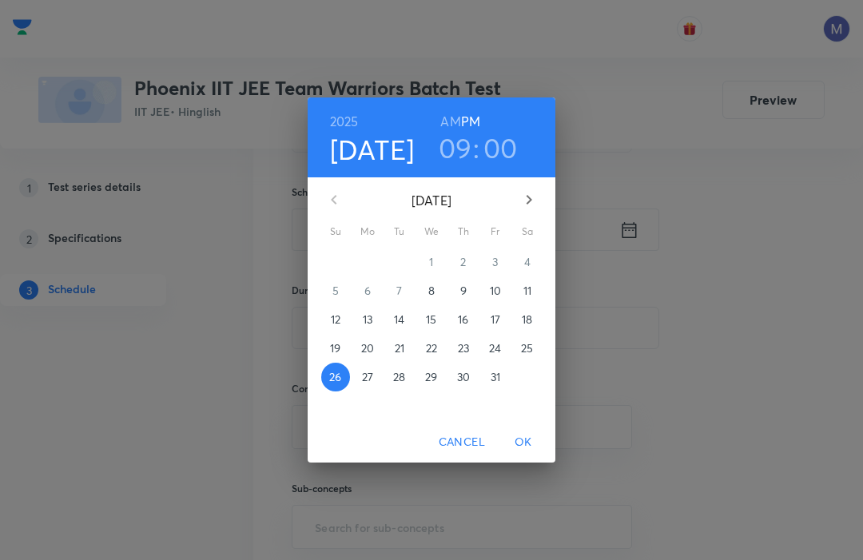
click at [442, 133] on h6 "AM" at bounding box center [450, 121] width 20 height 22
click at [525, 452] on span "OK" at bounding box center [523, 442] width 38 height 20
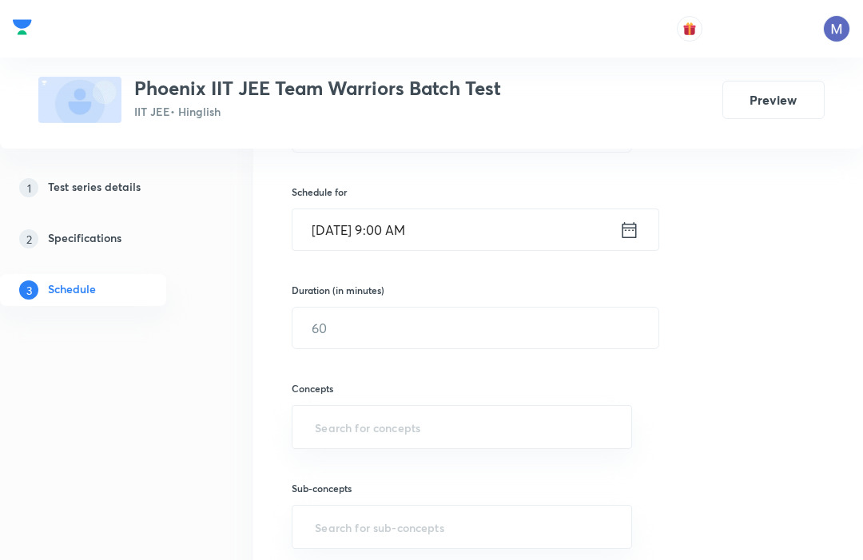
click at [366, 329] on input "text" at bounding box center [475, 327] width 366 height 41
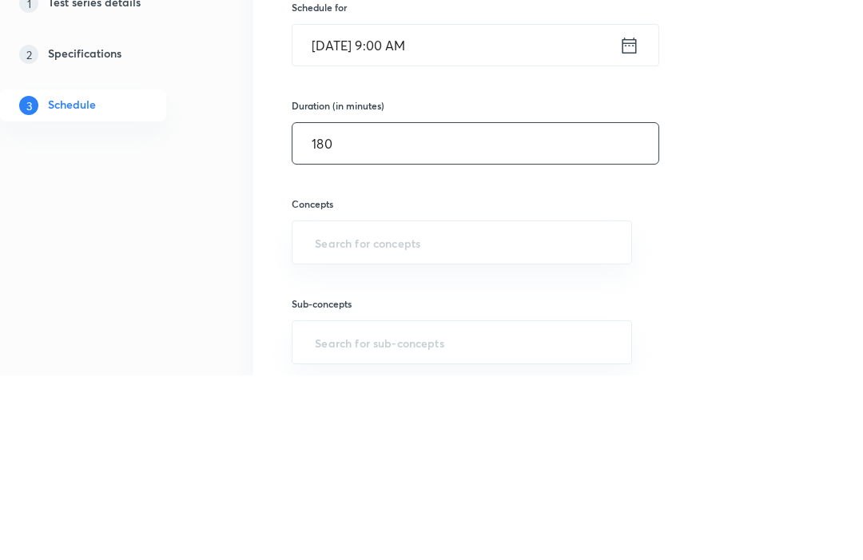
type input "180"
click at [357, 412] on input "text" at bounding box center [461, 427] width 300 height 30
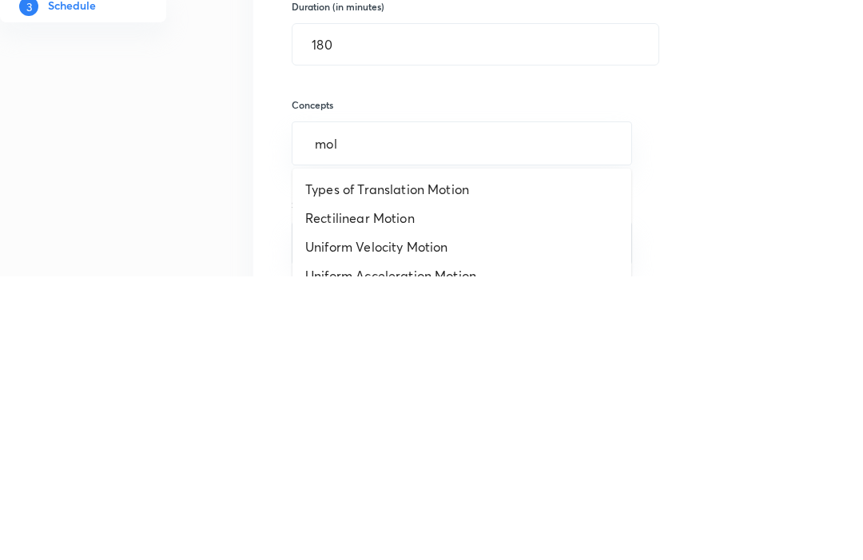
type input "mole"
click at [333, 516] on li "Mole Concept & Concentration Terms" at bounding box center [461, 530] width 339 height 29
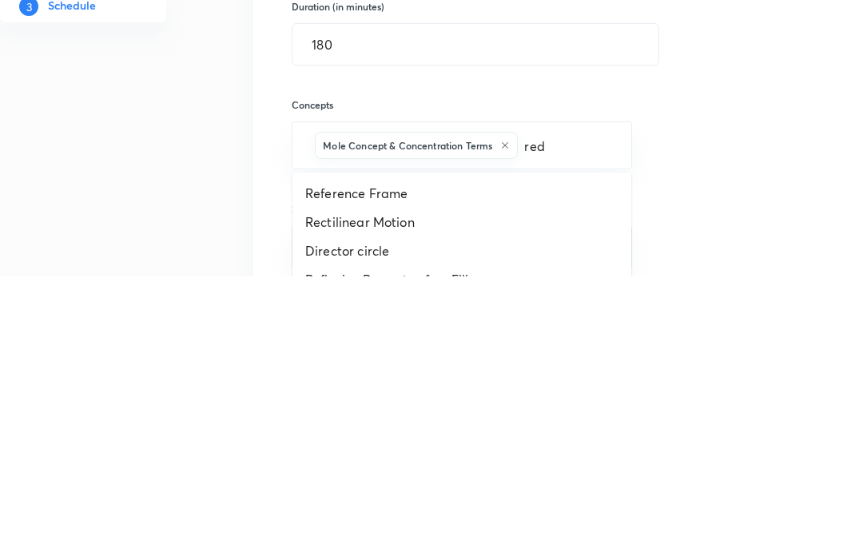
type input "redo"
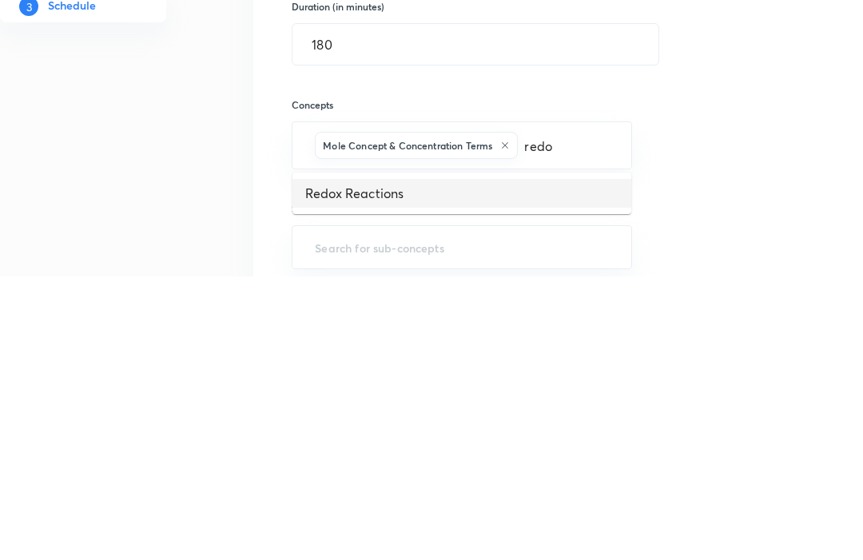
click at [585, 462] on li "Redox Reactions" at bounding box center [461, 476] width 339 height 29
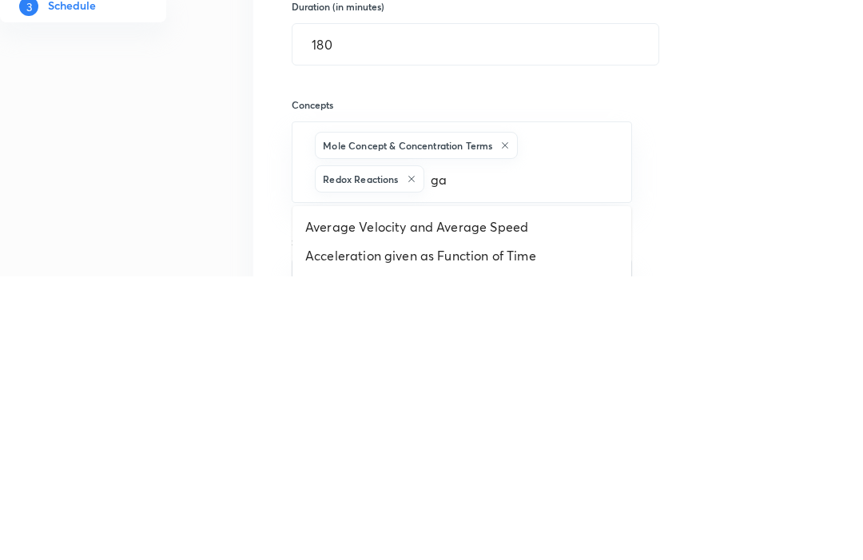
type input "gas"
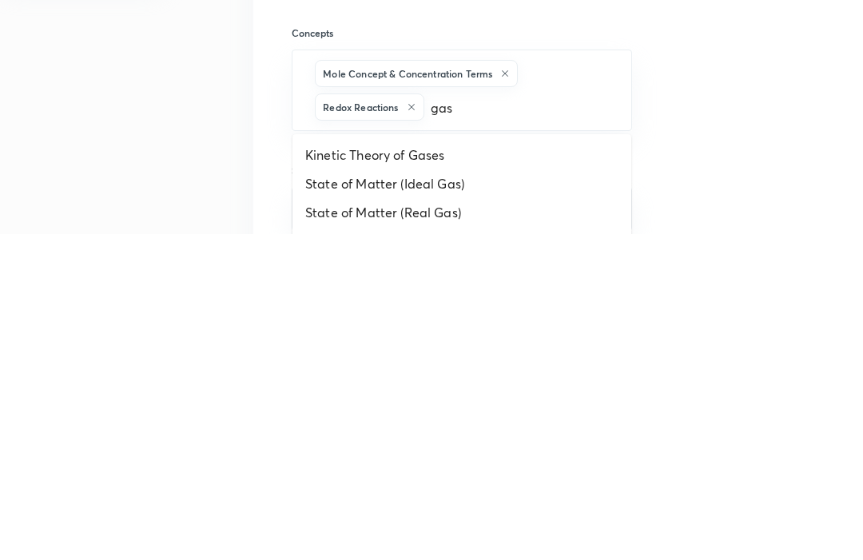
scroll to position [347, 0]
click at [559, 552] on li "Gaseous States" at bounding box center [461, 566] width 339 height 29
type input "thermo"
click at [331, 523] on li "Thermodynamics & Thermochemistry" at bounding box center [461, 537] width 339 height 29
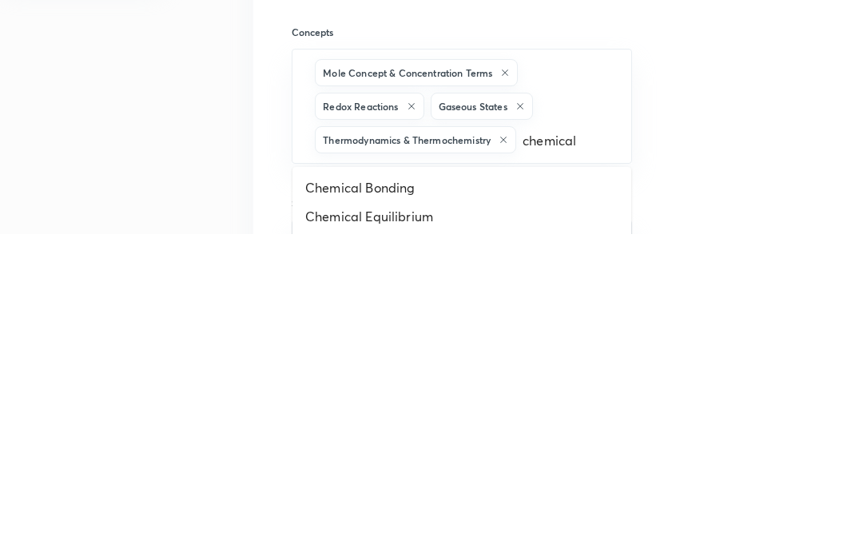
type input "chemical e"
click at [595, 499] on li "Chemical Equilibrium" at bounding box center [461, 513] width 339 height 29
type input "ionic"
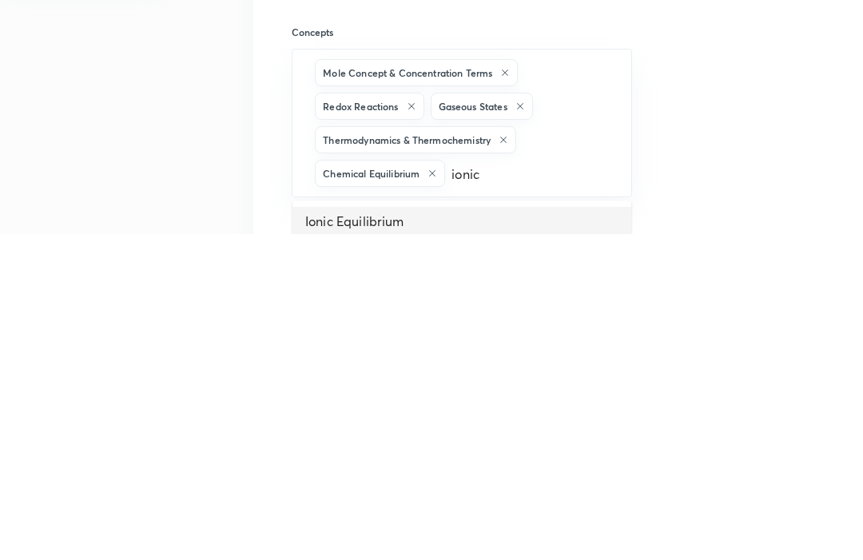
click at [589, 533] on li "Ionic Equilibrium" at bounding box center [461, 547] width 339 height 29
type input "chemical"
click at [595, 533] on li "Chemical Bonding" at bounding box center [461, 547] width 339 height 29
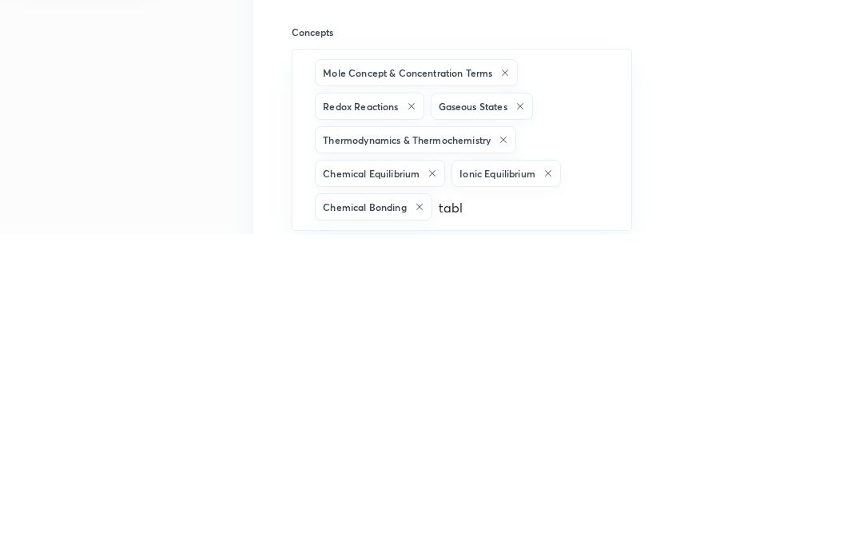
type input "table"
type input "coor"
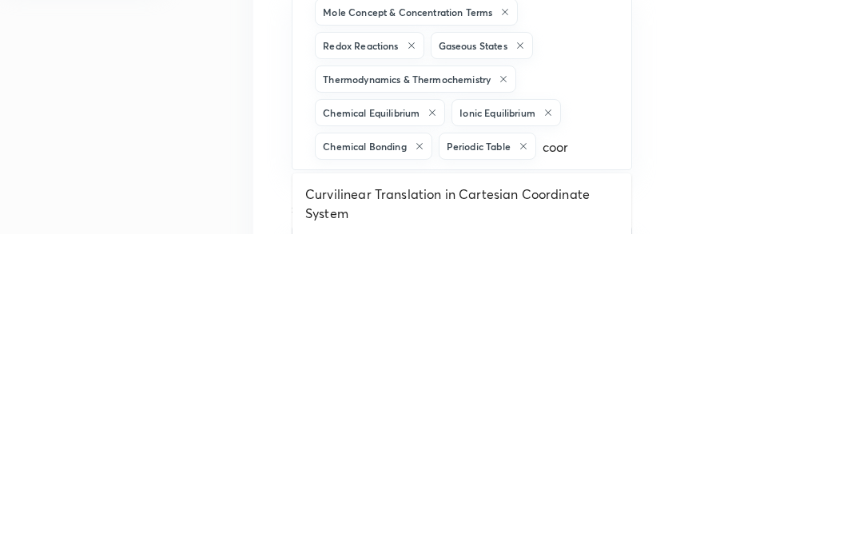
scroll to position [408, 0]
click at [572, 553] on li "Coordinate Geometry" at bounding box center [461, 567] width 339 height 29
click at [439, 491] on div "Coordinate Geometry" at bounding box center [381, 504] width 132 height 27
click at [434, 500] on icon at bounding box center [434, 505] width 10 height 10
type input "coor"
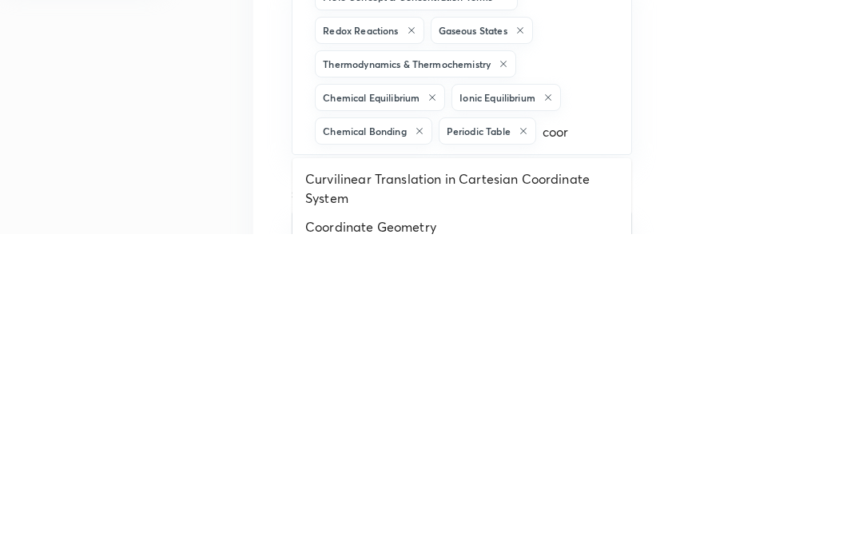
scroll to position [423, 0]
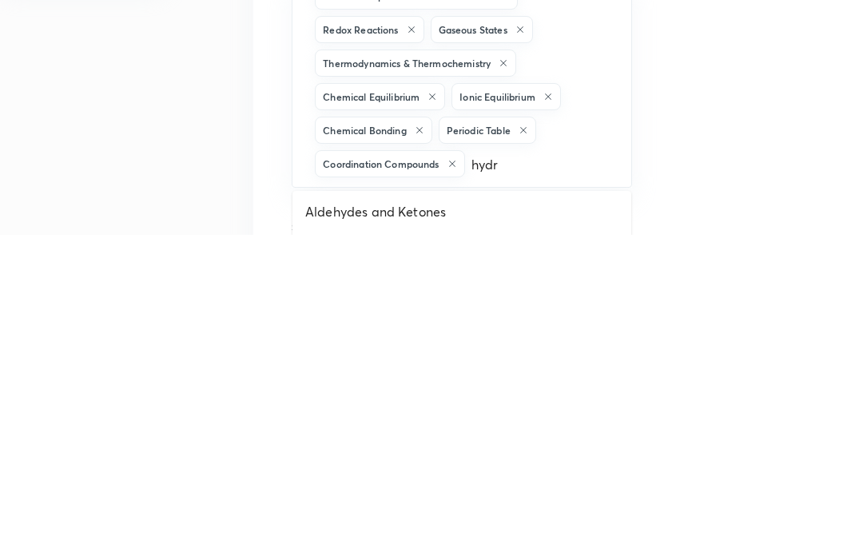
type input "hydro"
click at [592, 523] on li "[MEDICAL_DATA]" at bounding box center [461, 537] width 339 height 29
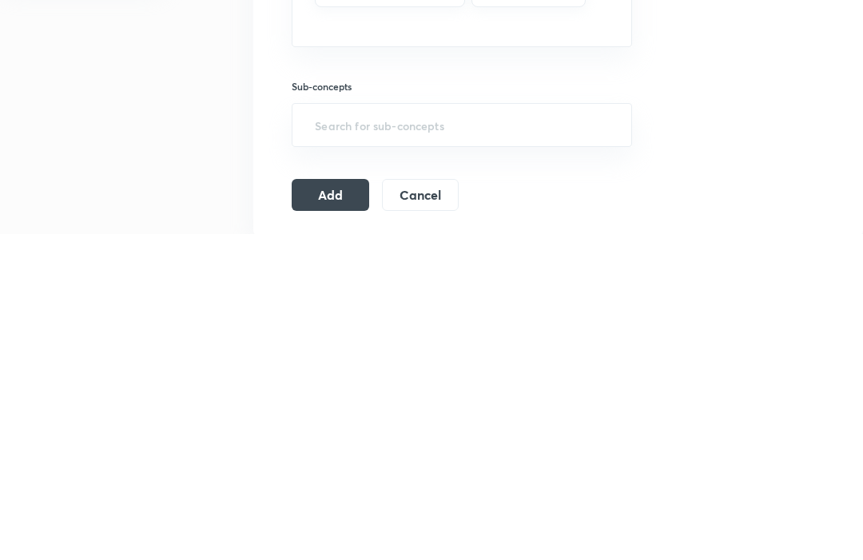
click at [328, 505] on button "Add" at bounding box center [330, 521] width 77 height 32
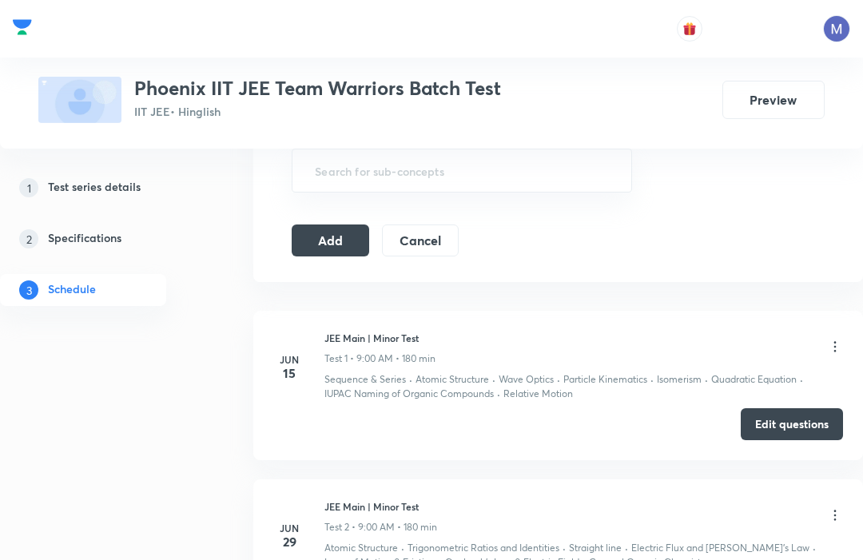
scroll to position [817, 0]
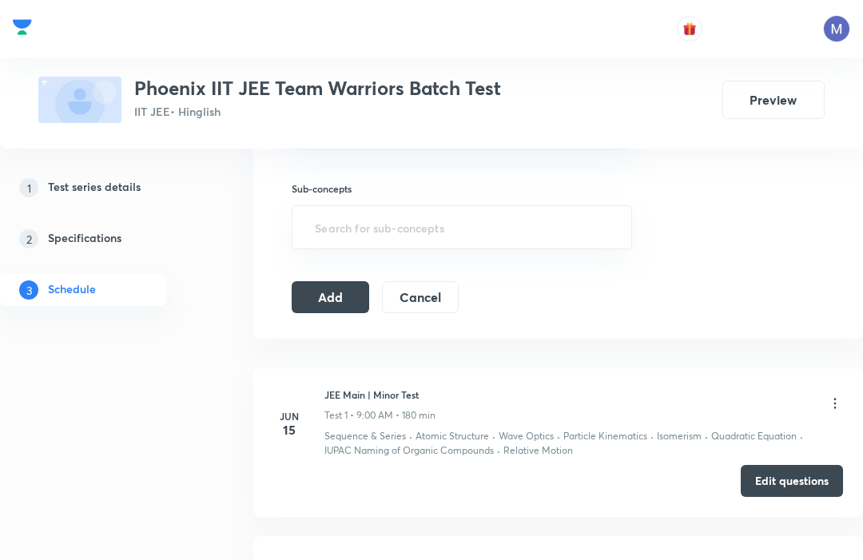
click at [324, 281] on button "Add" at bounding box center [330, 297] width 77 height 32
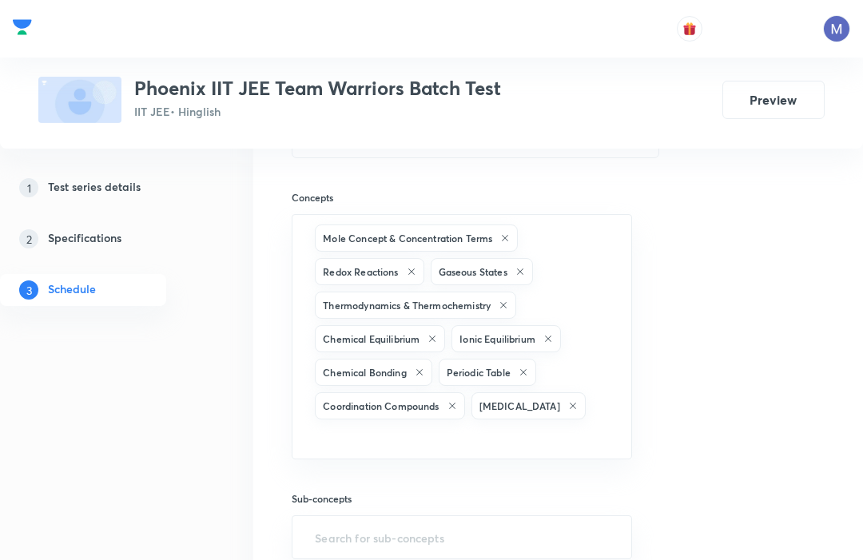
scroll to position [670, 0]
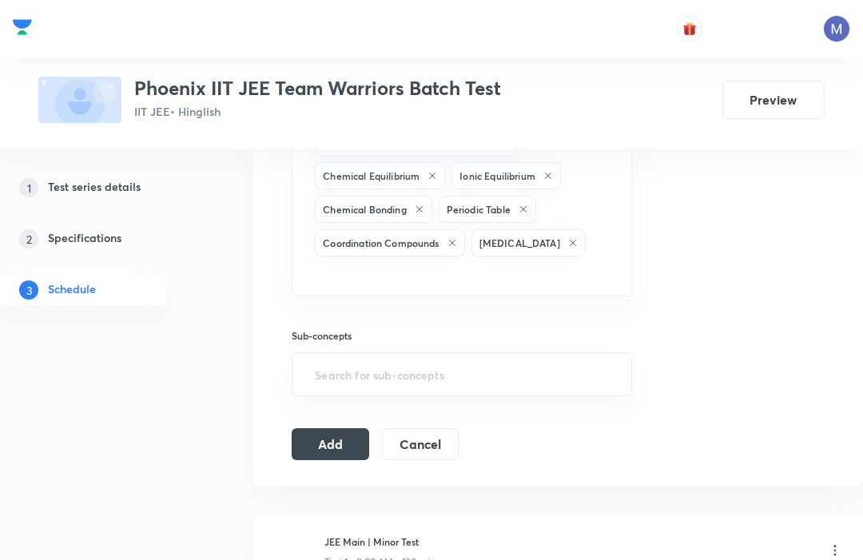
click at [328, 428] on button "Add" at bounding box center [330, 444] width 77 height 32
click at [318, 428] on button "Add" at bounding box center [330, 444] width 77 height 32
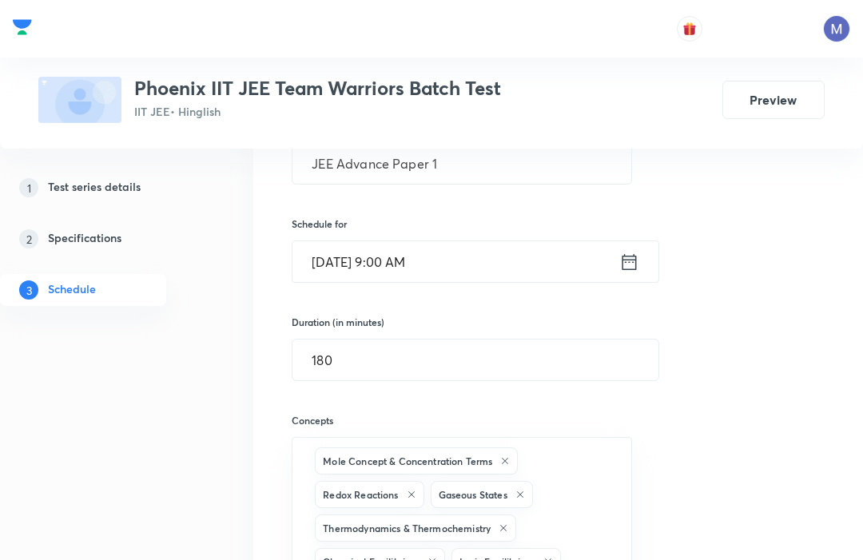
scroll to position [269, 0]
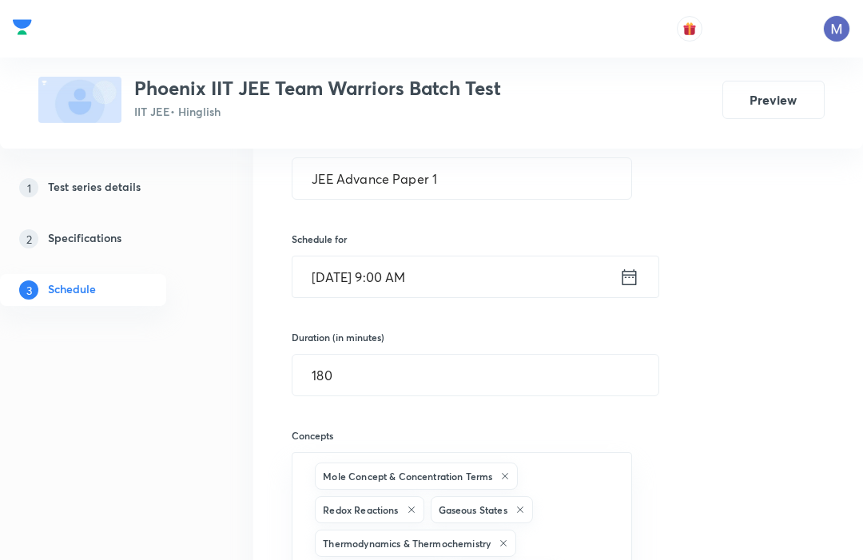
click at [463, 158] on input "JEE Advance Paper 1" at bounding box center [461, 178] width 339 height 41
click at [443, 173] on input "JEE Advance Paper 1" at bounding box center [461, 178] width 339 height 41
click at [387, 171] on input "JEE Advance Paper 1" at bounding box center [461, 178] width 339 height 41
click at [466, 173] on input "JEE Advance | Paper 1" at bounding box center [461, 178] width 339 height 41
type input "JEE Advance | Paper 1"
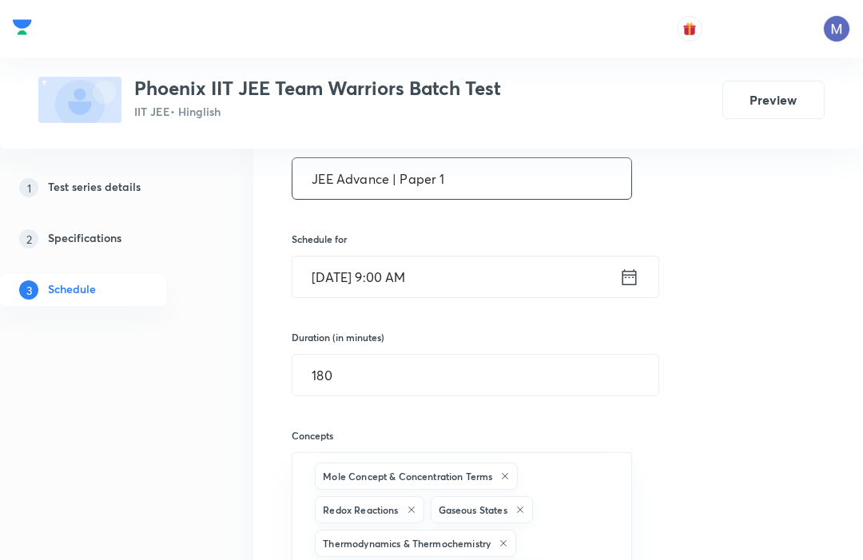
click at [264, 182] on div "Session 9 Live class Test Session title 22/99 JEE Advance | Paper 1 ​ Schedule …" at bounding box center [557, 448] width 609 height 875
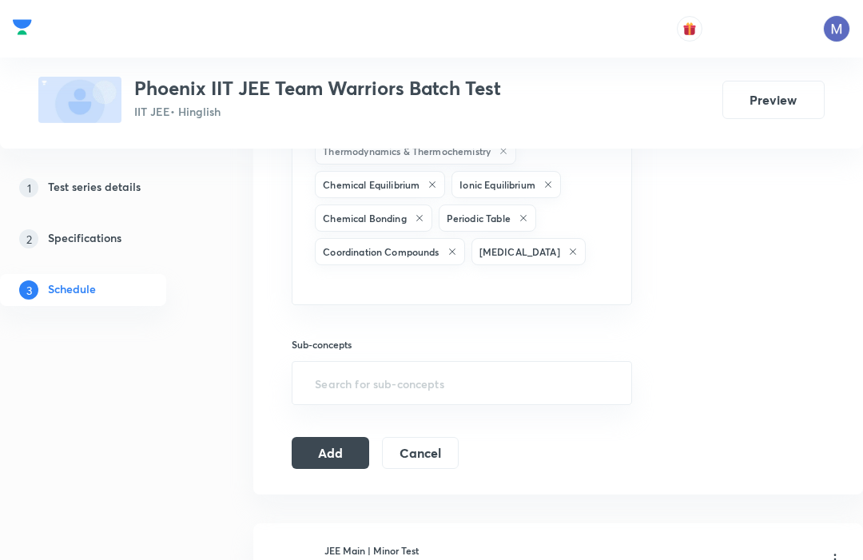
scroll to position [660, 0]
click at [326, 438] on button "Add" at bounding box center [330, 454] width 77 height 32
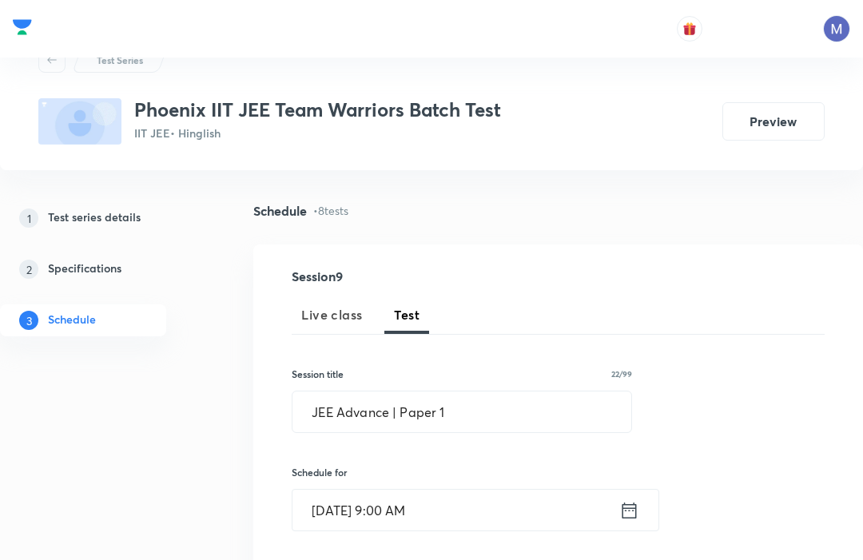
scroll to position [0, 0]
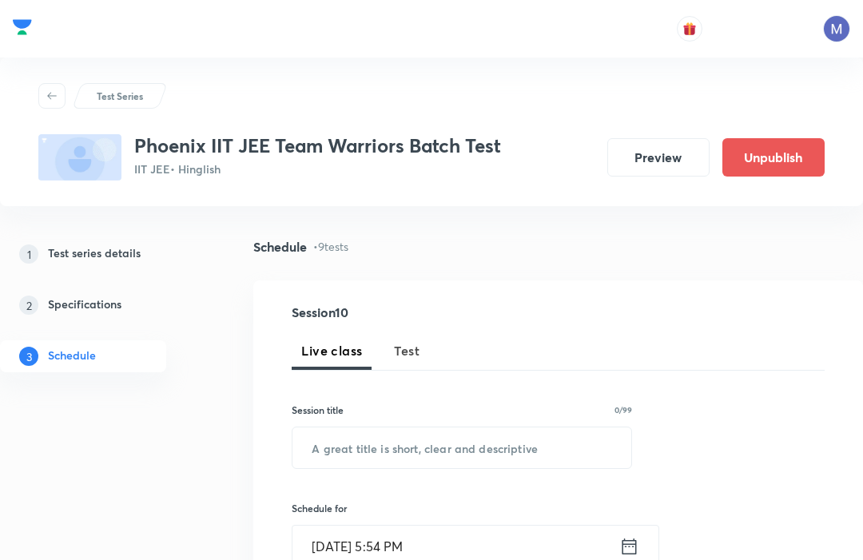
click at [407, 347] on span "Test" at bounding box center [407, 350] width 26 height 19
click at [337, 435] on input "text" at bounding box center [461, 447] width 339 height 41
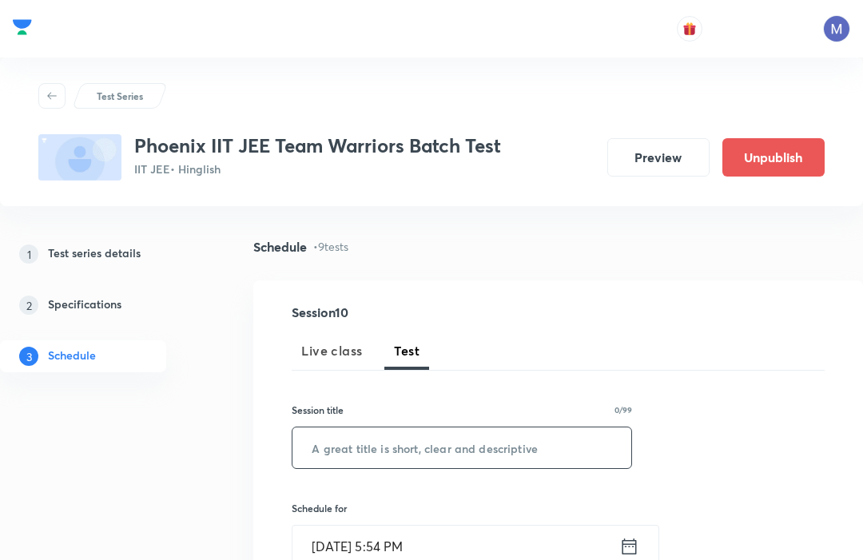
scroll to position [5, 0]
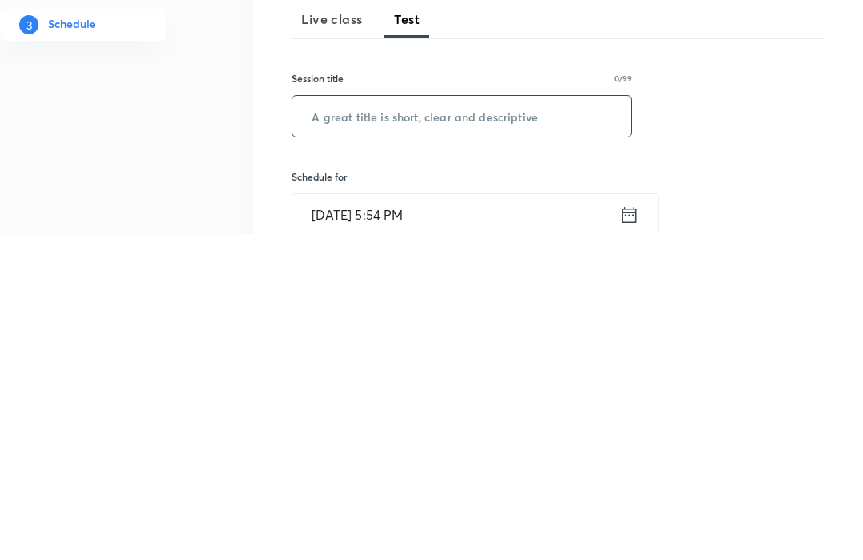
paste input "JEE Advance Paper 1"
click at [391, 422] on input "JEE Advance Paper 1" at bounding box center [461, 442] width 339 height 41
click at [463, 422] on input "JEE Advance | Paper 1" at bounding box center [461, 442] width 339 height 41
type input "JEE Advance | Paper 2"
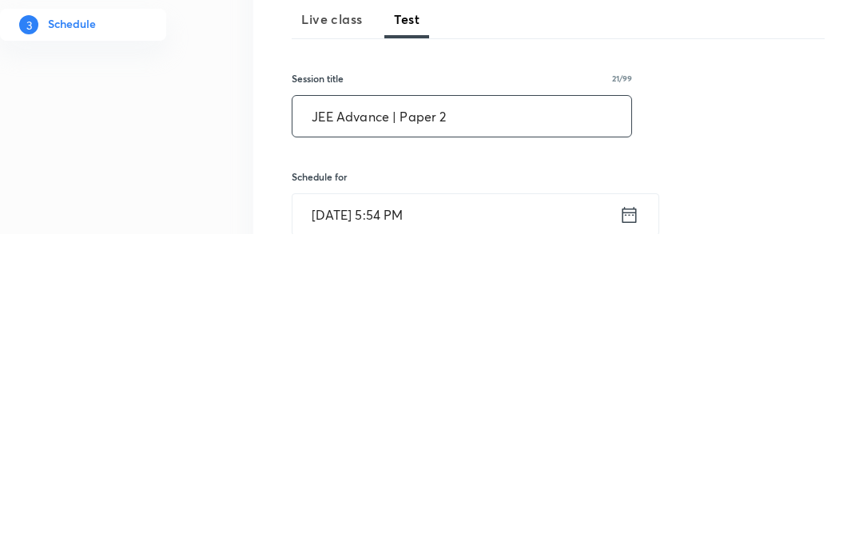
scroll to position [331, 0]
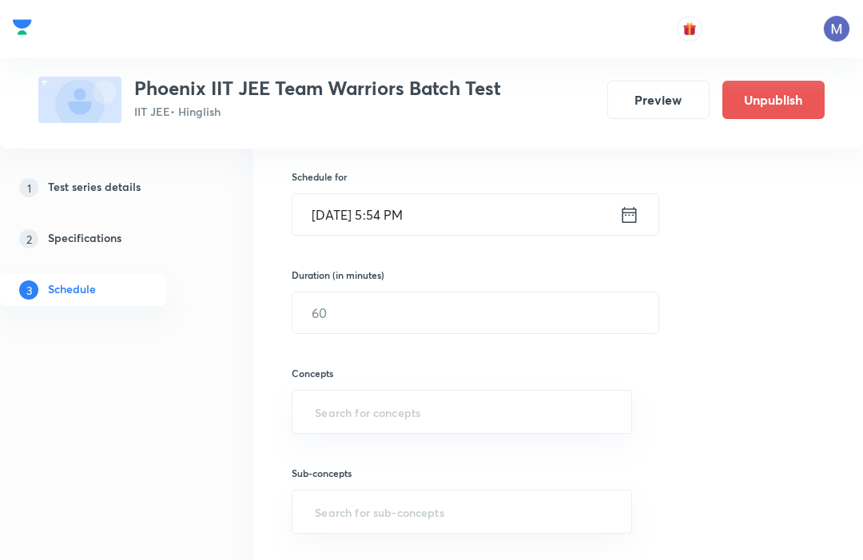
click at [630, 215] on icon at bounding box center [629, 215] width 20 height 22
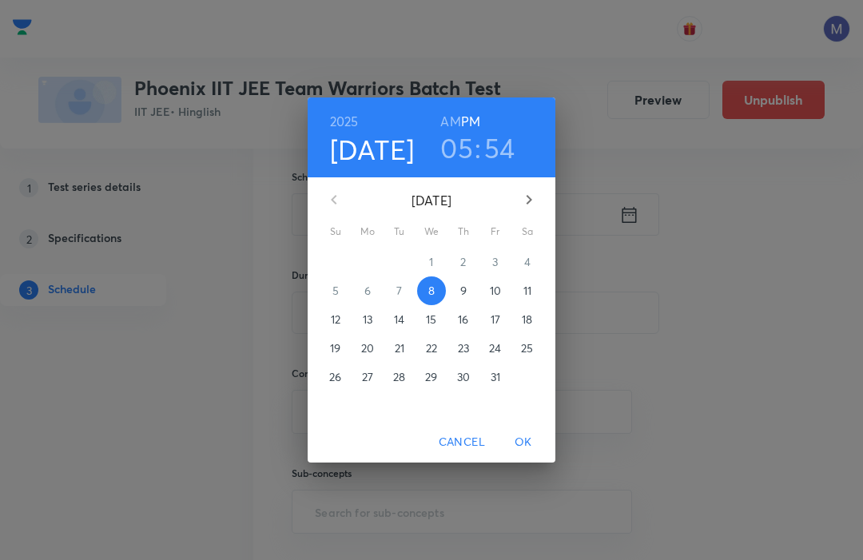
click at [329, 379] on p "26" at bounding box center [335, 377] width 12 height 16
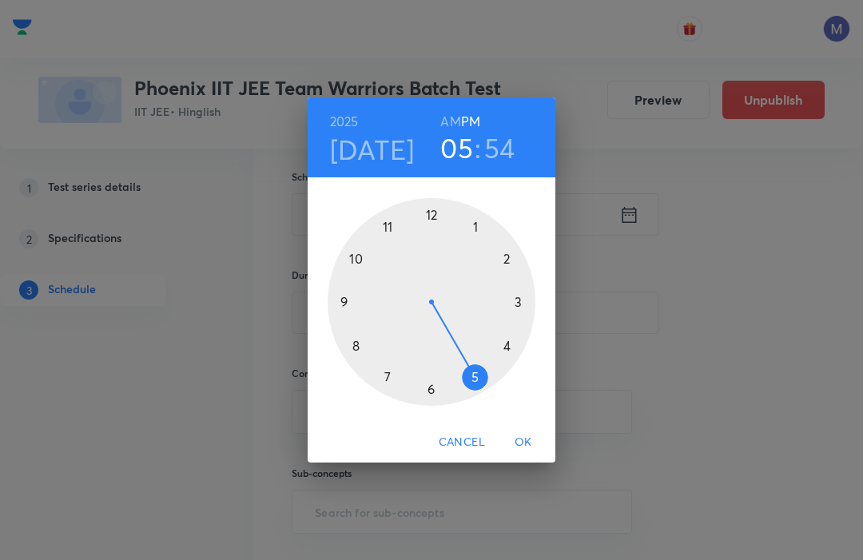
click at [503, 253] on div at bounding box center [431, 302] width 208 height 208
click at [430, 212] on div at bounding box center [431, 302] width 208 height 208
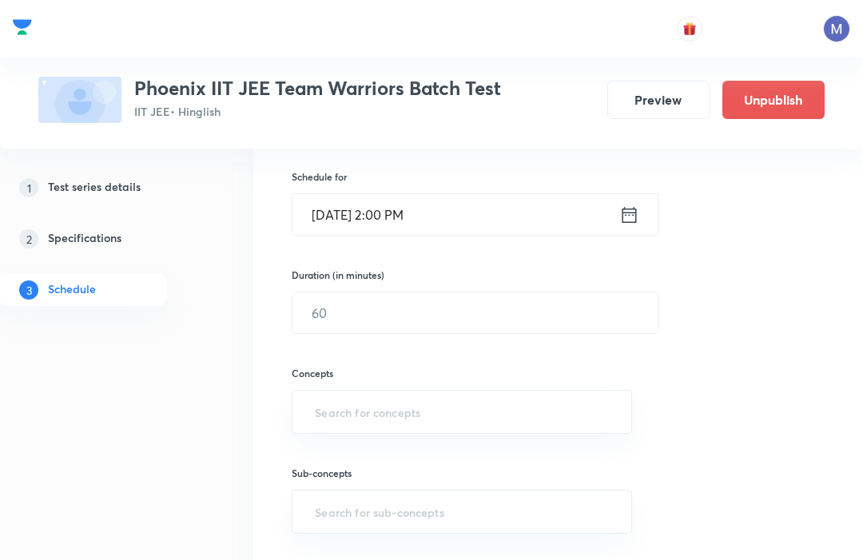
click at [354, 303] on input "text" at bounding box center [475, 312] width 366 height 41
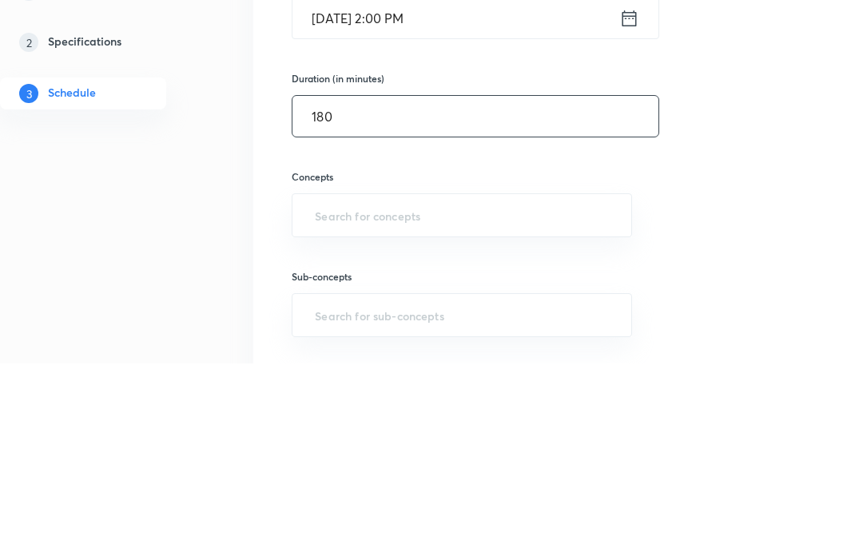
type input "180"
click at [346, 398] on input "text" at bounding box center [461, 413] width 300 height 30
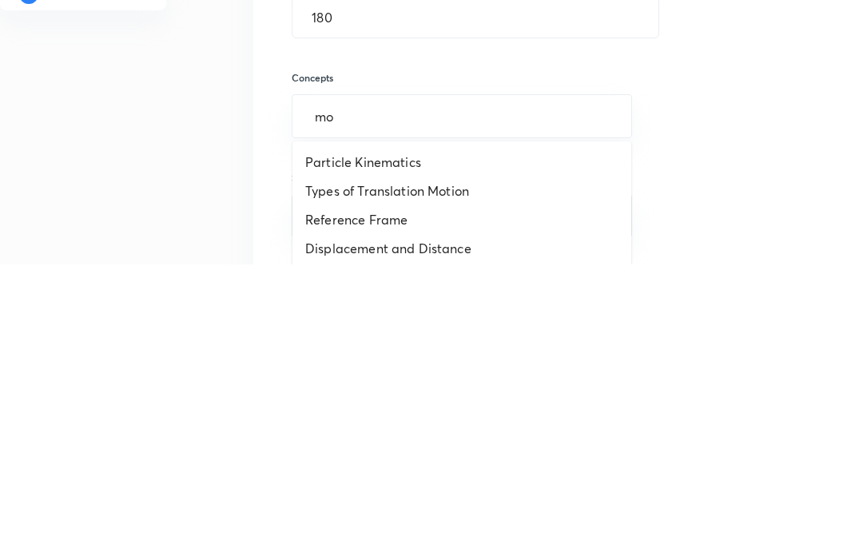
type input "mol"
click at [333, 473] on li "General Topics & Mole Concept" at bounding box center [461, 487] width 339 height 29
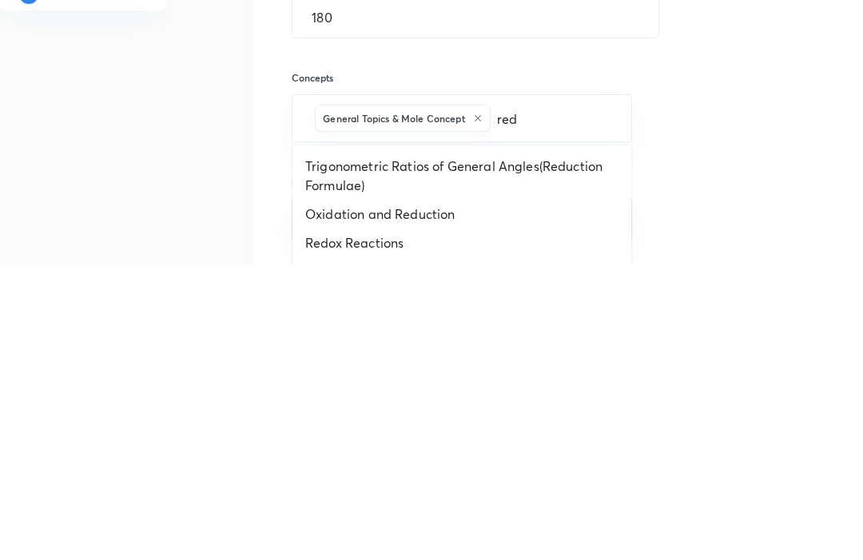
type input "redo"
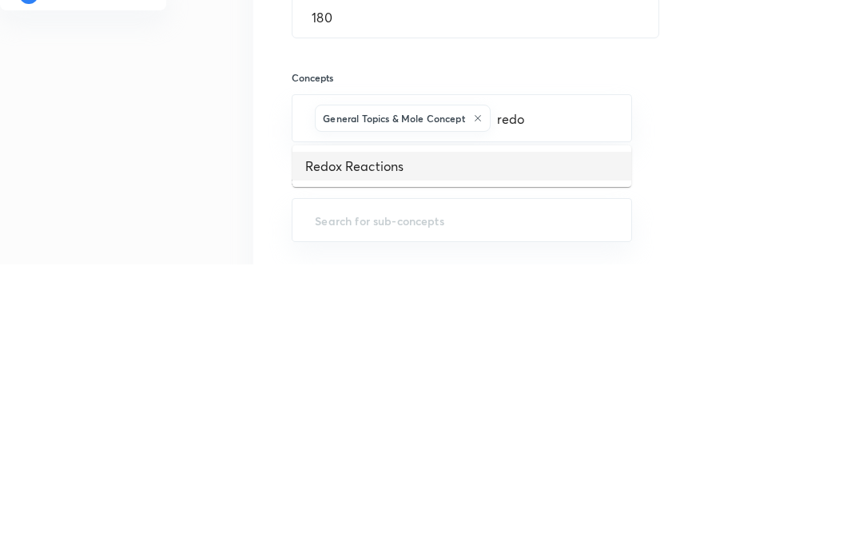
click at [326, 448] on li "Redox Reactions" at bounding box center [461, 462] width 339 height 29
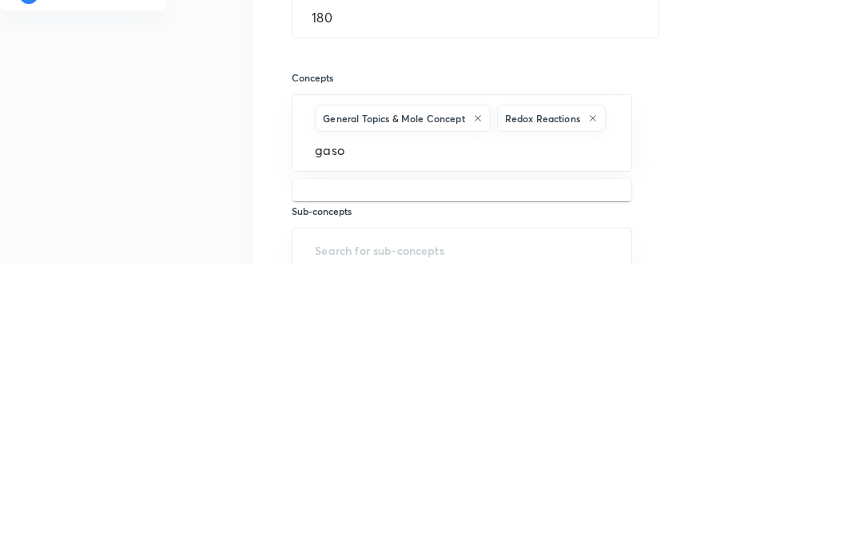
type input "gas"
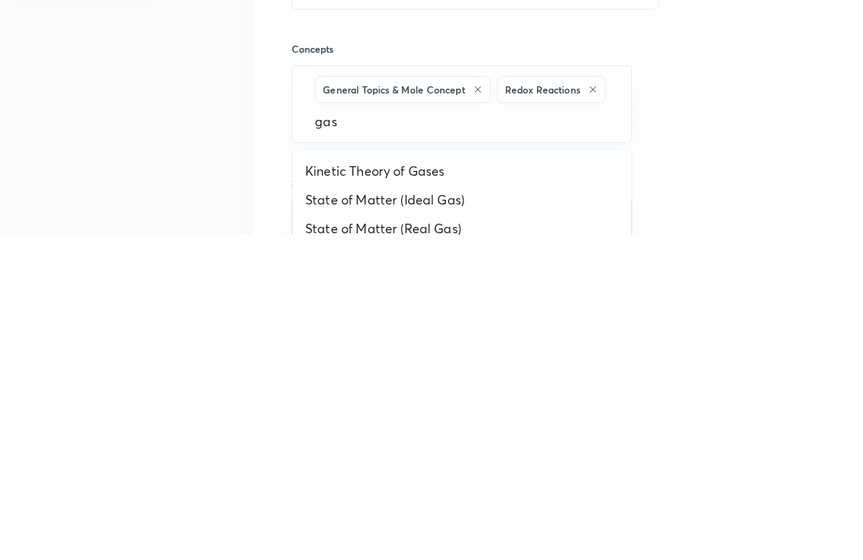
scroll to position [331, 0]
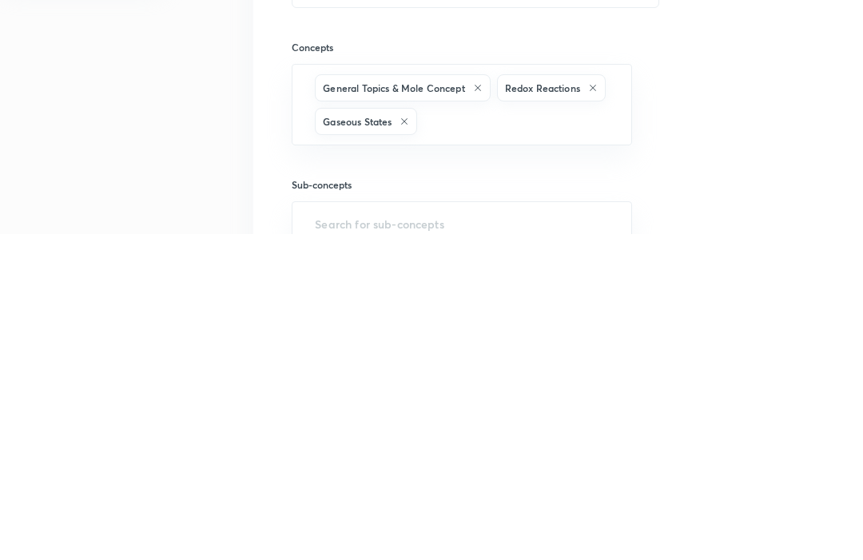
click at [577, 433] on input "text" at bounding box center [516, 448] width 192 height 30
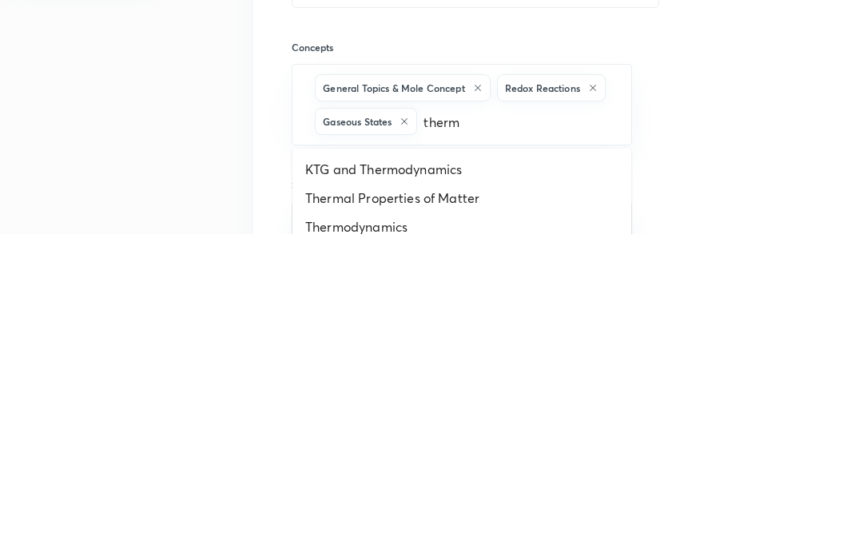
type input "thermo"
click at [349, 538] on li "Thermodynamics & Thermochemistry" at bounding box center [461, 552] width 339 height 29
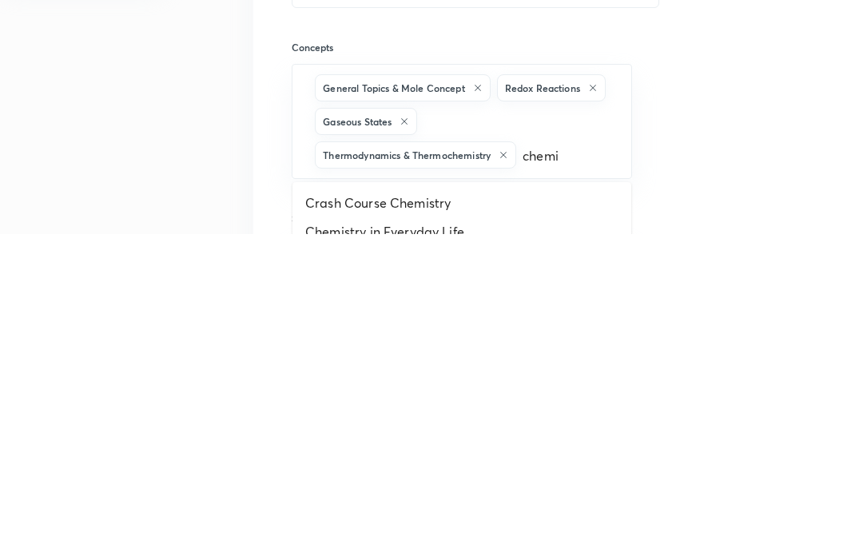
type input "chemic"
click at [335, 543] on li "Chemical Equilibrium" at bounding box center [461, 557] width 339 height 29
type input "ioni"
click at [323, 548] on li "Ionic Equilibrium" at bounding box center [461, 562] width 339 height 29
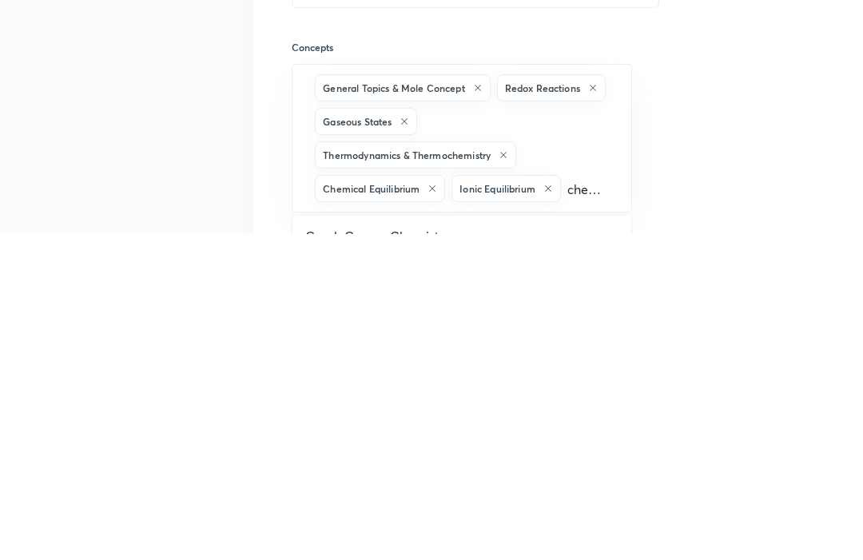
type input "chemical"
click at [337, 548] on li "Chemical Bonding" at bounding box center [461, 562] width 339 height 29
type input "p"
type input "tabl"
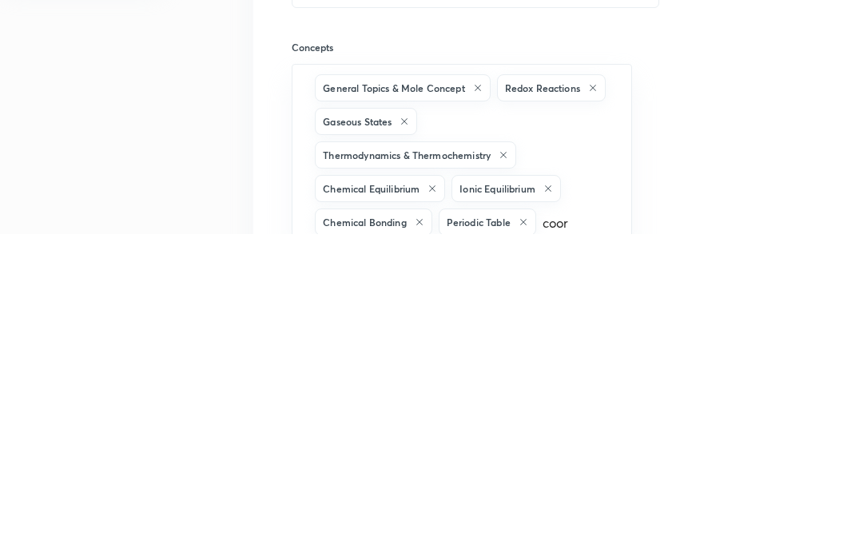
type input "coord"
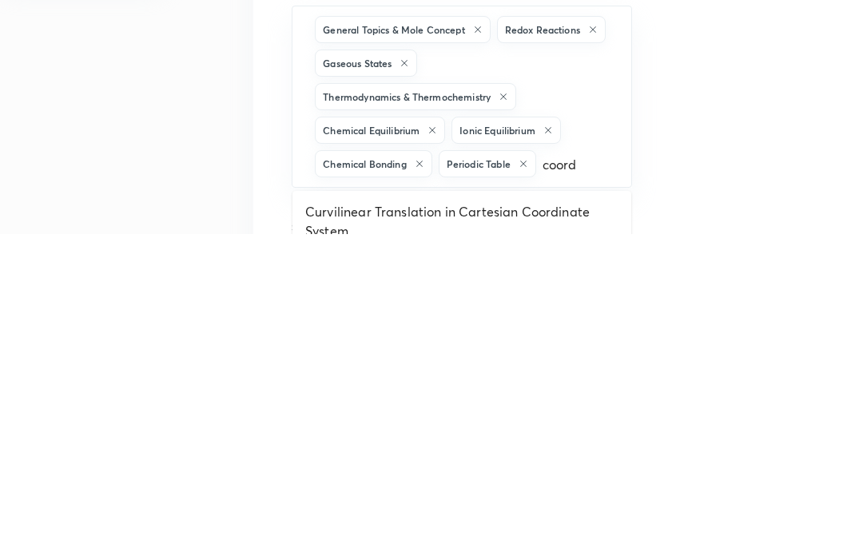
scroll to position [398, 0]
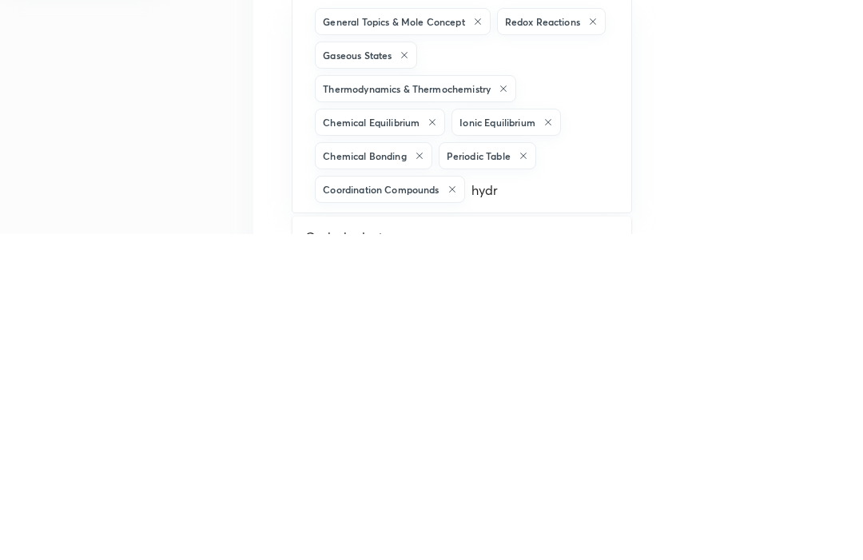
type input "hydro"
click at [331, 549] on li "Hydrocarbon" at bounding box center [461, 563] width 339 height 29
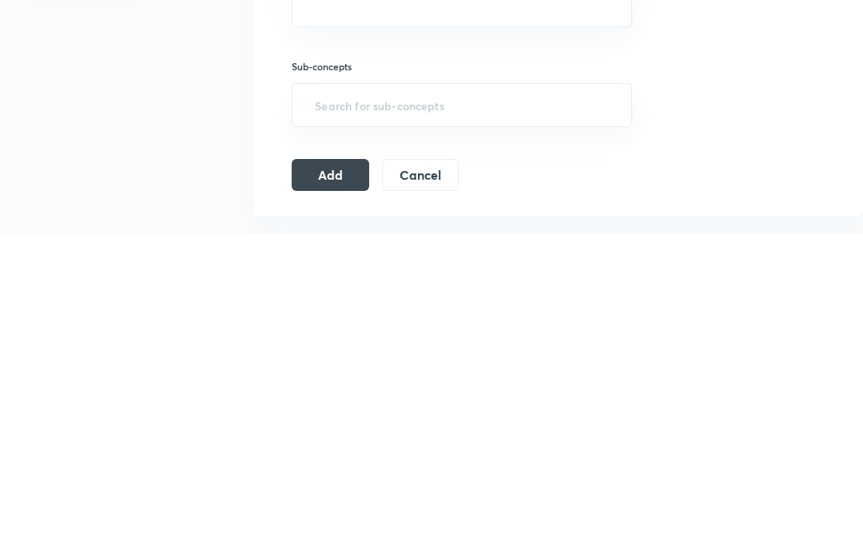
click at [311, 485] on button "Add" at bounding box center [330, 501] width 77 height 32
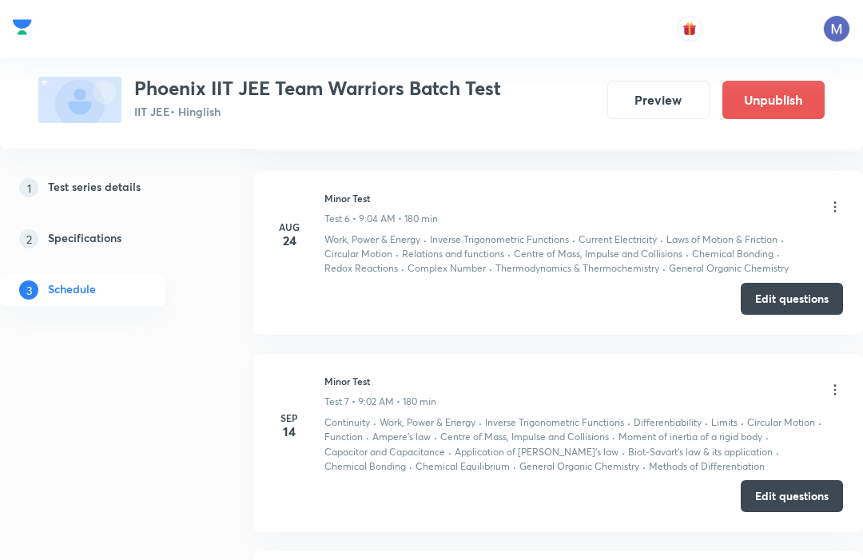
scroll to position [1895, 0]
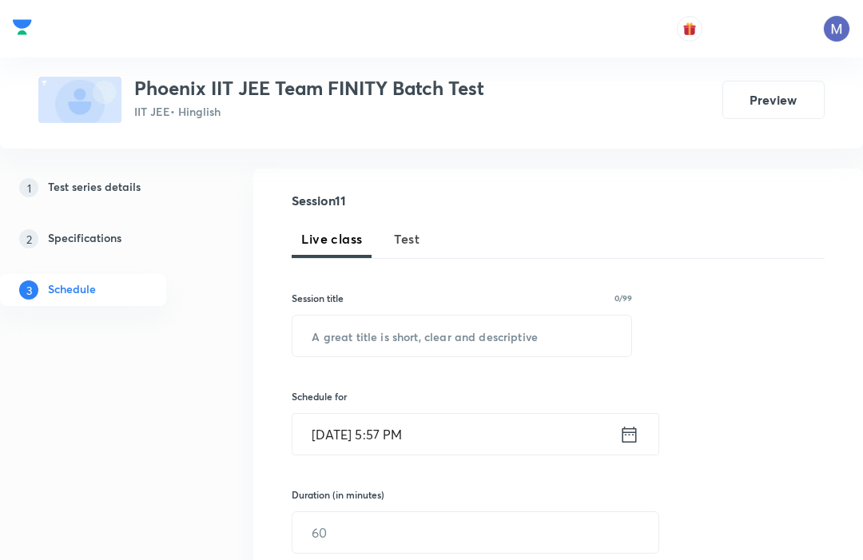
scroll to position [89, 0]
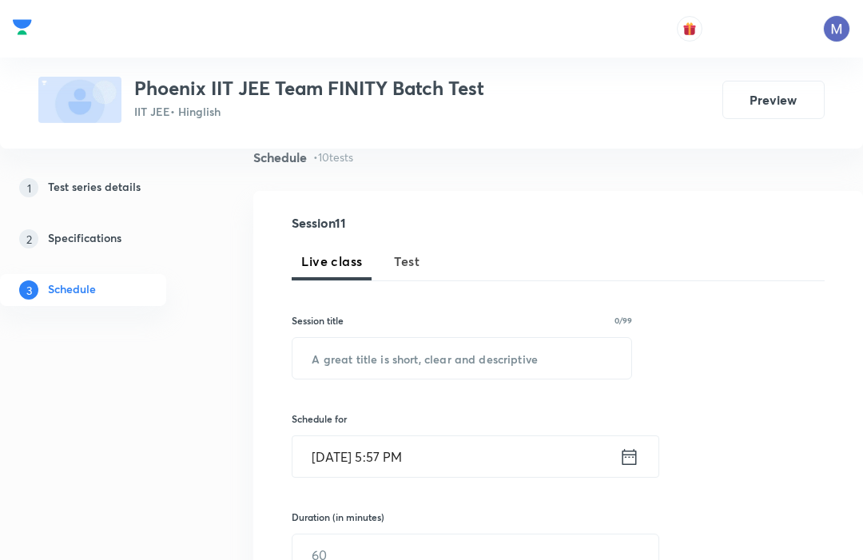
click at [403, 260] on span "Test" at bounding box center [407, 261] width 26 height 19
click at [320, 343] on input "text" at bounding box center [461, 358] width 339 height 41
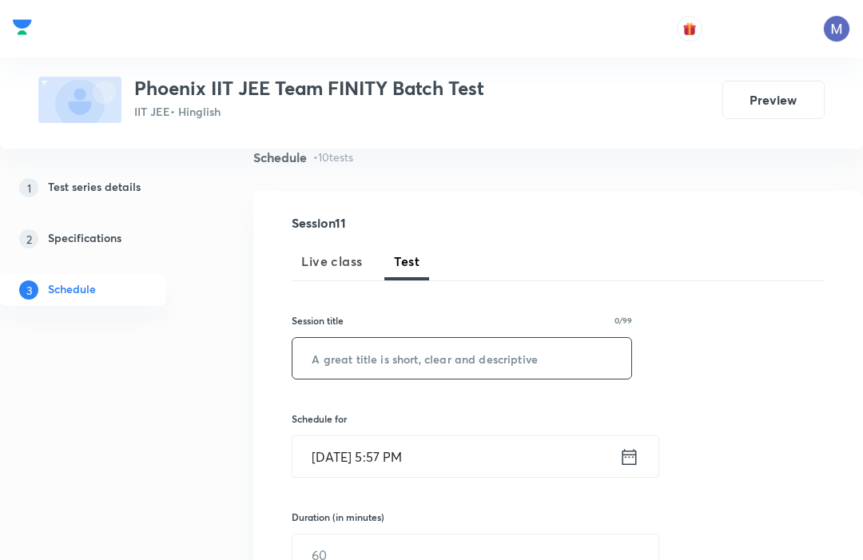
scroll to position [89, 0]
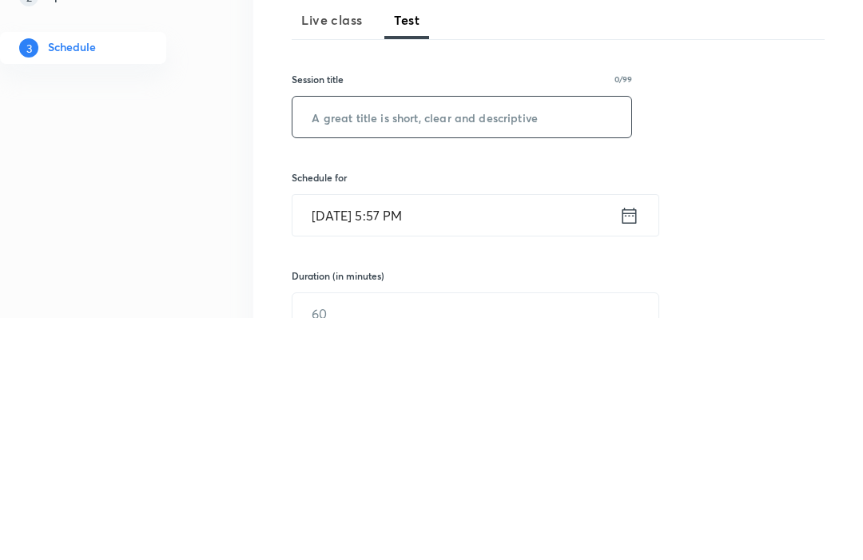
paste input "JEE Advance Paper 1"
click at [392, 339] on input "JEE Advance Paper 1" at bounding box center [461, 359] width 339 height 41
type input "JEE Advance | Paper 1"
click at [786, 217] on div "Session 11 Live class Test Session title 21/99 JEE Advance | Paper 1 ​ Schedule…" at bounding box center [558, 528] width 533 height 623
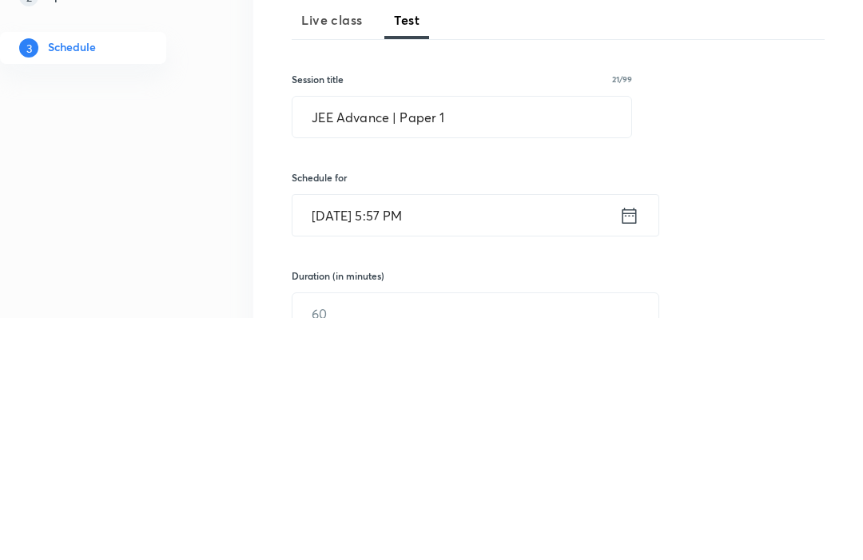
scroll to position [331, 0]
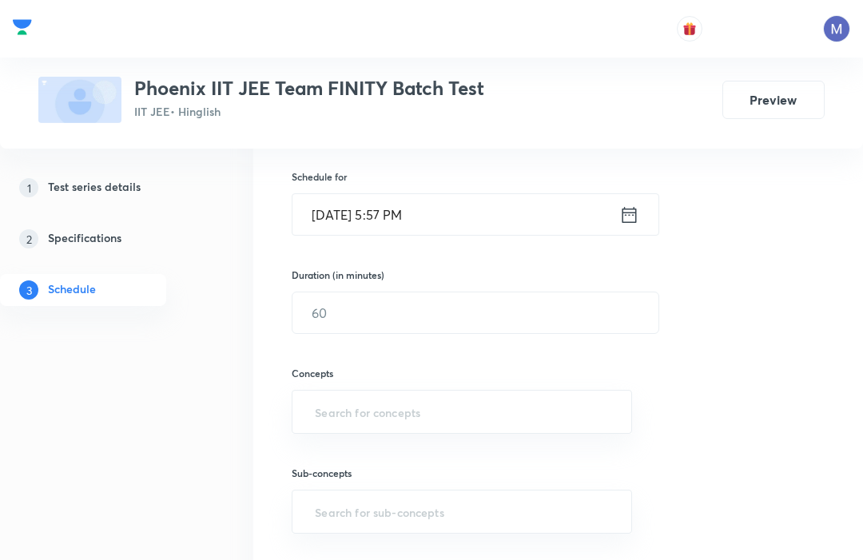
click at [634, 224] on icon at bounding box center [629, 215] width 20 height 22
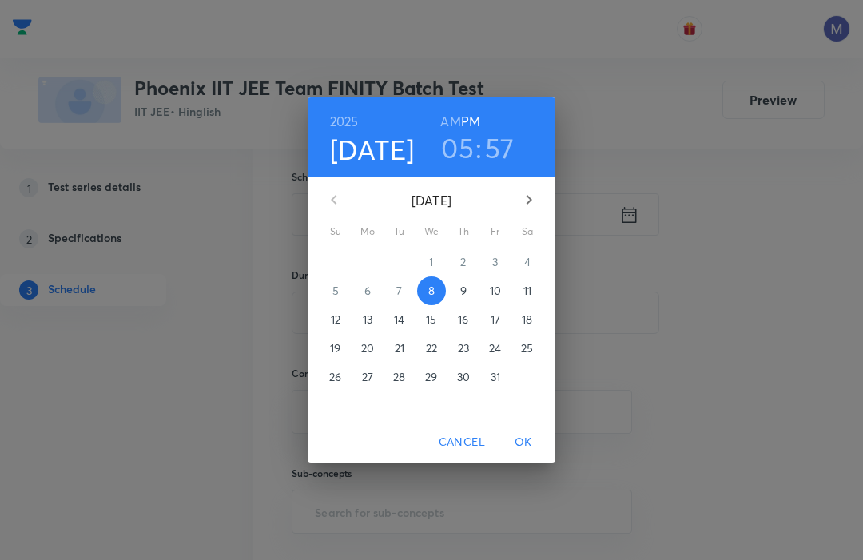
click at [332, 377] on p "26" at bounding box center [335, 377] width 12 height 16
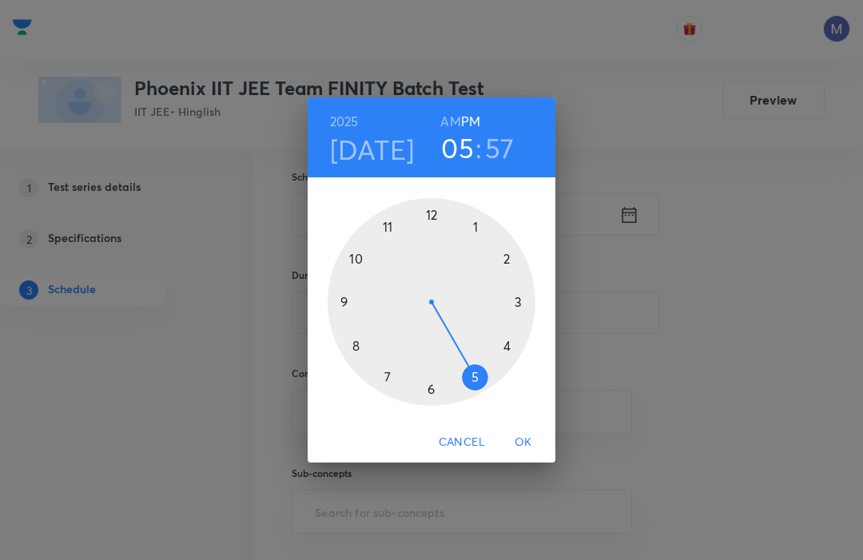
click at [335, 299] on div at bounding box center [431, 302] width 208 height 208
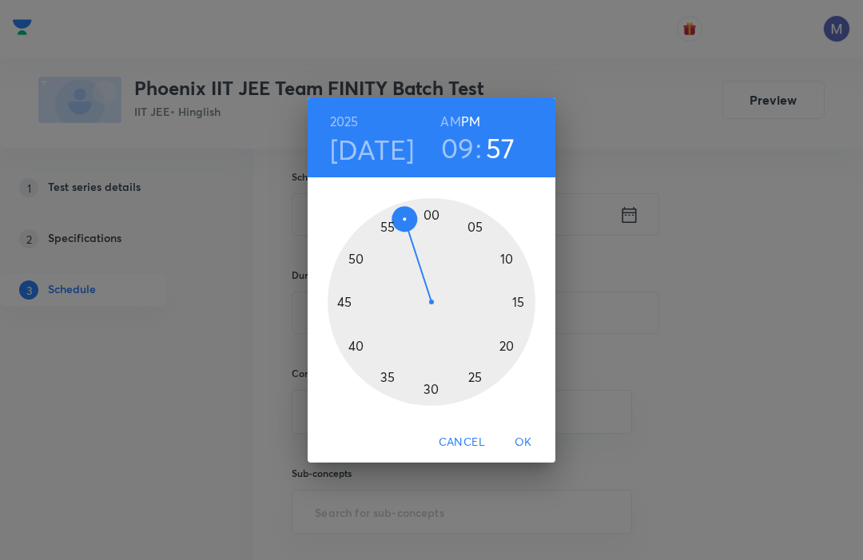
click at [433, 217] on div at bounding box center [431, 302] width 208 height 208
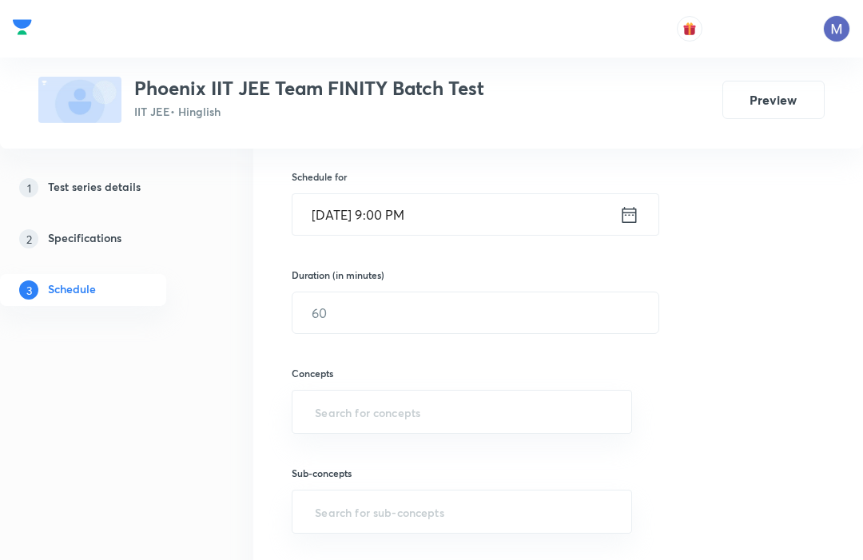
click at [633, 204] on icon at bounding box center [629, 215] width 20 height 22
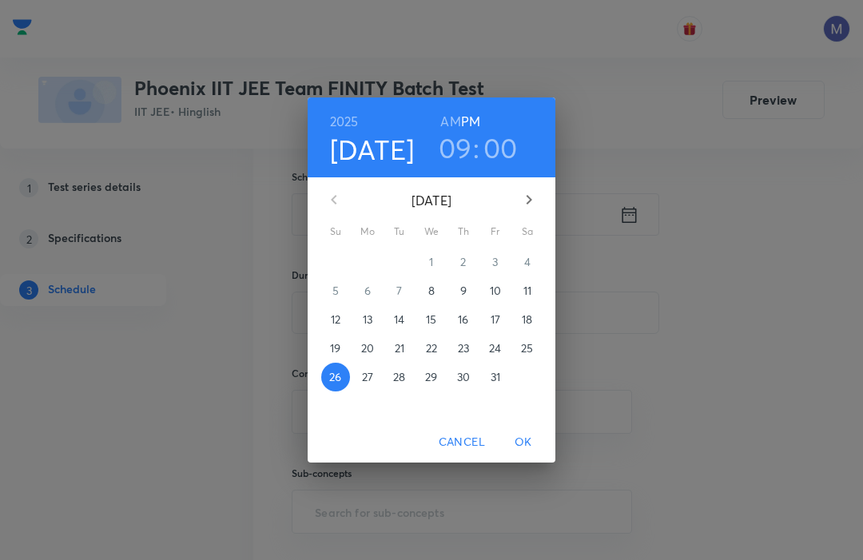
click at [453, 113] on h6 "AM" at bounding box center [450, 121] width 20 height 22
click at [541, 443] on span "OK" at bounding box center [523, 442] width 38 height 20
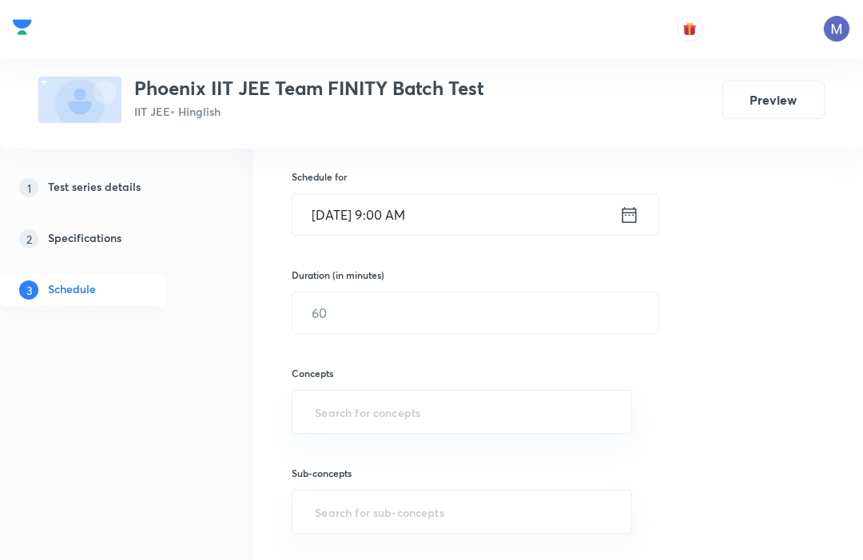
click at [572, 318] on input "text" at bounding box center [475, 312] width 366 height 41
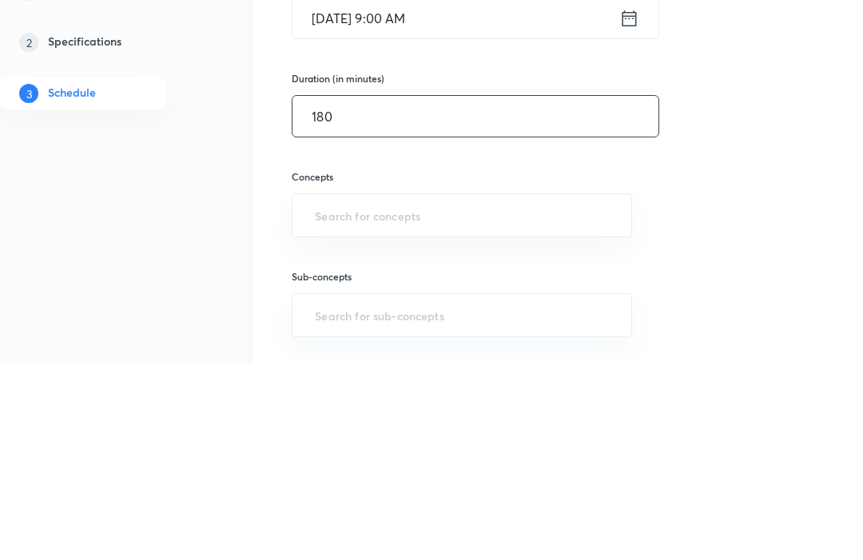
type input "180"
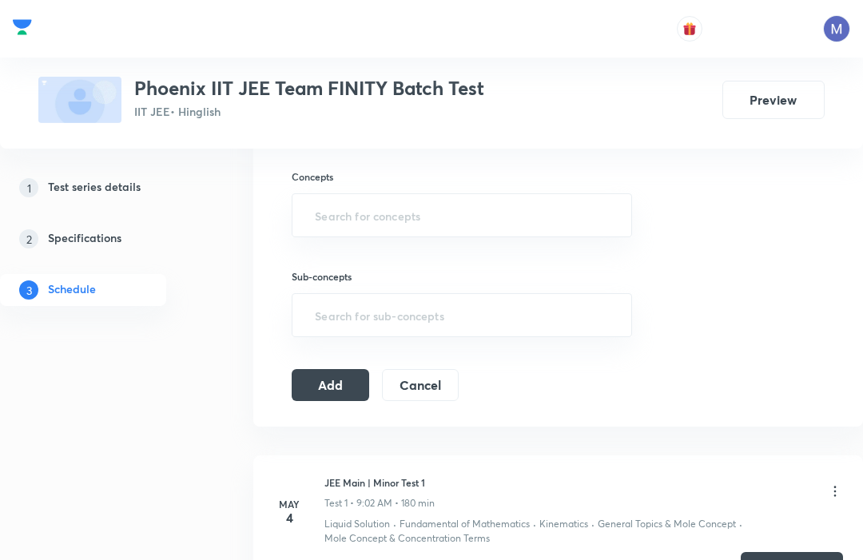
click at [324, 207] on input "text" at bounding box center [461, 215] width 300 height 30
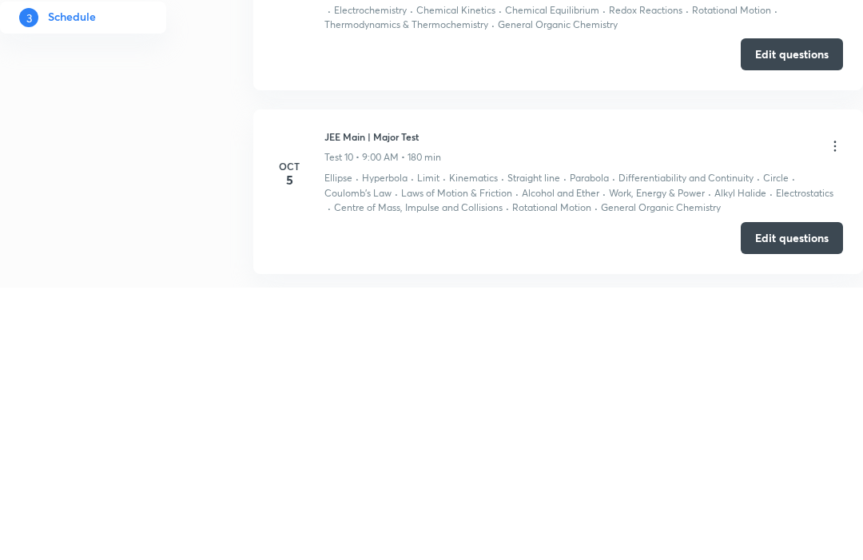
scroll to position [2275, 0]
